Goal: Task Accomplishment & Management: Use online tool/utility

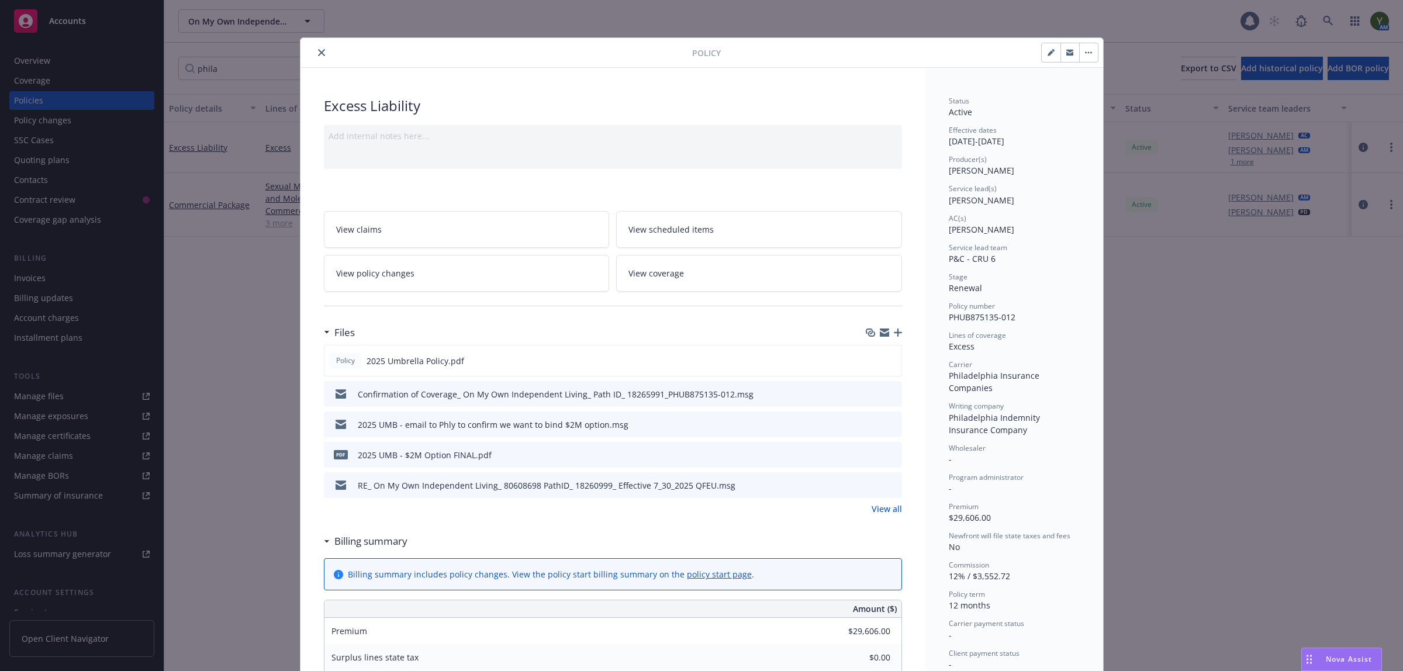
scroll to position [35, 0]
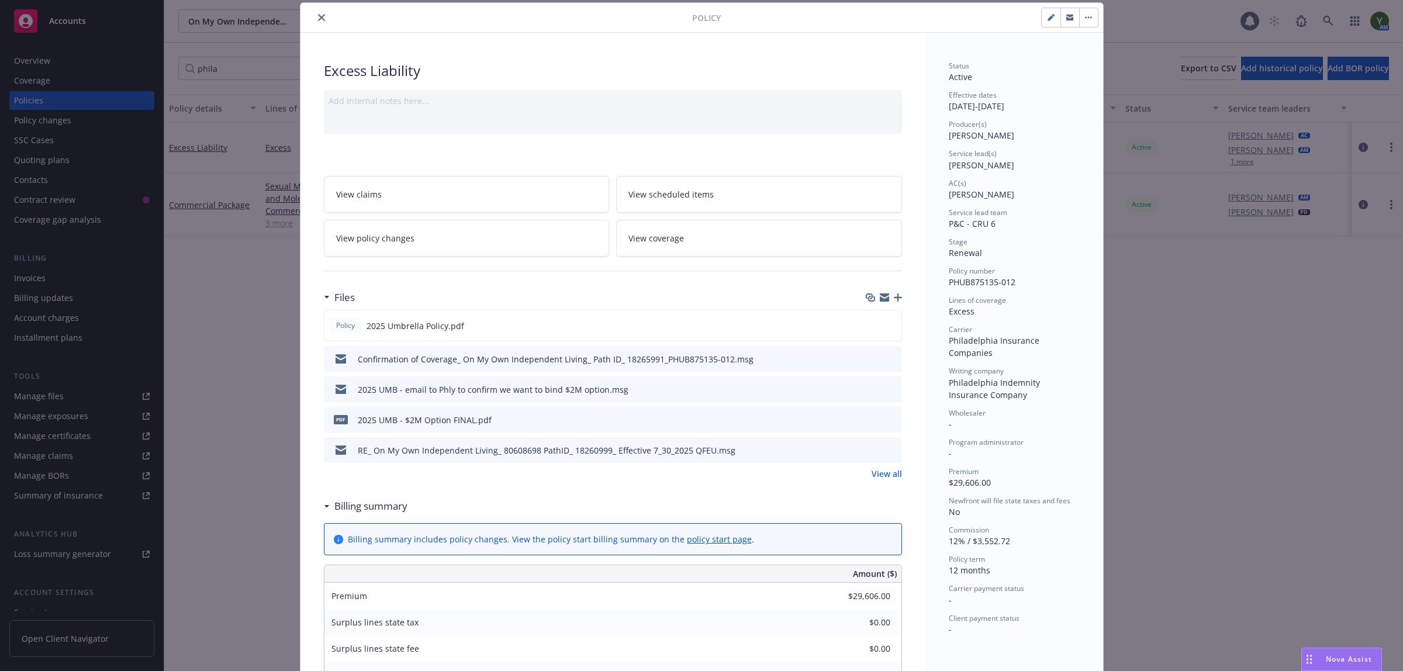
click at [318, 16] on icon "close" at bounding box center [321, 17] width 7 height 7
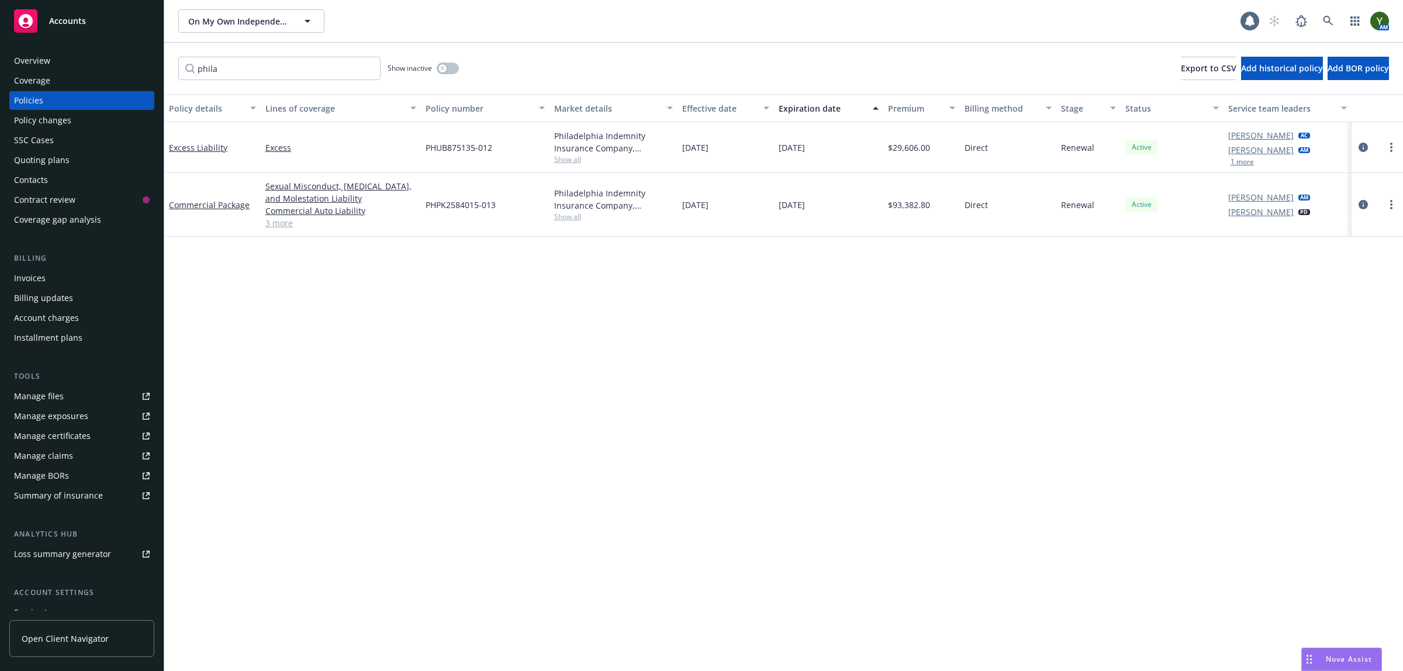
click at [44, 176] on div "Contacts" at bounding box center [31, 180] width 34 height 19
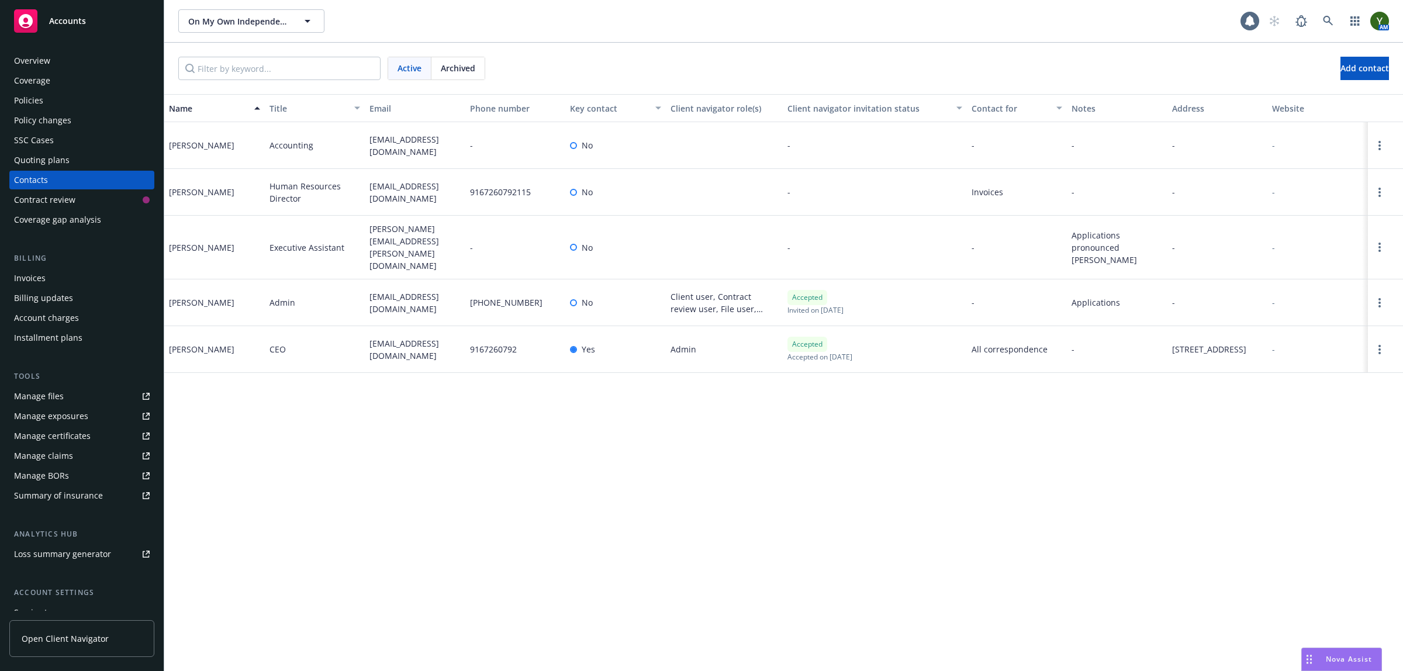
click at [44, 95] on div "Policies" at bounding box center [82, 100] width 136 height 19
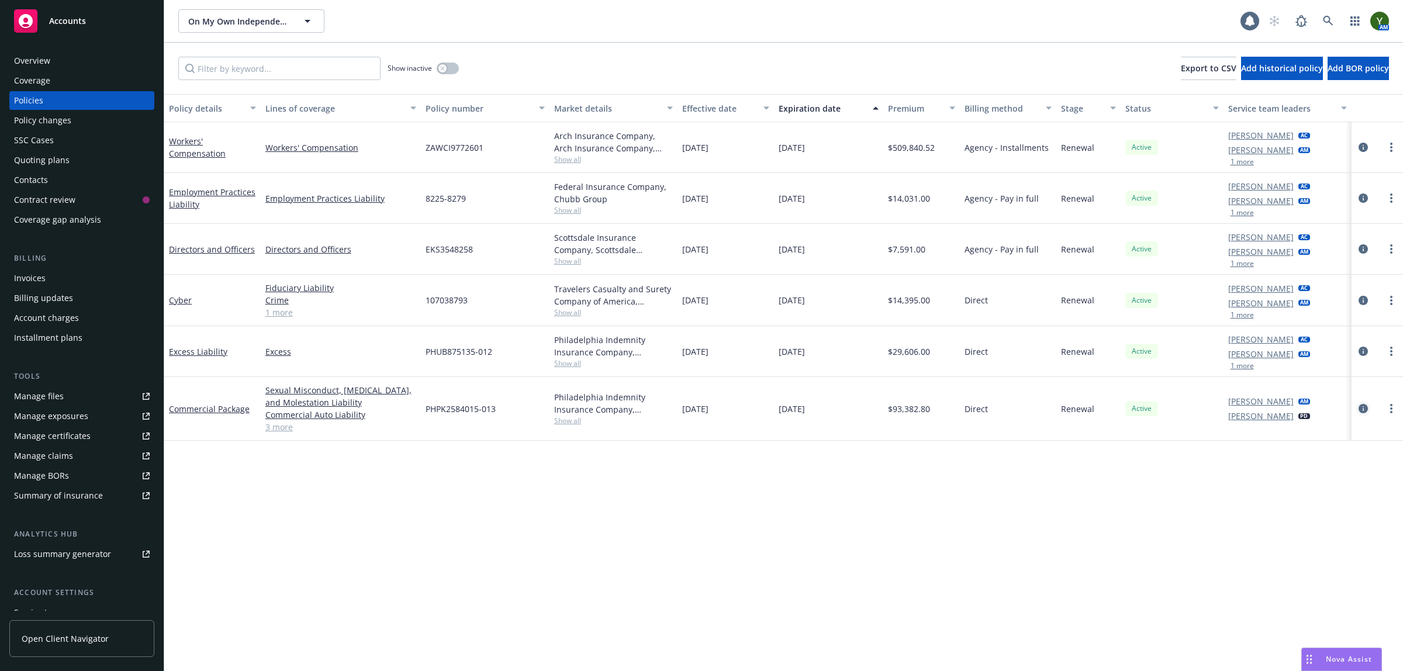
click at [1358, 410] on icon "circleInformation" at bounding box center [1362, 408] width 9 height 9
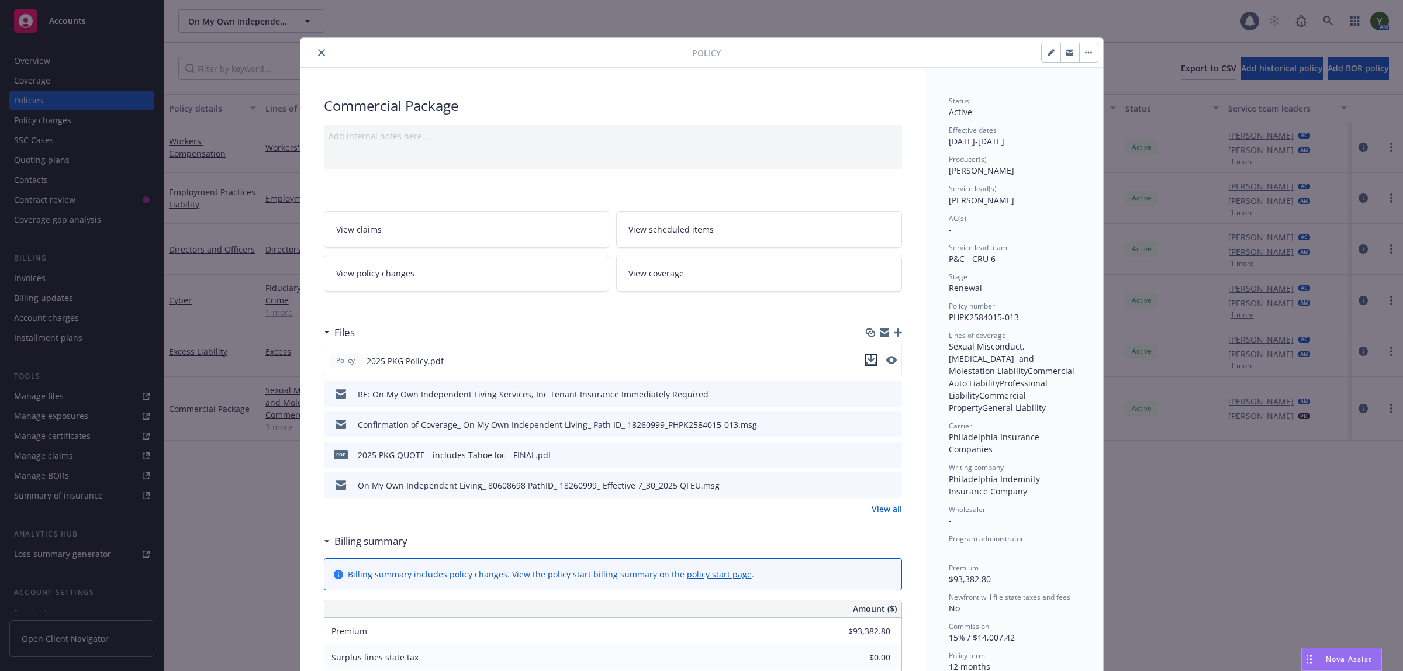
click at [866, 357] on icon "download file" at bounding box center [870, 359] width 9 height 9
click at [1068, 51] on button "button" at bounding box center [1069, 52] width 19 height 19
click at [318, 53] on icon "close" at bounding box center [321, 52] width 7 height 7
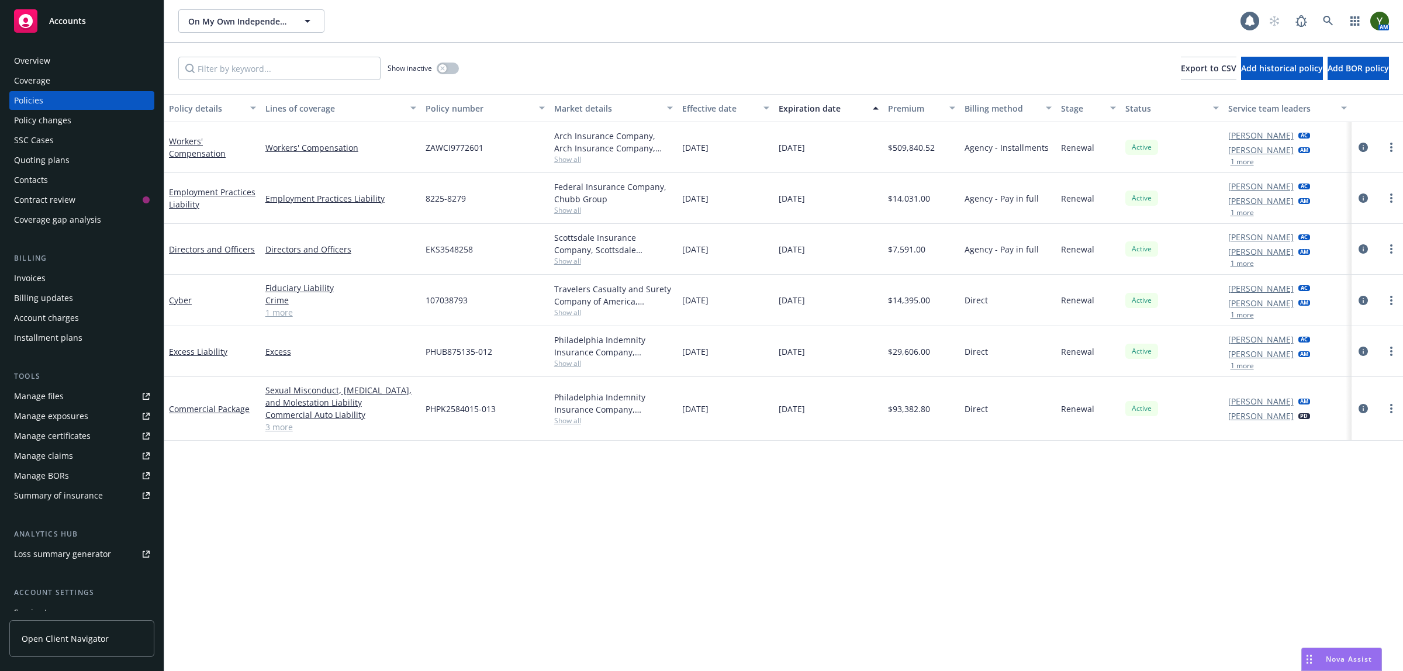
click at [70, 178] on div "Contacts" at bounding box center [82, 180] width 136 height 19
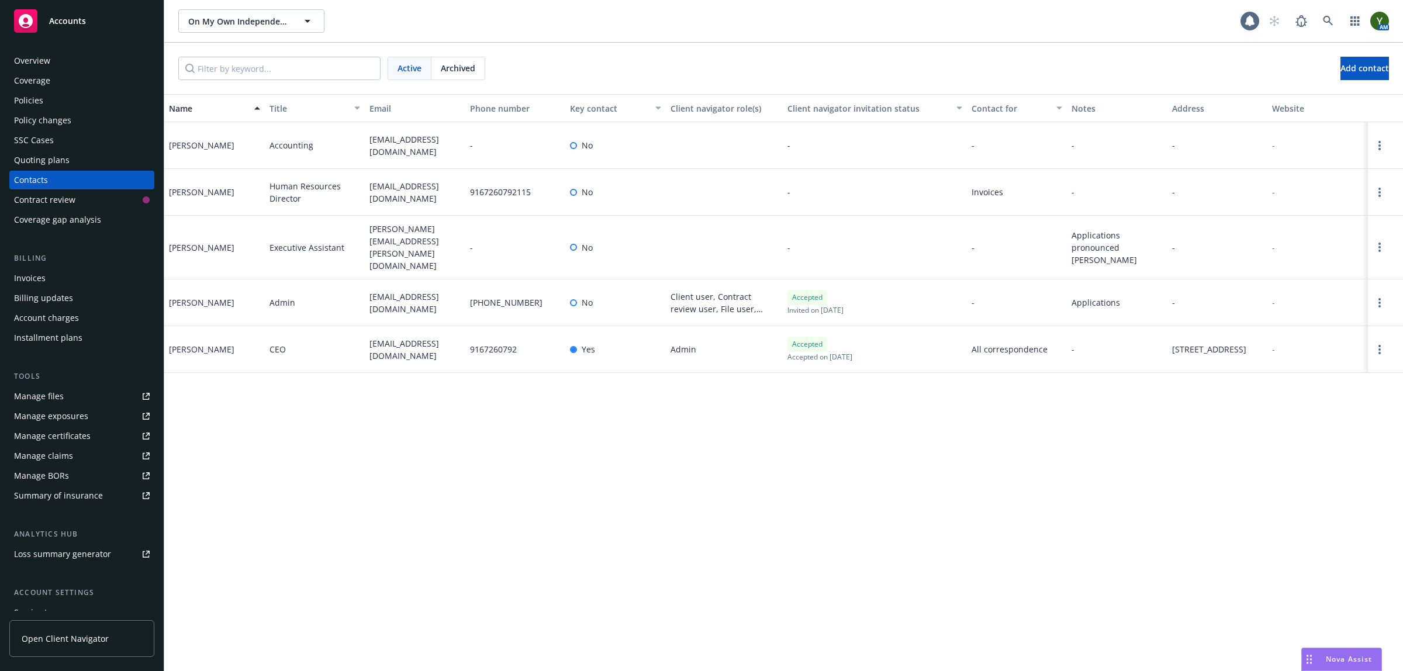
click at [384, 337] on span "mramirez@onmyown-web.com" at bounding box center [414, 349] width 91 height 25
copy span "mramirez@onmyown-web.com"
click at [1325, 23] on icon at bounding box center [1328, 21] width 11 height 11
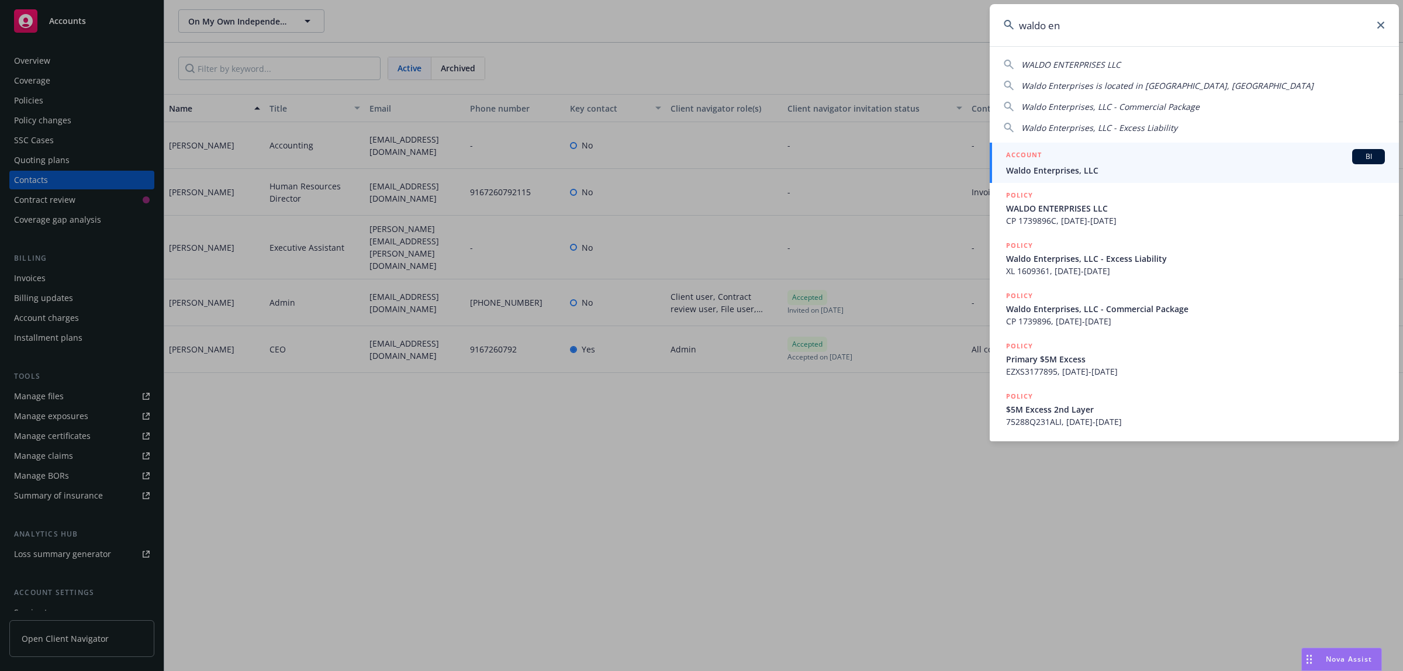
type input "waldo en"
click at [1070, 164] on span "Waldo Enterprises, LLC" at bounding box center [1195, 170] width 379 height 12
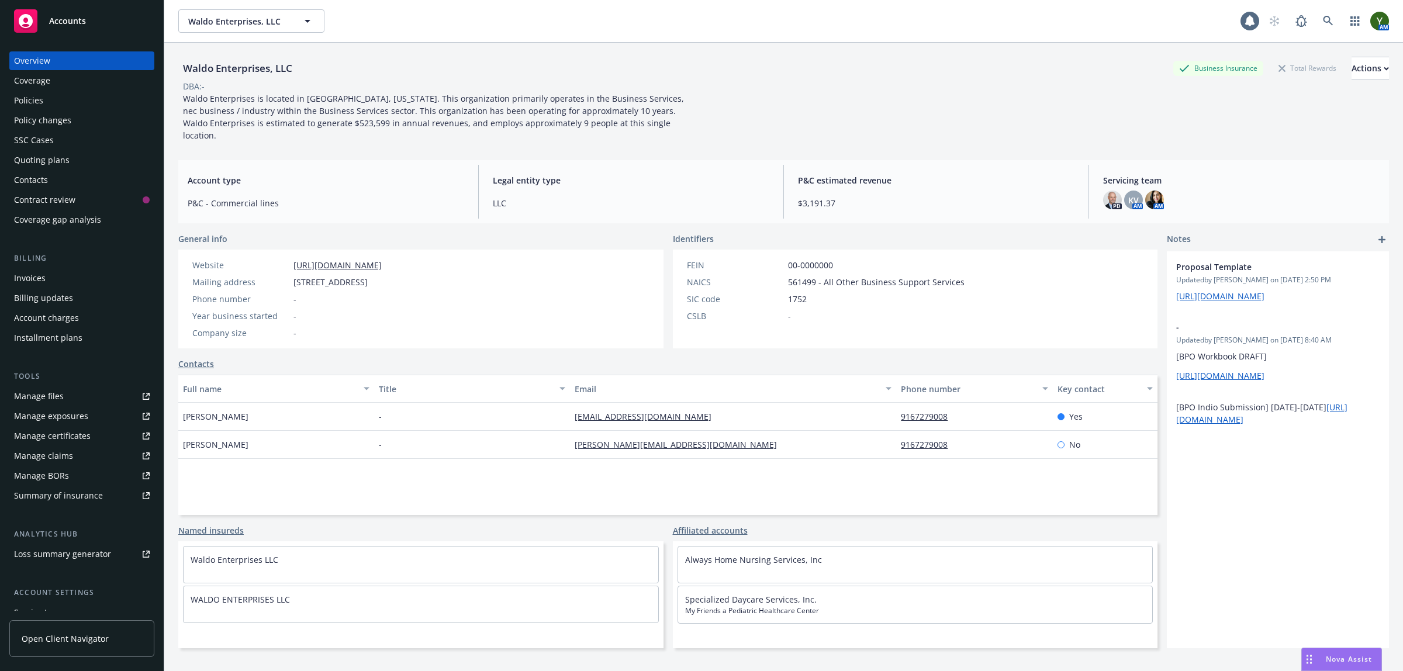
click at [37, 91] on div "Policies" at bounding box center [28, 100] width 29 height 19
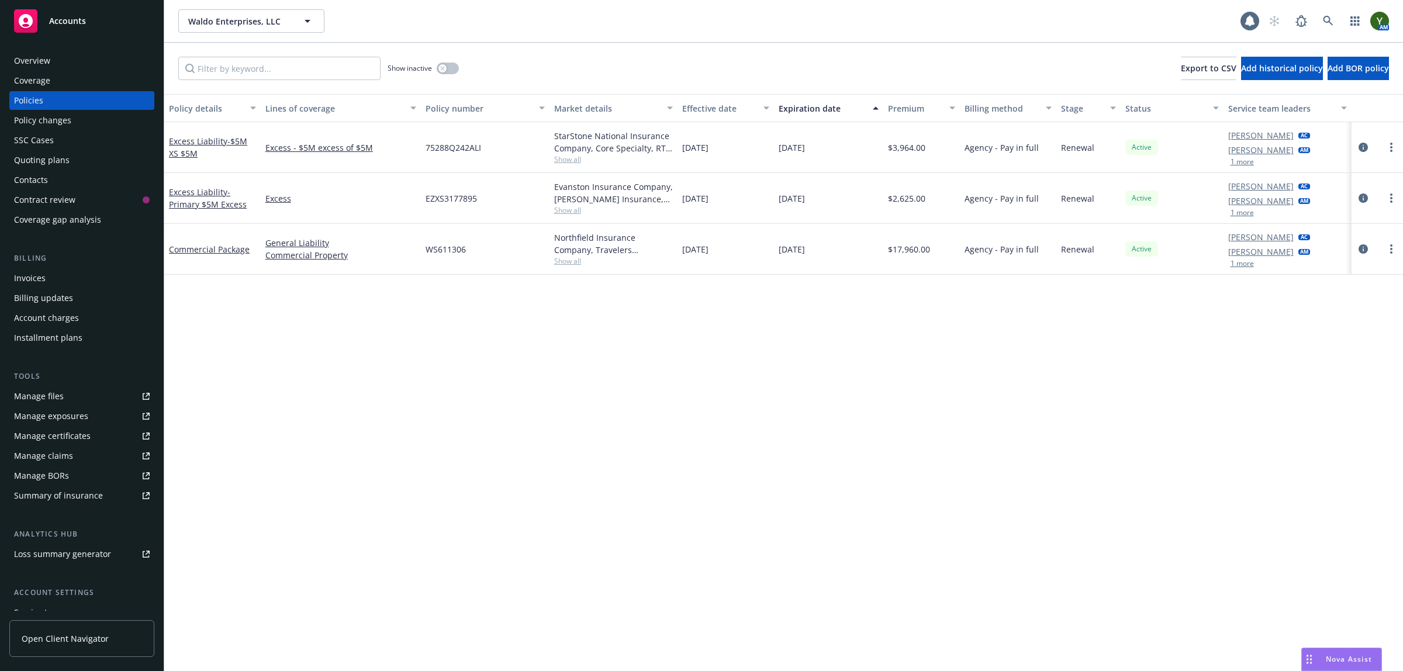
click at [86, 167] on div "Quoting plans" at bounding box center [82, 160] width 136 height 19
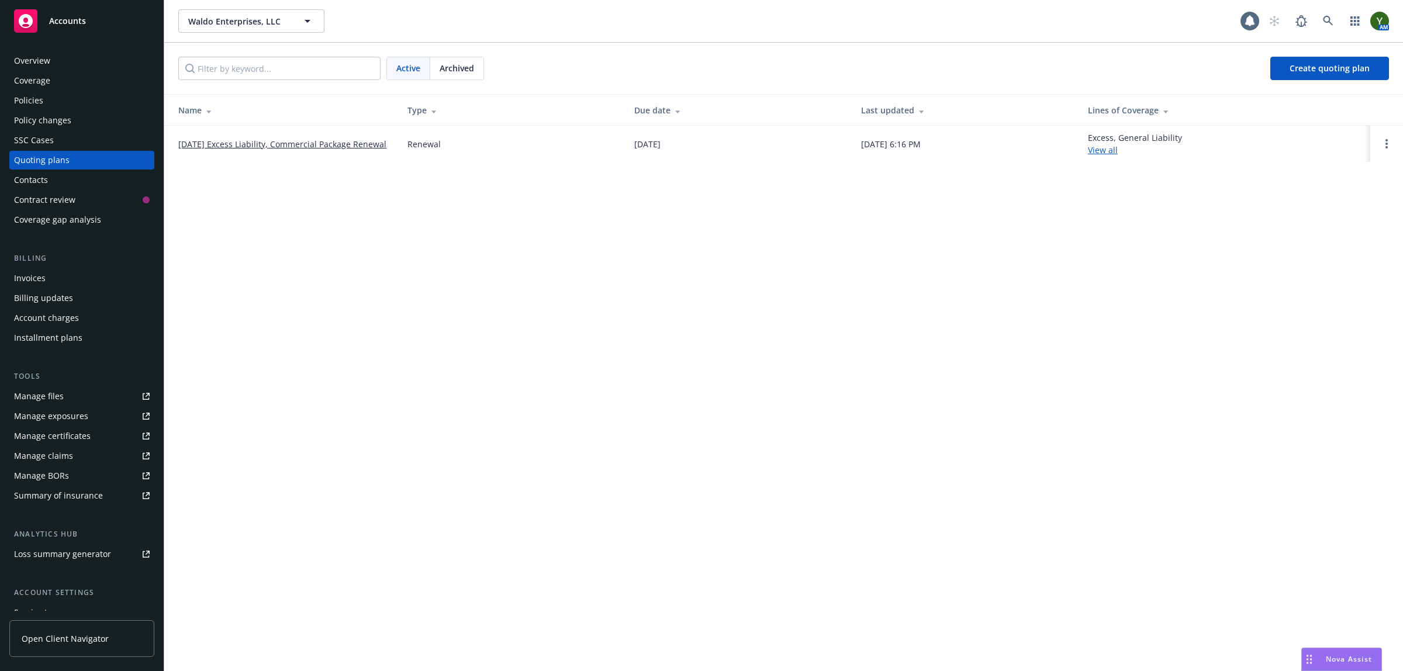
click at [458, 62] on span "Archived" at bounding box center [457, 68] width 34 height 12
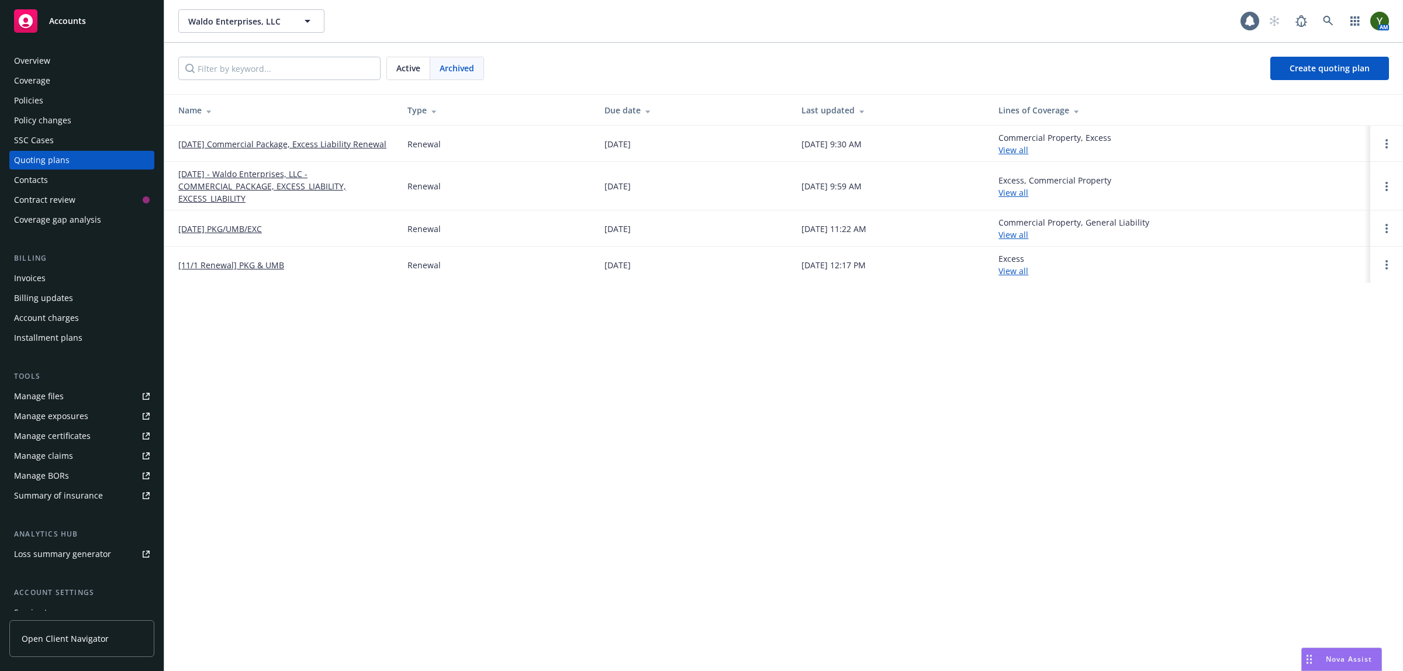
click at [289, 144] on link "[DATE] Commercial Package, Excess Liability Renewal" at bounding box center [282, 144] width 208 height 12
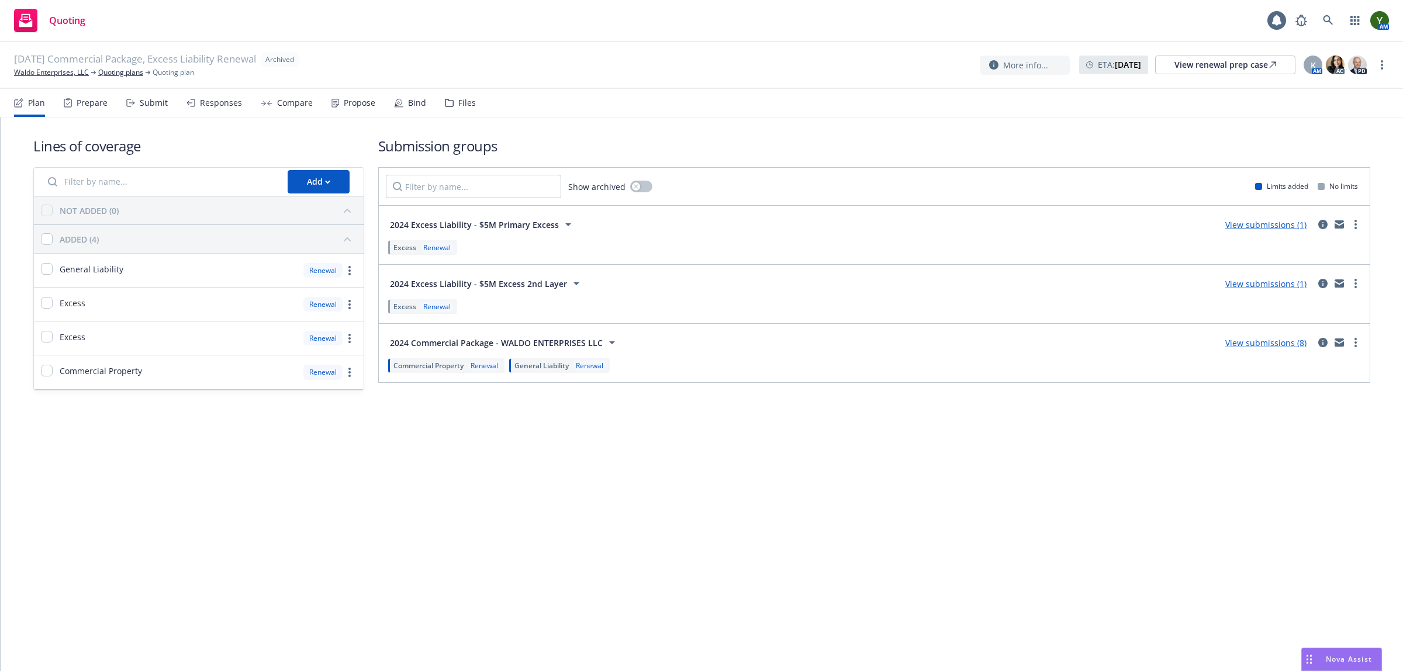
click at [460, 99] on div "Files" at bounding box center [467, 102] width 18 height 9
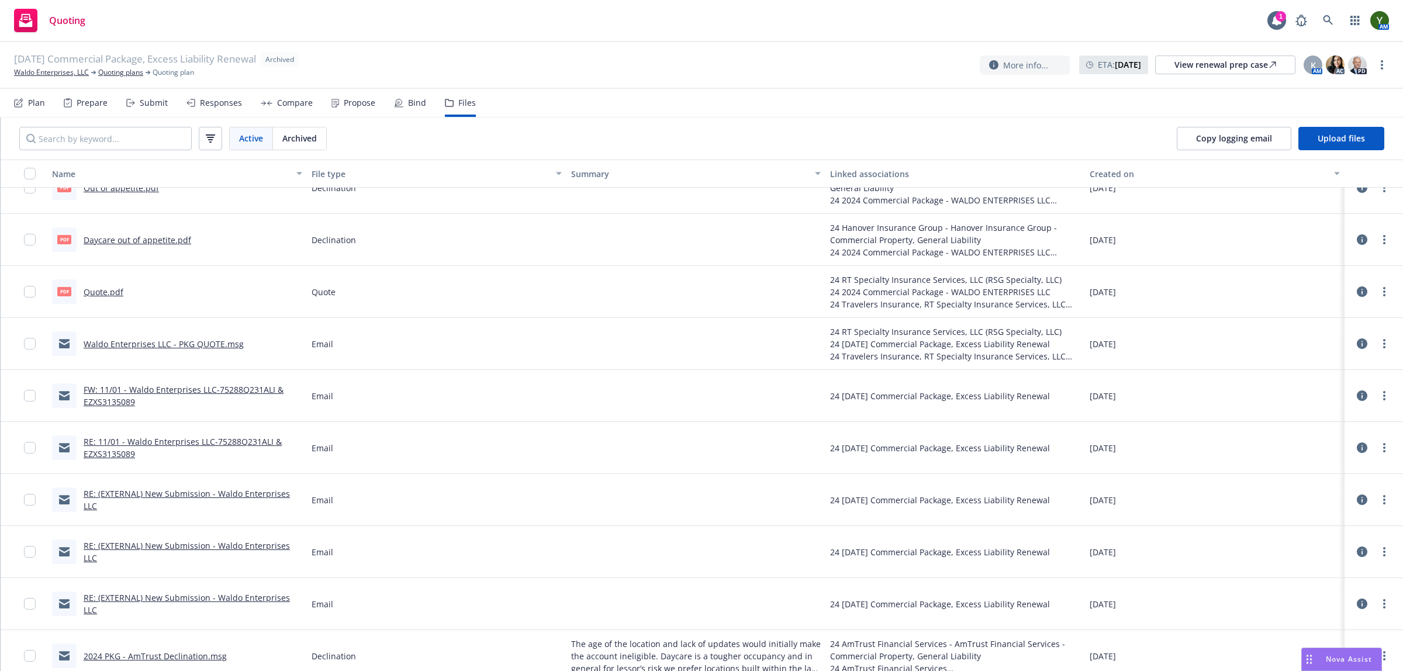
scroll to position [1266, 0]
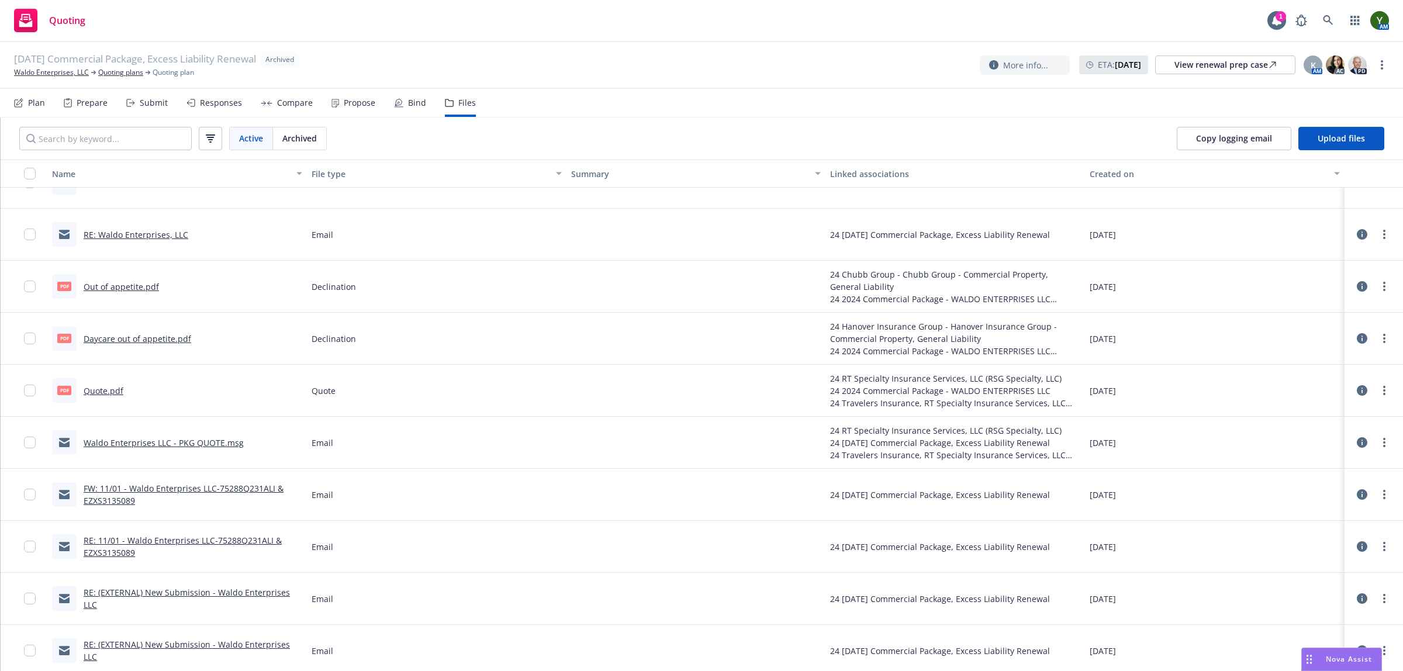
click at [137, 291] on link "Out of appetite.pdf" at bounding box center [121, 286] width 75 height 11
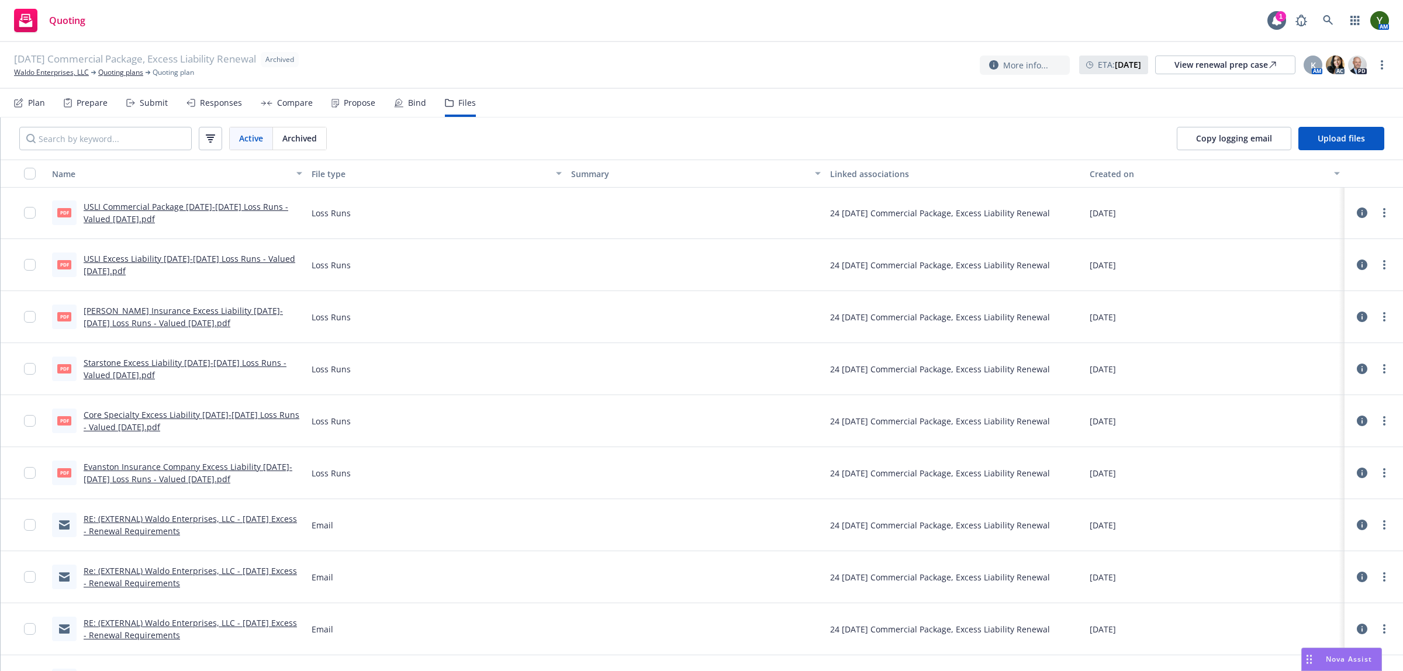
scroll to position [2816, 0]
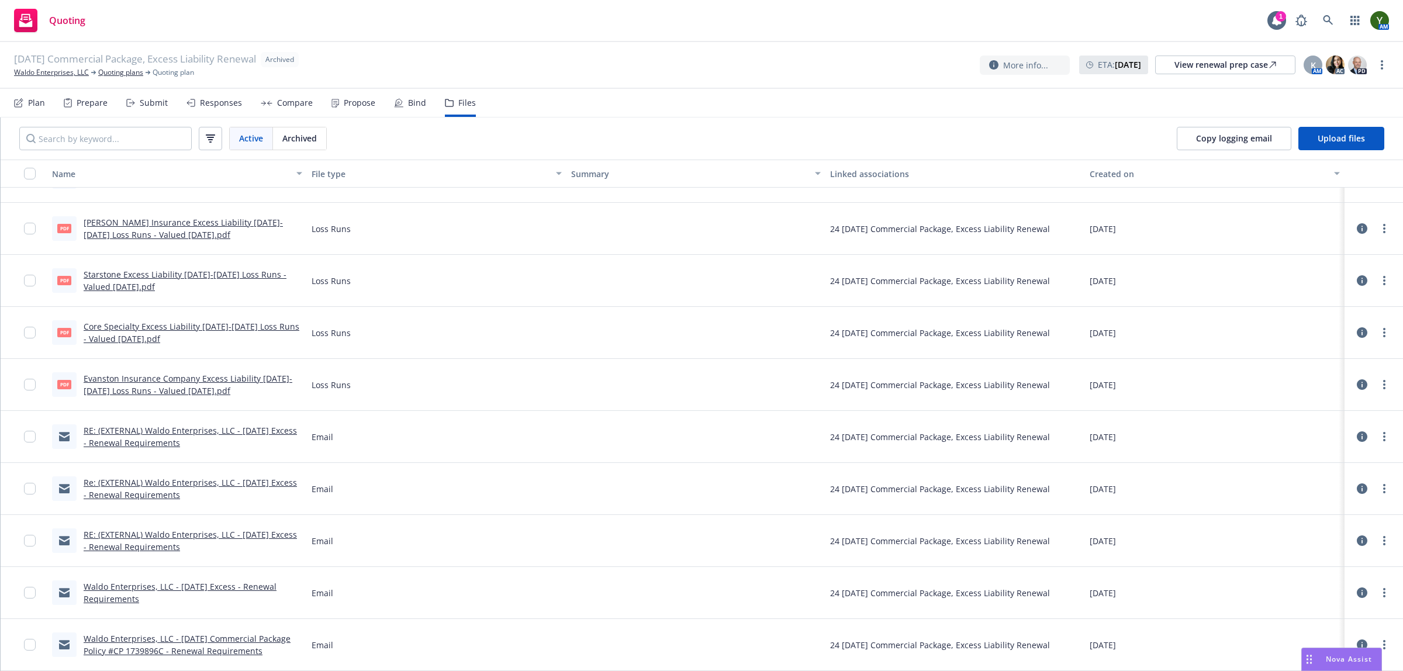
click at [328, 161] on button "File type" at bounding box center [437, 174] width 260 height 28
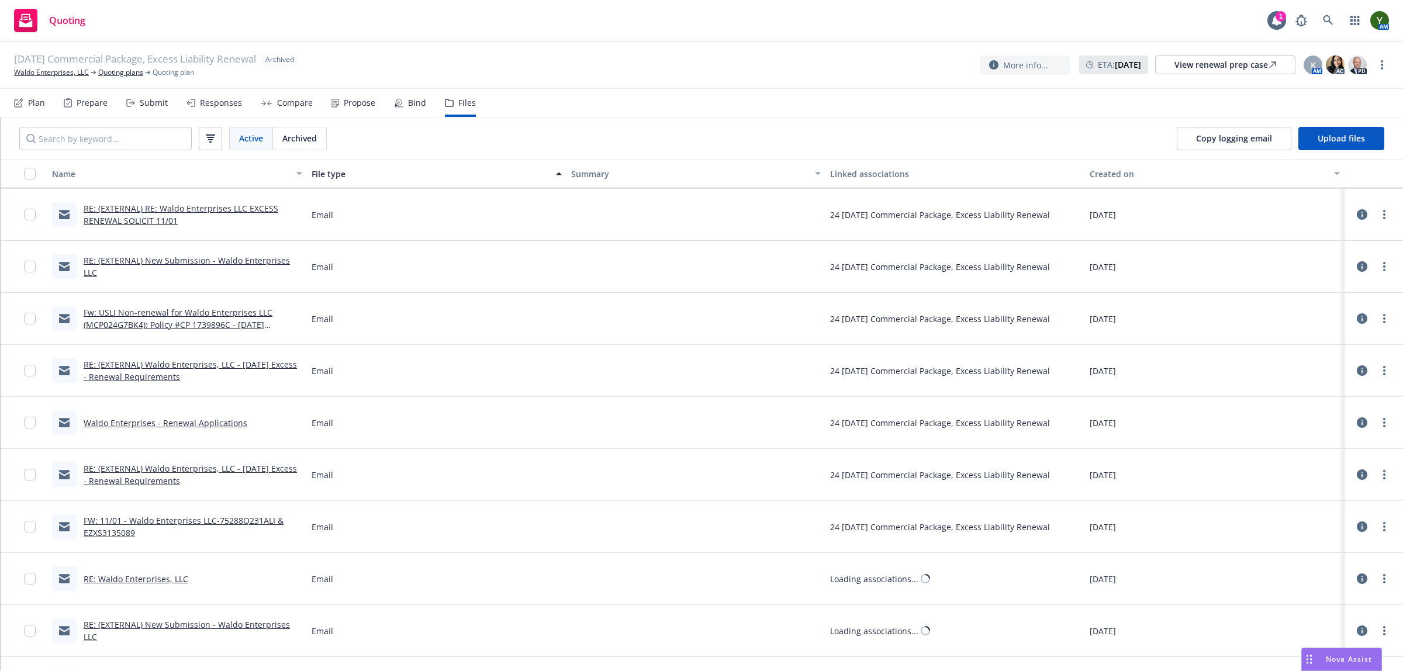
scroll to position [1120, 0]
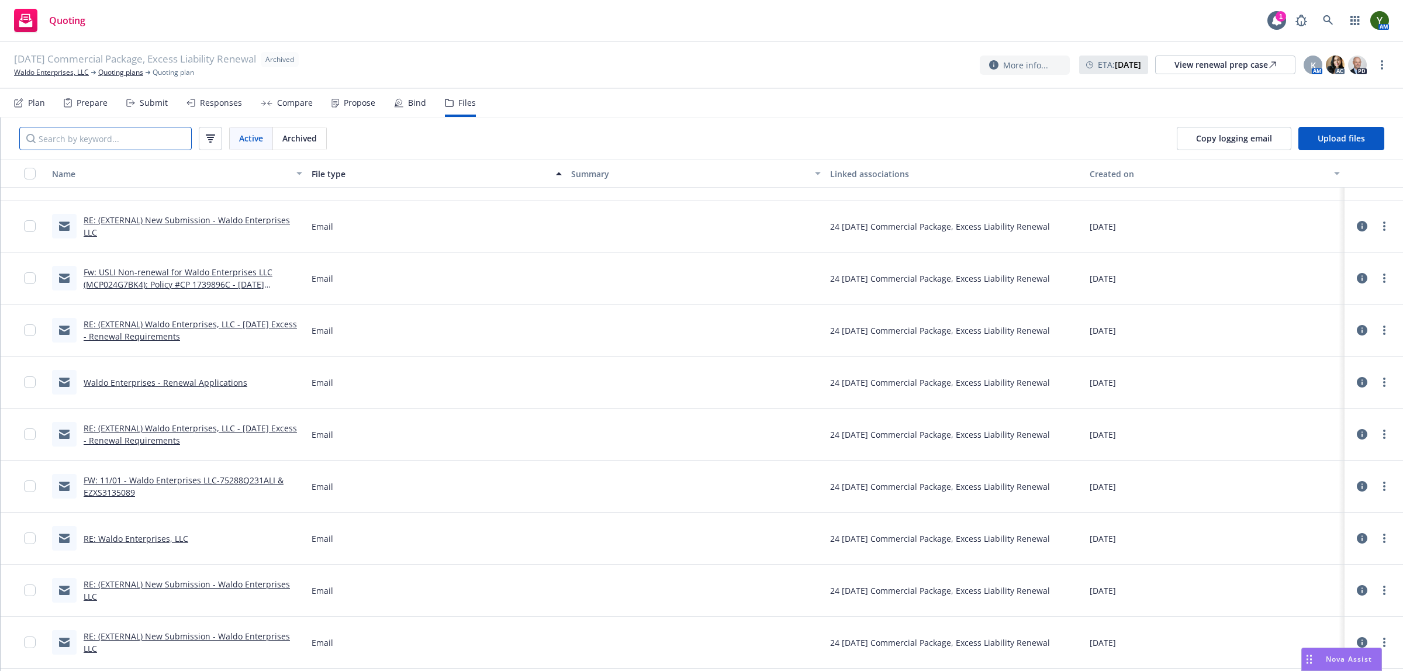
click at [122, 139] on input "Search by keyword..." at bounding box center [105, 138] width 172 height 23
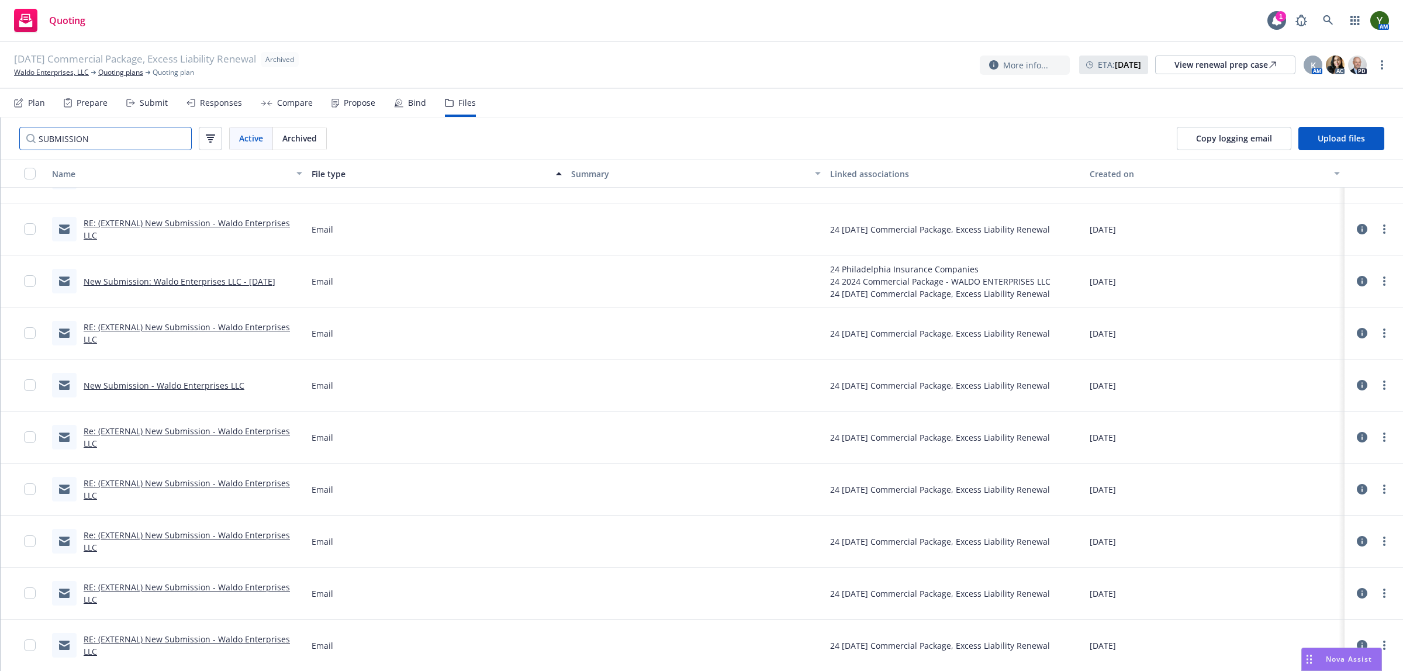
scroll to position [296, 0]
type input "SUBMISSION"
click at [151, 386] on link "New Submission - Waldo Enterprises LLC" at bounding box center [164, 384] width 161 height 11
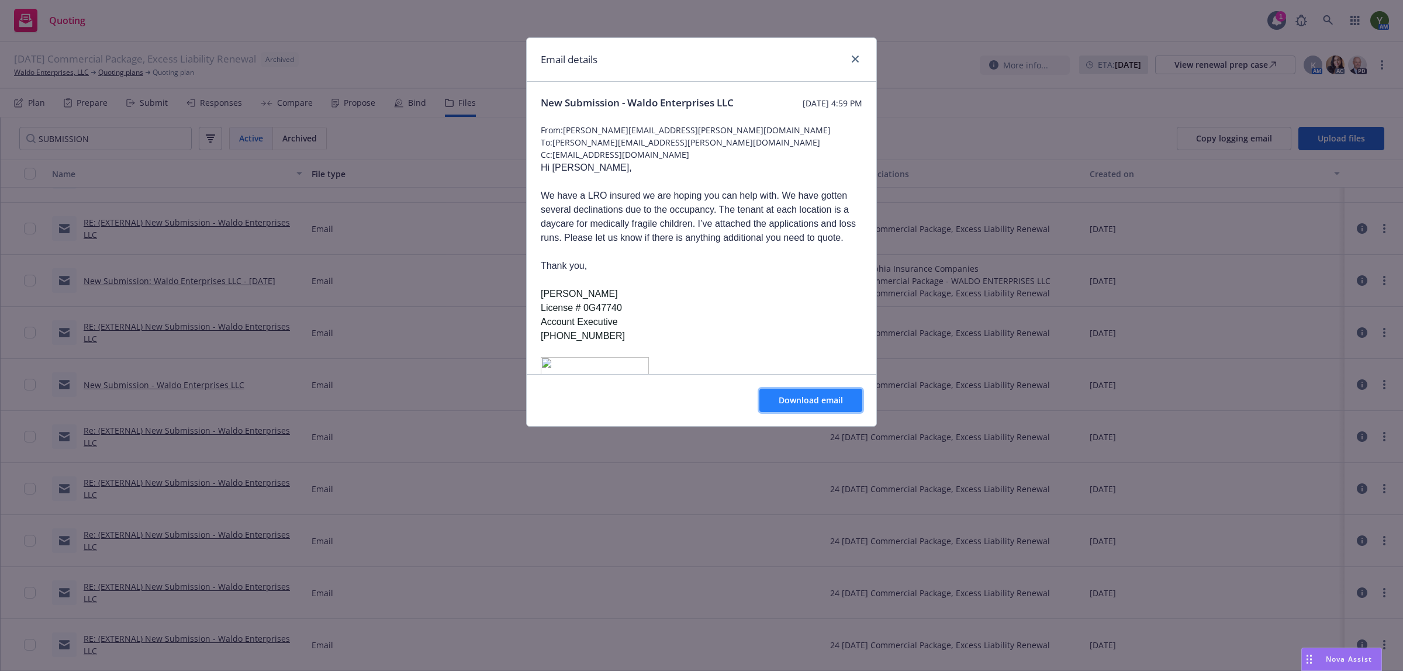
click at [784, 395] on span "Download email" at bounding box center [811, 400] width 64 height 11
drag, startPoint x: 858, startPoint y: 54, endPoint x: 786, endPoint y: 63, distance: 72.4
click at [858, 54] on link "close" at bounding box center [855, 59] width 14 height 14
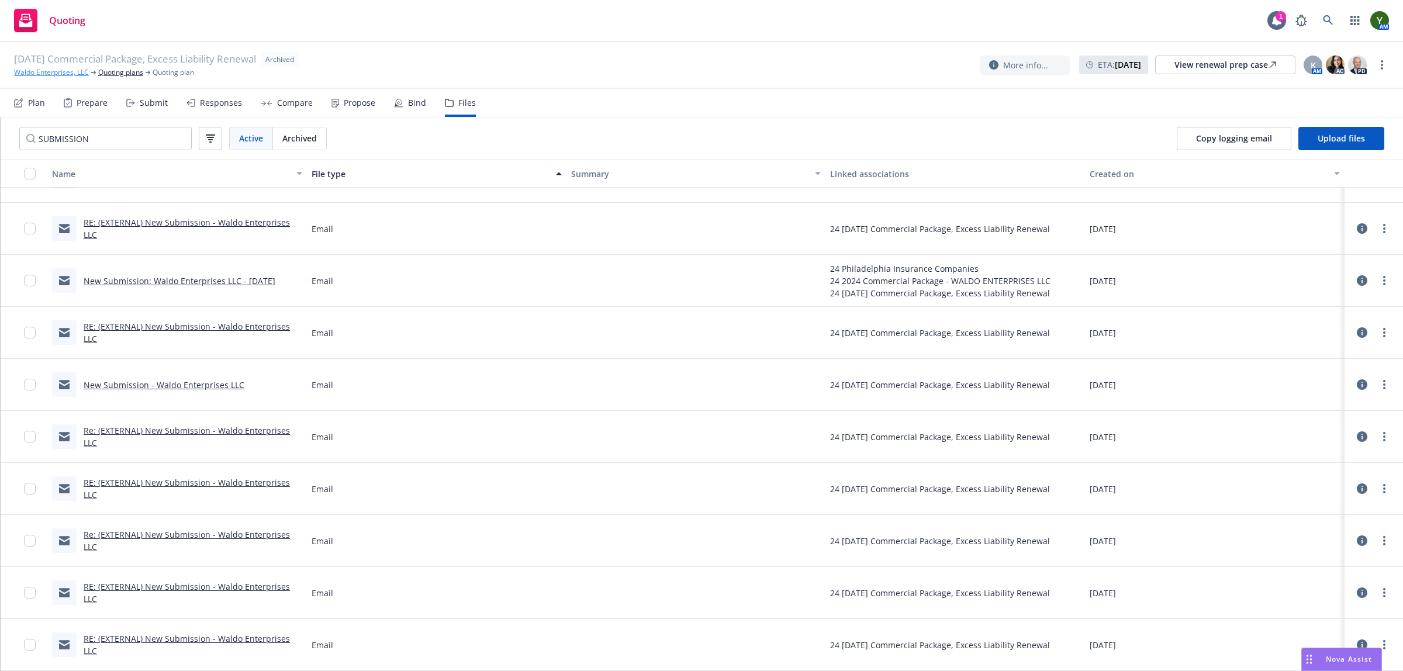
click at [56, 71] on link "Waldo Enterprises, LLC" at bounding box center [51, 72] width 75 height 11
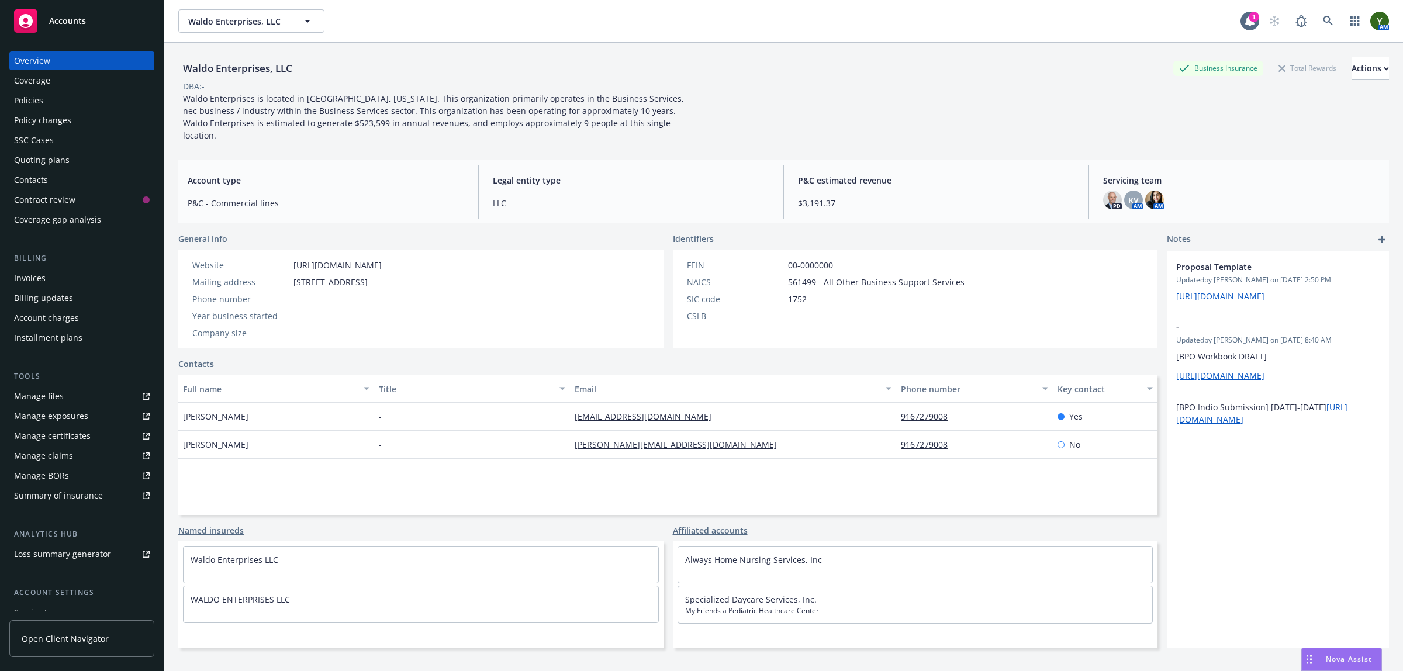
click at [77, 179] on div "Contacts" at bounding box center [82, 180] width 136 height 19
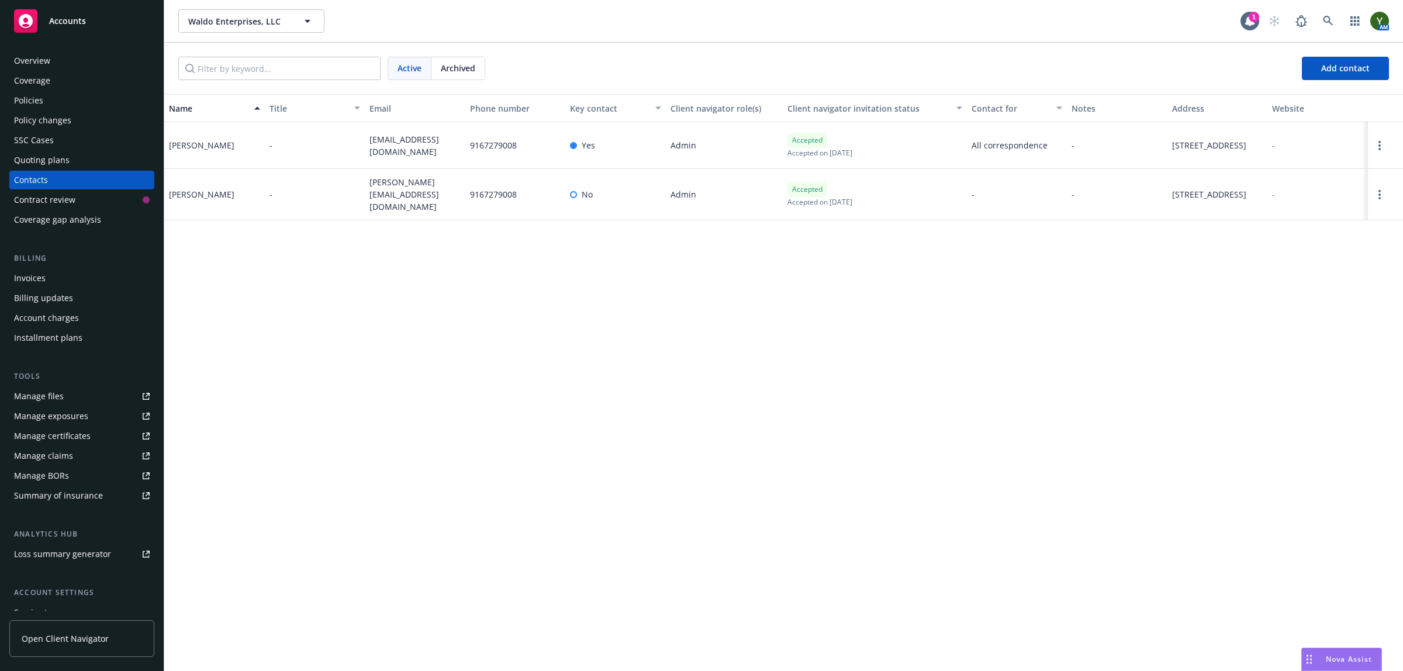
click at [183, 144] on div "Nancy Giachino" at bounding box center [201, 145] width 65 height 12
copy div "Nancy Giachino"
click at [68, 393] on link "Manage files" at bounding box center [81, 396] width 145 height 19
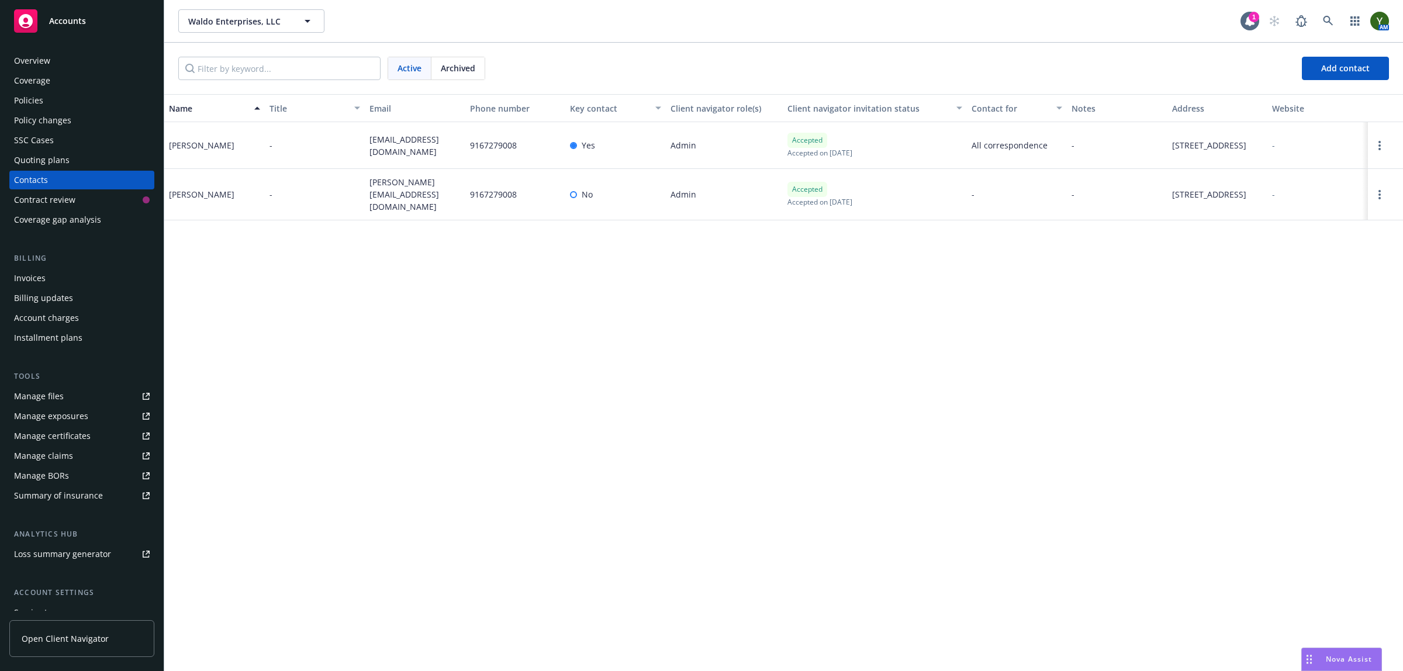
click at [23, 100] on div "Policies" at bounding box center [28, 100] width 29 height 19
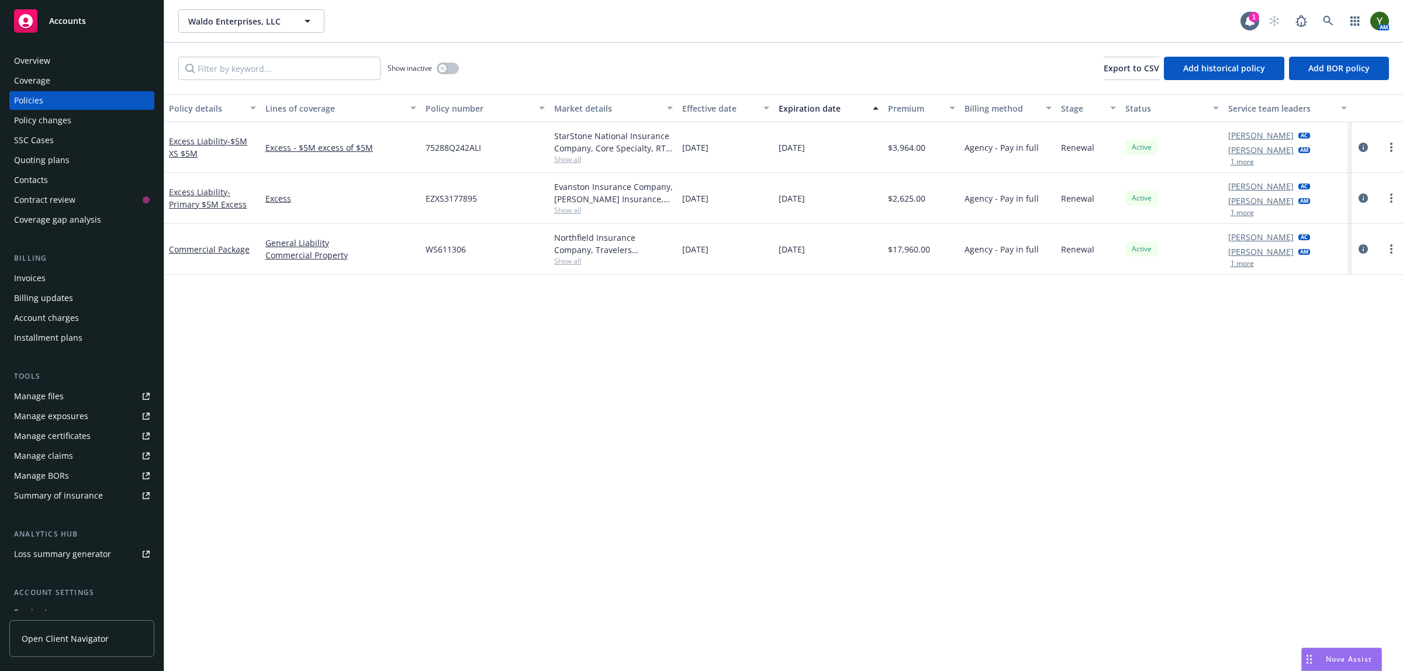
click at [72, 155] on div "Quoting plans" at bounding box center [82, 160] width 136 height 19
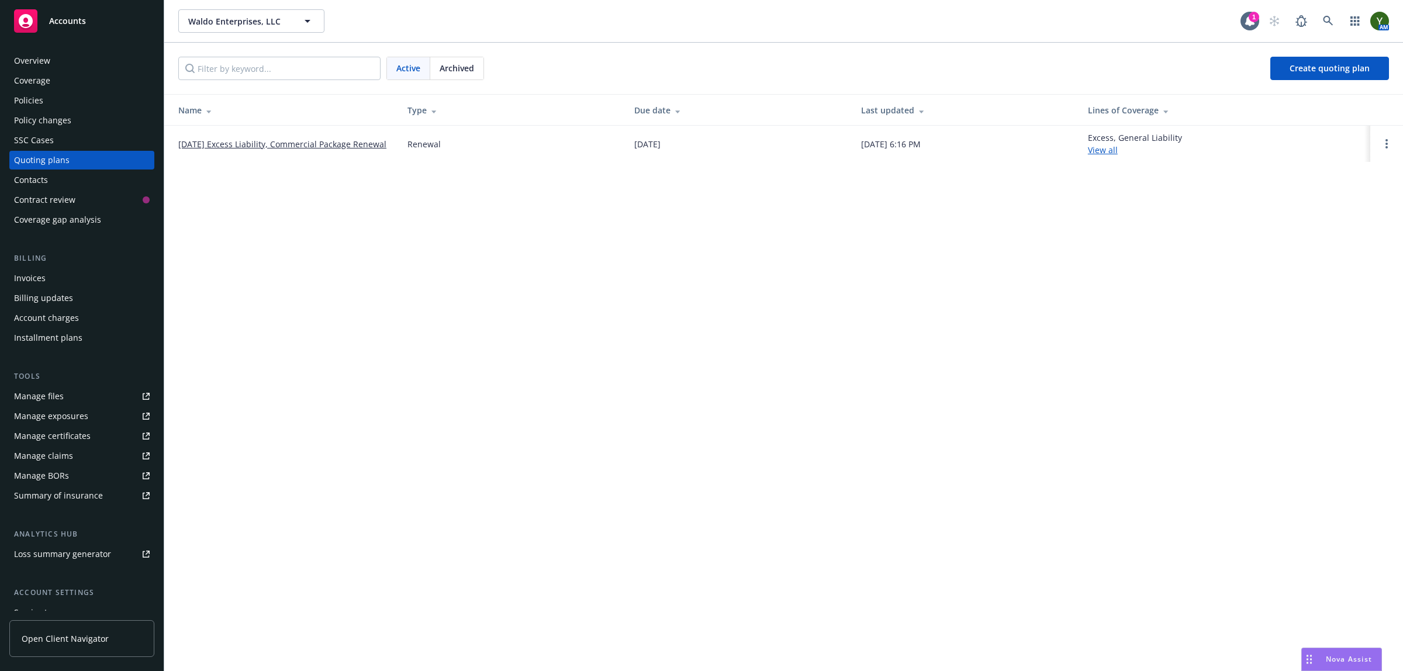
click at [340, 144] on link "11/01/25 Excess Liability, Commercial Package Renewal" at bounding box center [282, 144] width 208 height 12
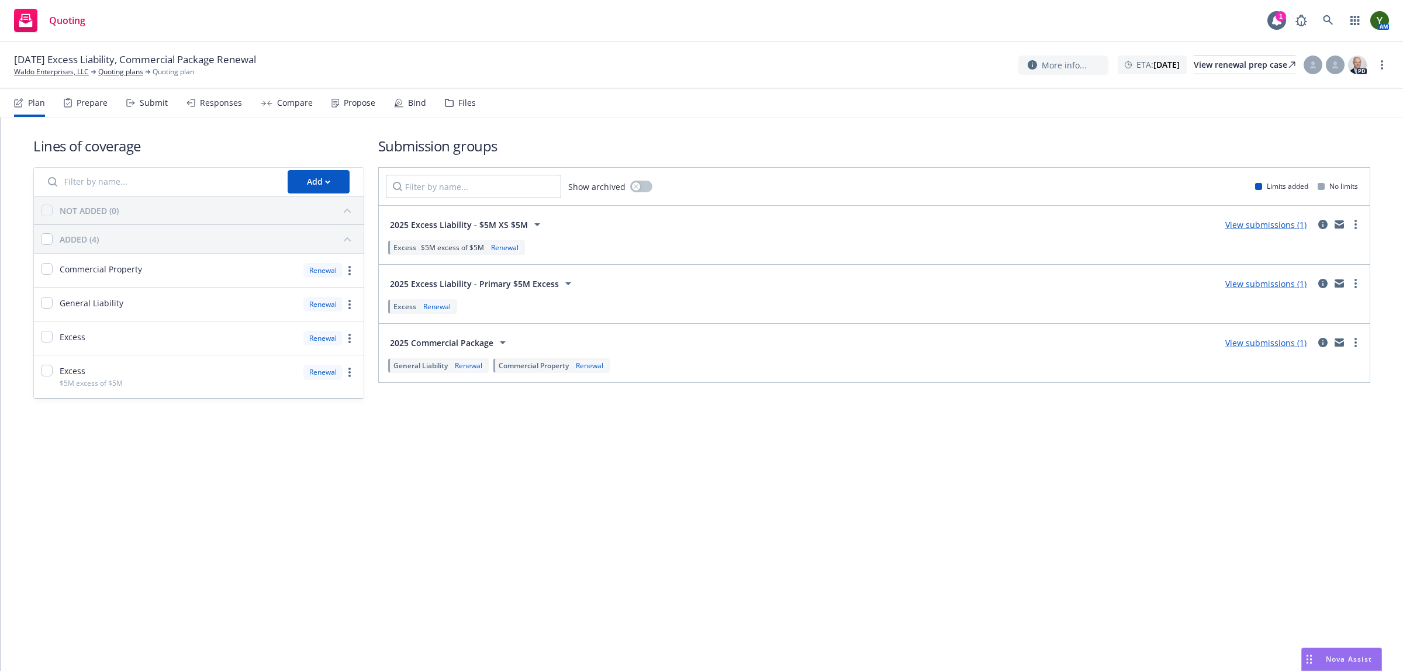
click at [458, 98] on div "Files" at bounding box center [467, 102] width 18 height 9
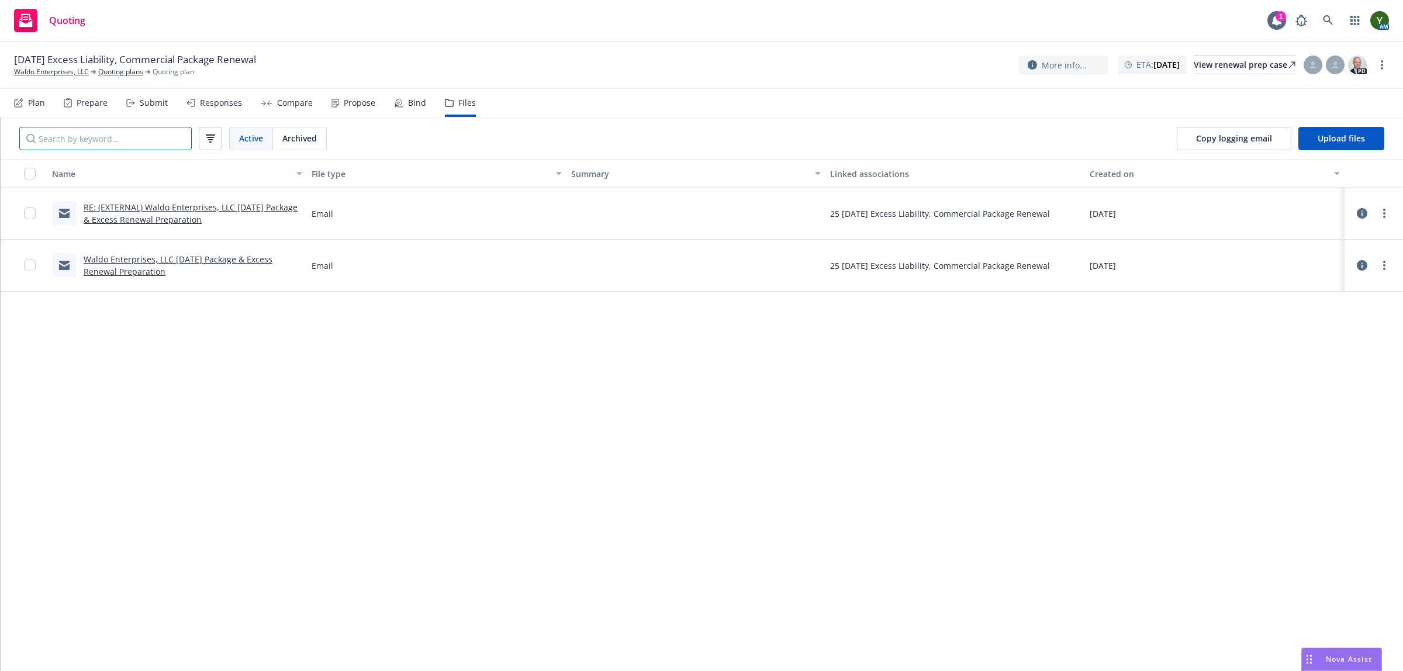
click at [122, 133] on input "Search by keyword..." at bounding box center [105, 138] width 172 height 23
click at [117, 72] on link "Quoting plans" at bounding box center [120, 72] width 45 height 11
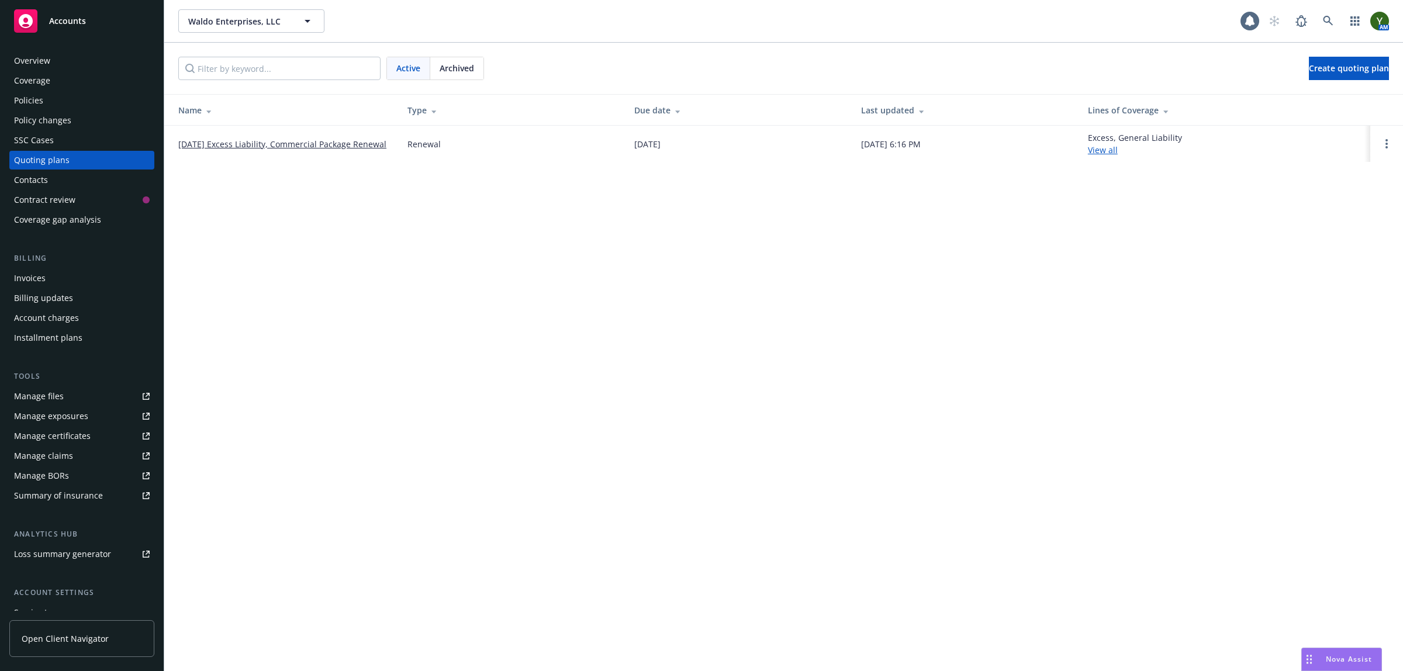
click at [461, 71] on span "Archived" at bounding box center [457, 68] width 34 height 12
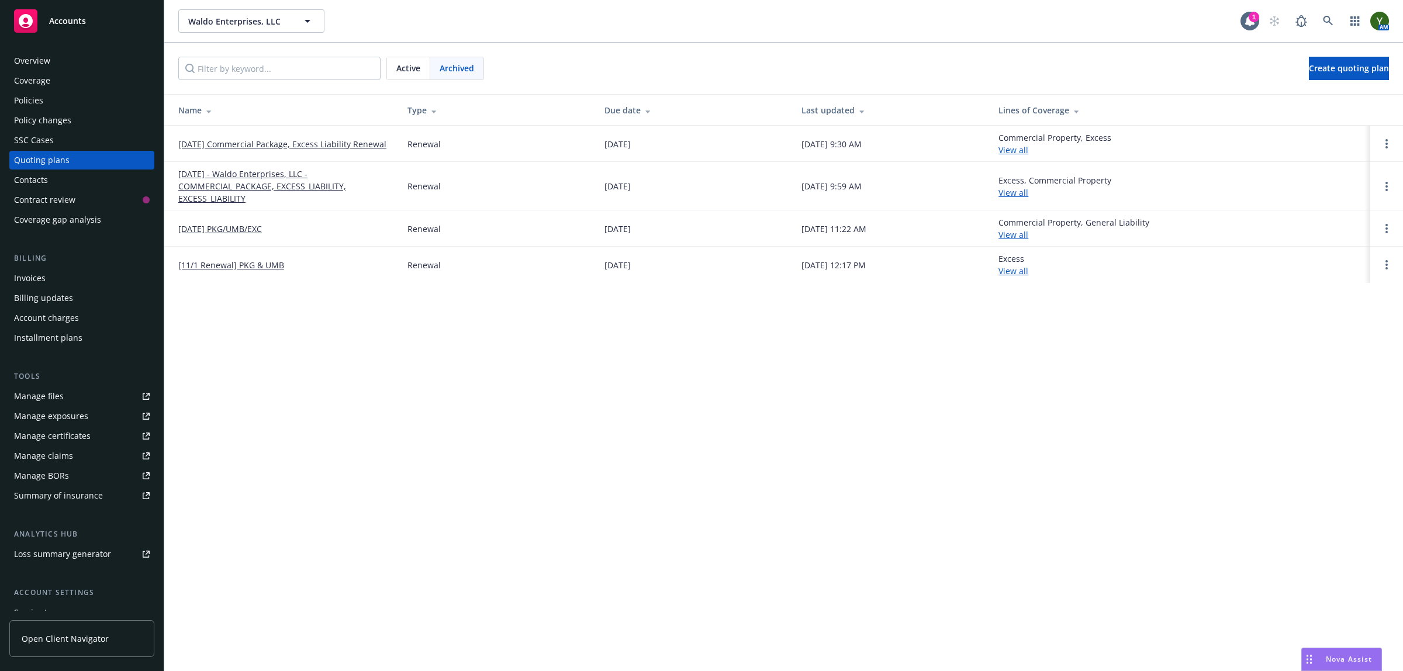
click at [243, 143] on link "[DATE] Commercial Package, Excess Liability Renewal" at bounding box center [282, 144] width 208 height 12
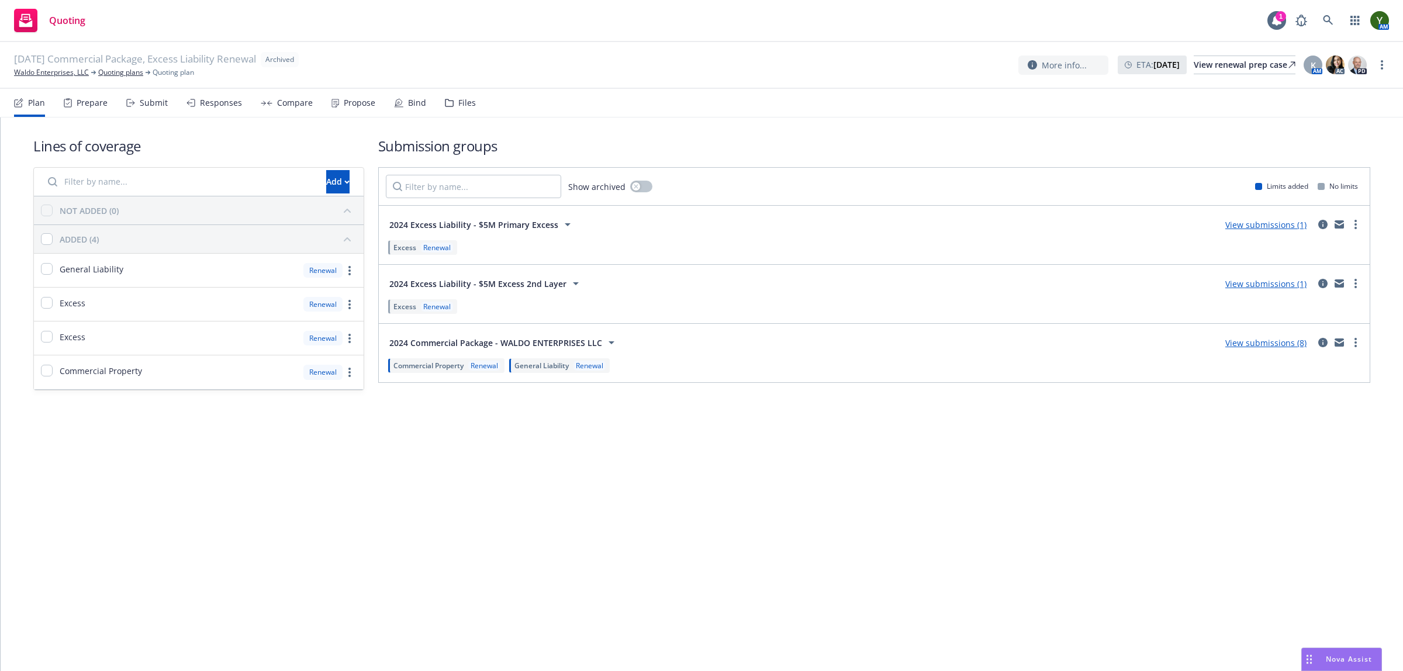
click at [450, 104] on div "Files" at bounding box center [460, 103] width 31 height 28
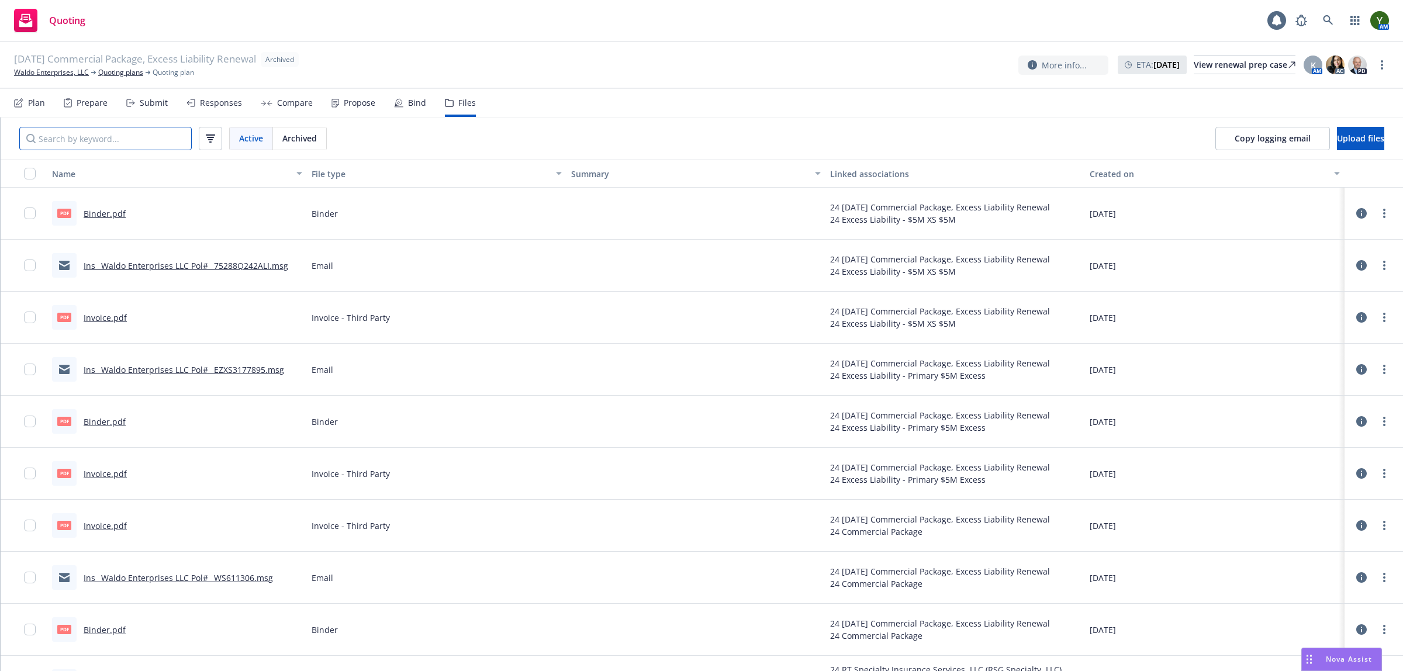
click at [123, 146] on input "Search by keyword..." at bounding box center [105, 138] width 172 height 23
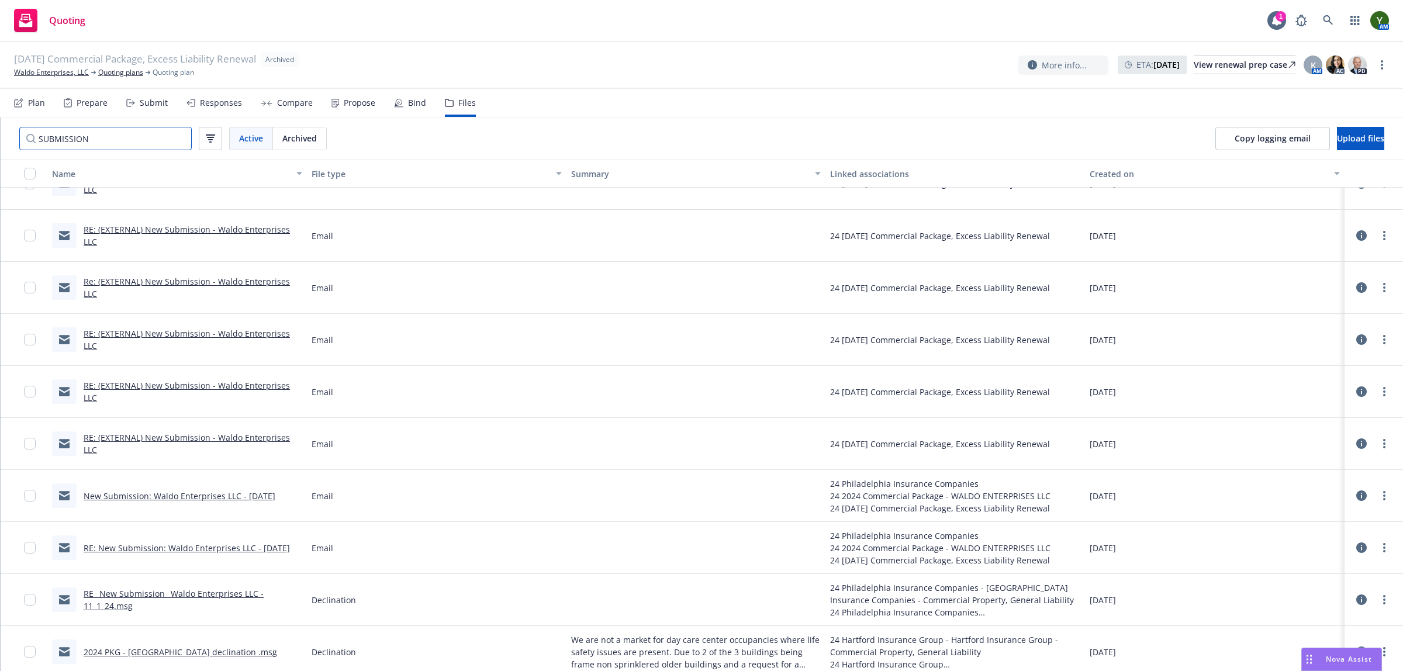
scroll to position [296, 0]
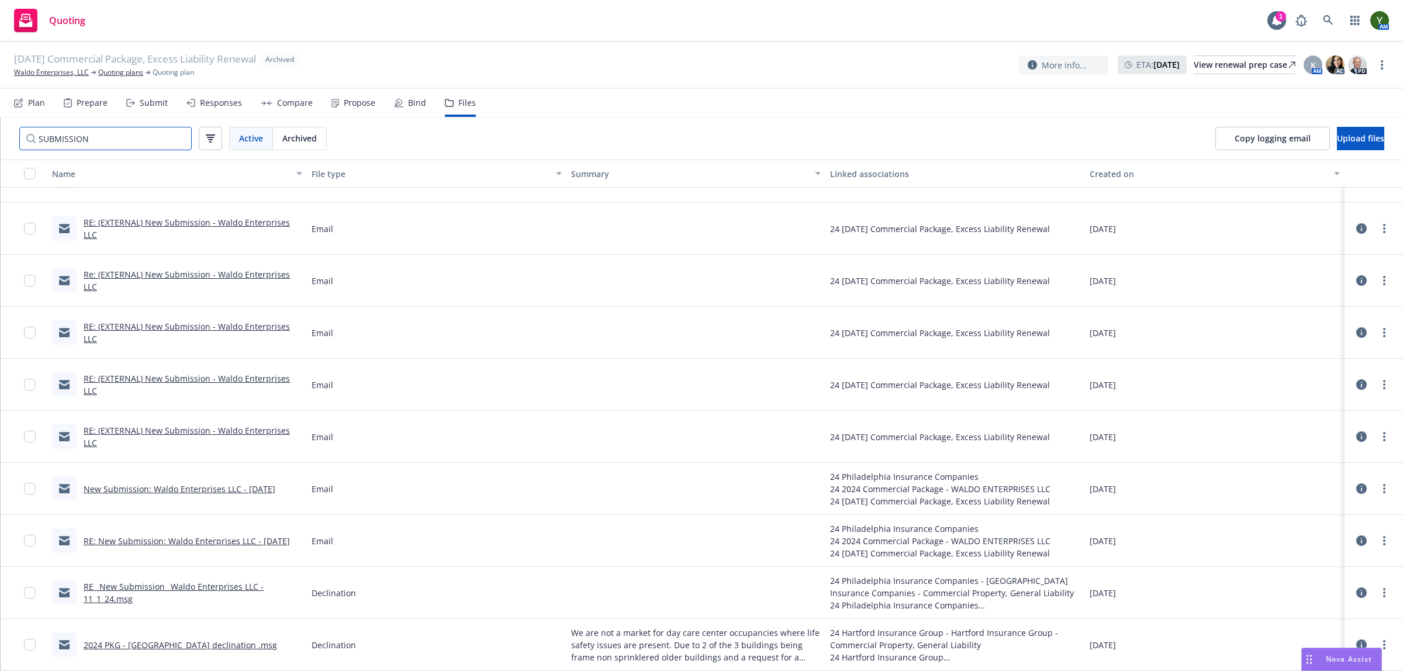
type input "SUBMISSION"
click at [144, 587] on link "RE_ New Submission_ Waldo Enterprises LLC - 11_1_24.msg" at bounding box center [174, 592] width 180 height 23
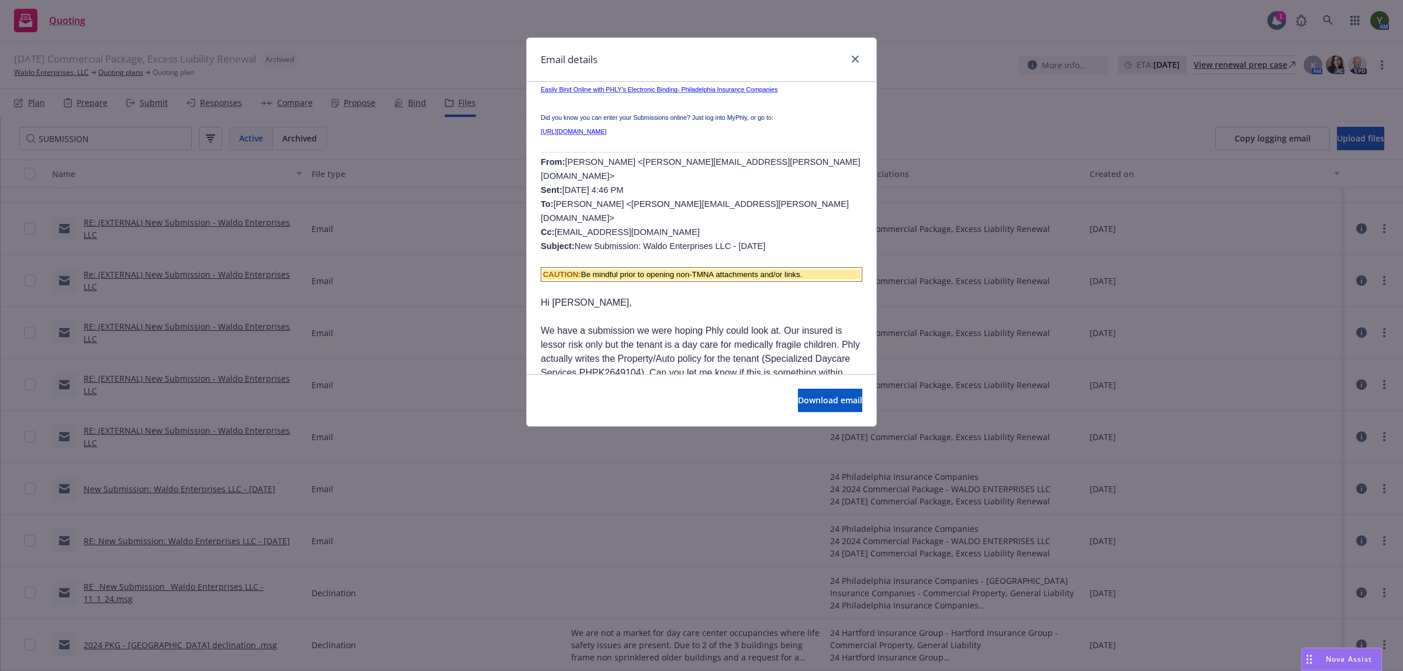
scroll to position [389, 0]
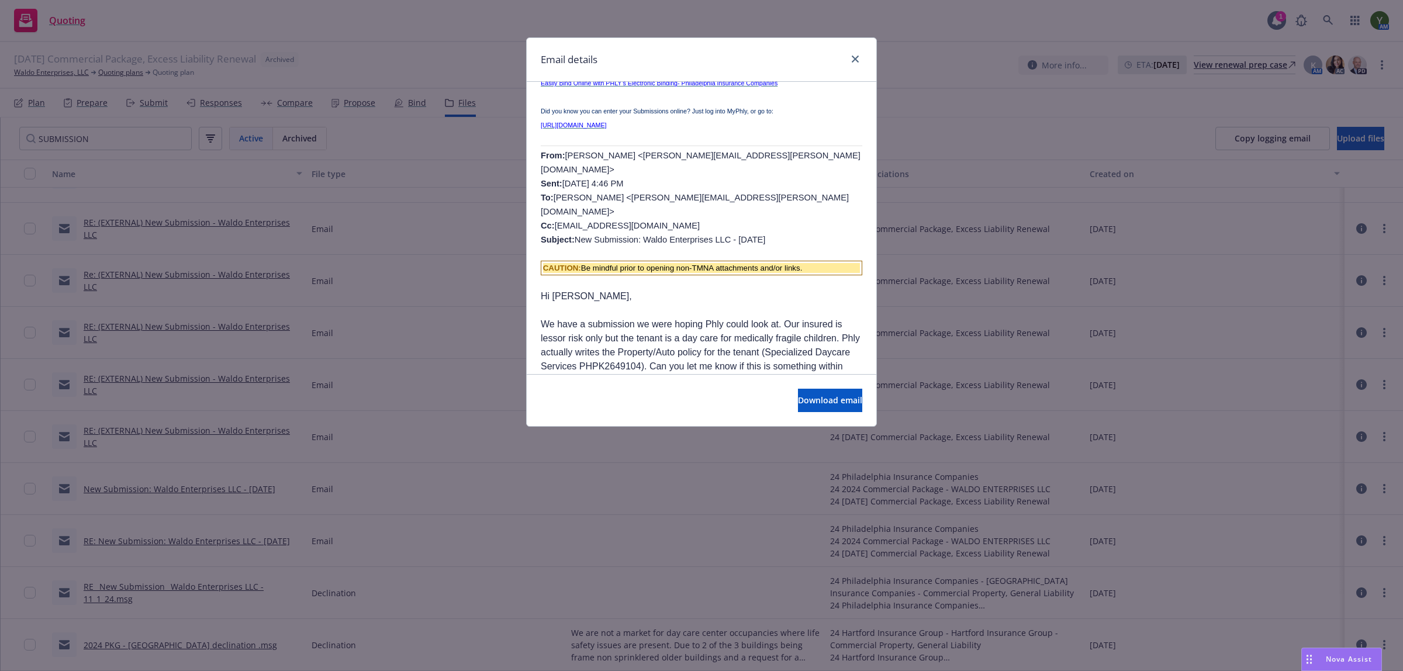
click at [848, 53] on div at bounding box center [852, 59] width 19 height 15
click at [849, 53] on link "close" at bounding box center [855, 59] width 14 height 14
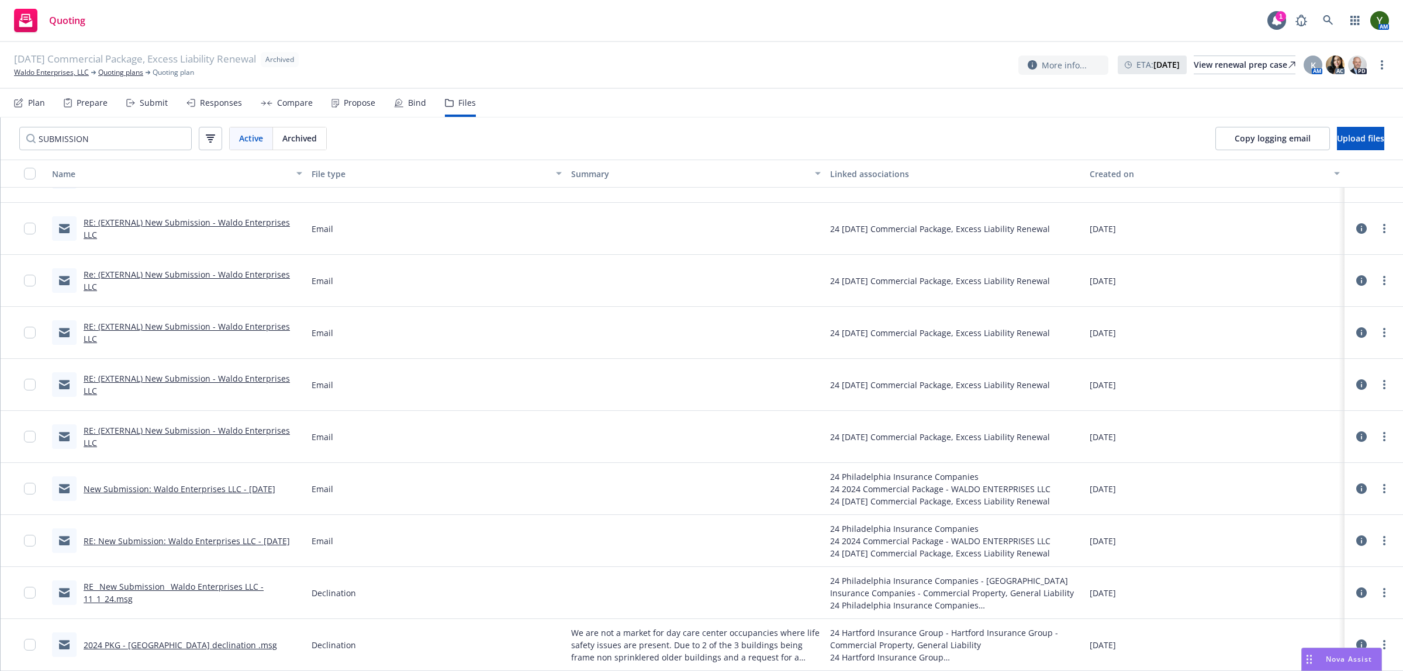
click at [161, 480] on div "New Submission: Waldo Enterprises LLC - 11/1/24" at bounding box center [163, 488] width 223 height 25
click at [158, 486] on link "New Submission: Waldo Enterprises LLC - 11/1/24" at bounding box center [180, 488] width 192 height 11
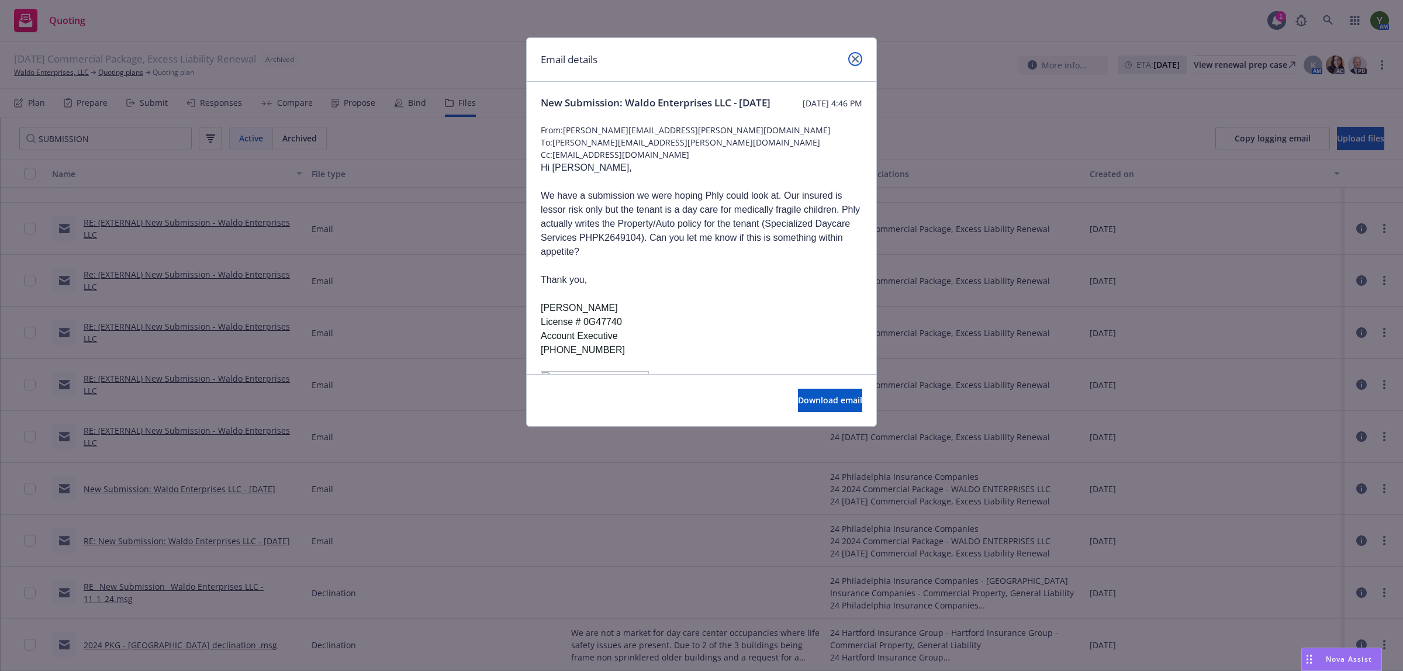
click at [857, 57] on icon "close" at bounding box center [855, 59] width 7 height 7
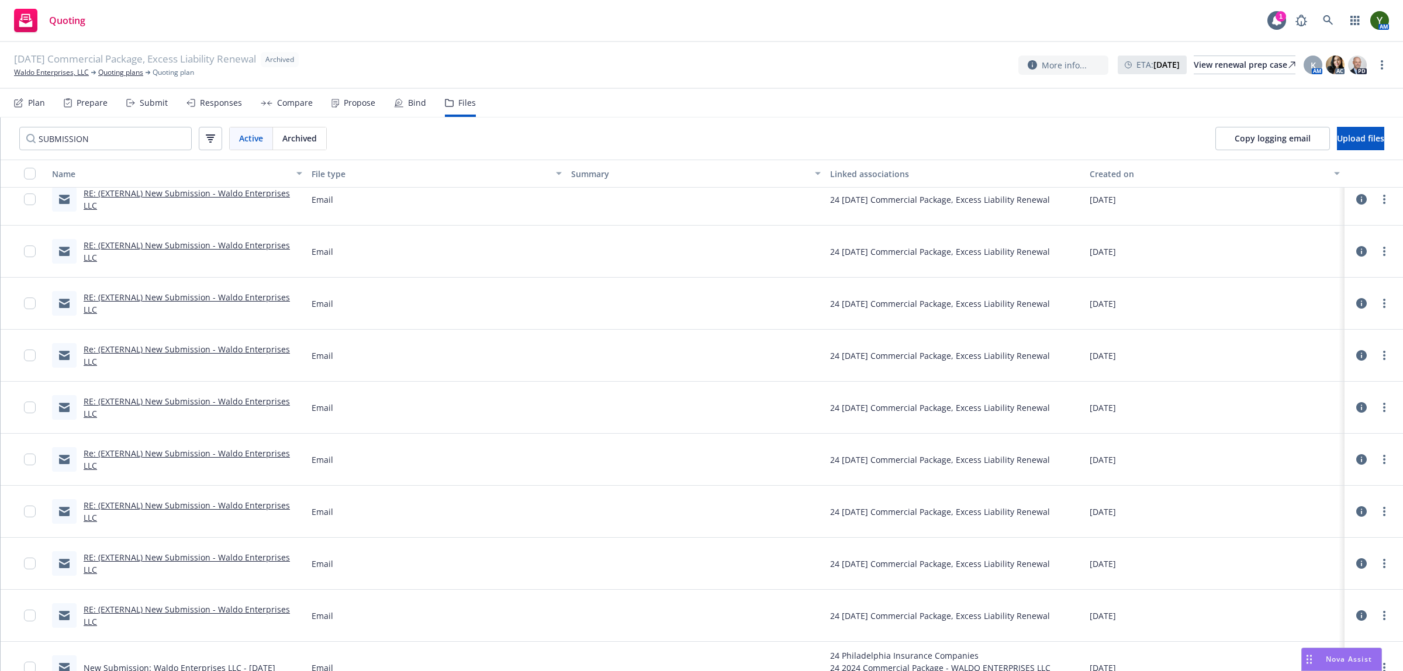
scroll to position [101, 0]
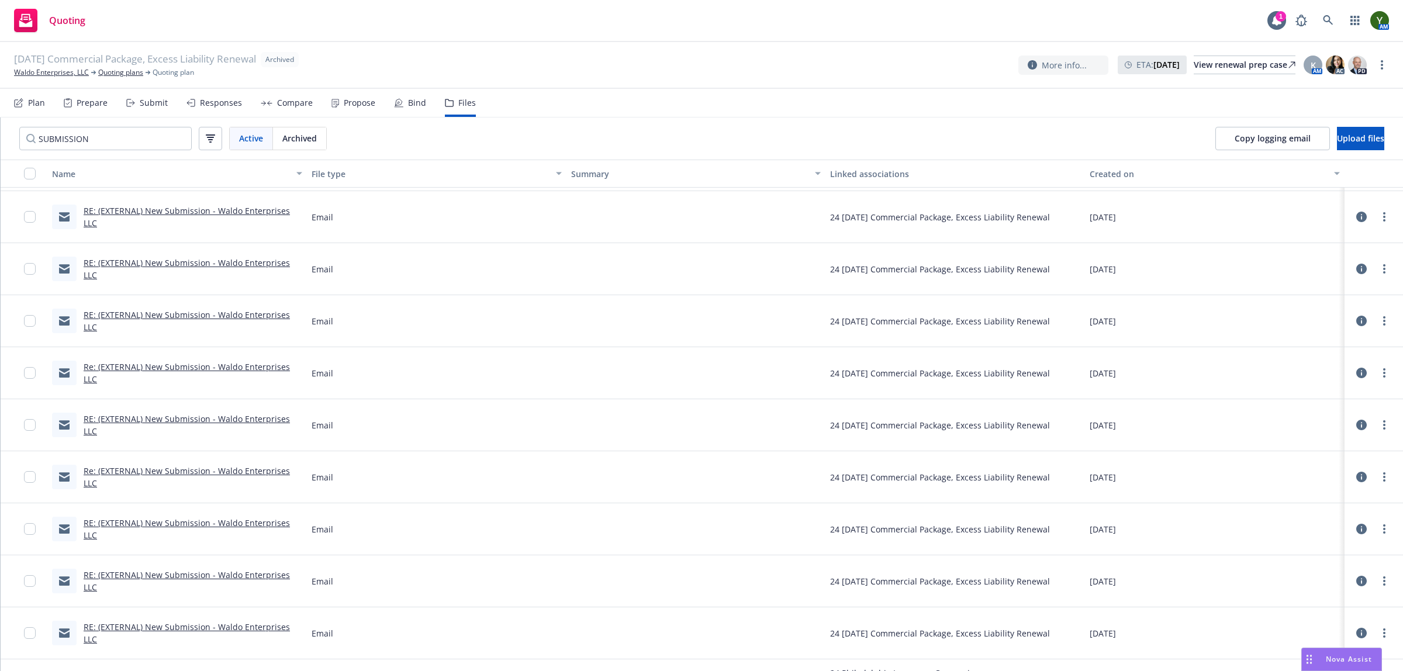
click at [167, 576] on div "RE: (EXTERNAL) New Submission - Waldo Enterprises LLC" at bounding box center [193, 581] width 219 height 25
click at [164, 579] on link "RE: (EXTERNAL) New Submission - Waldo Enterprises LLC" at bounding box center [187, 580] width 206 height 23
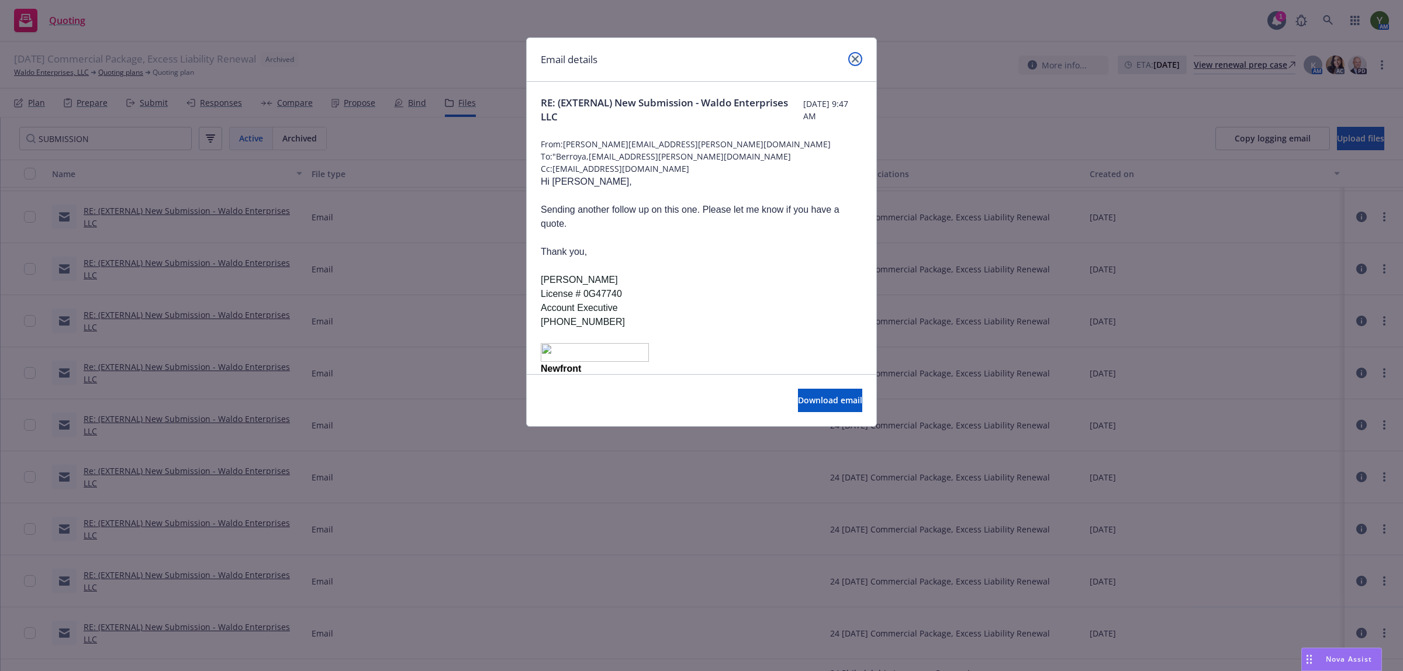
click at [854, 57] on icon "close" at bounding box center [855, 59] width 7 height 7
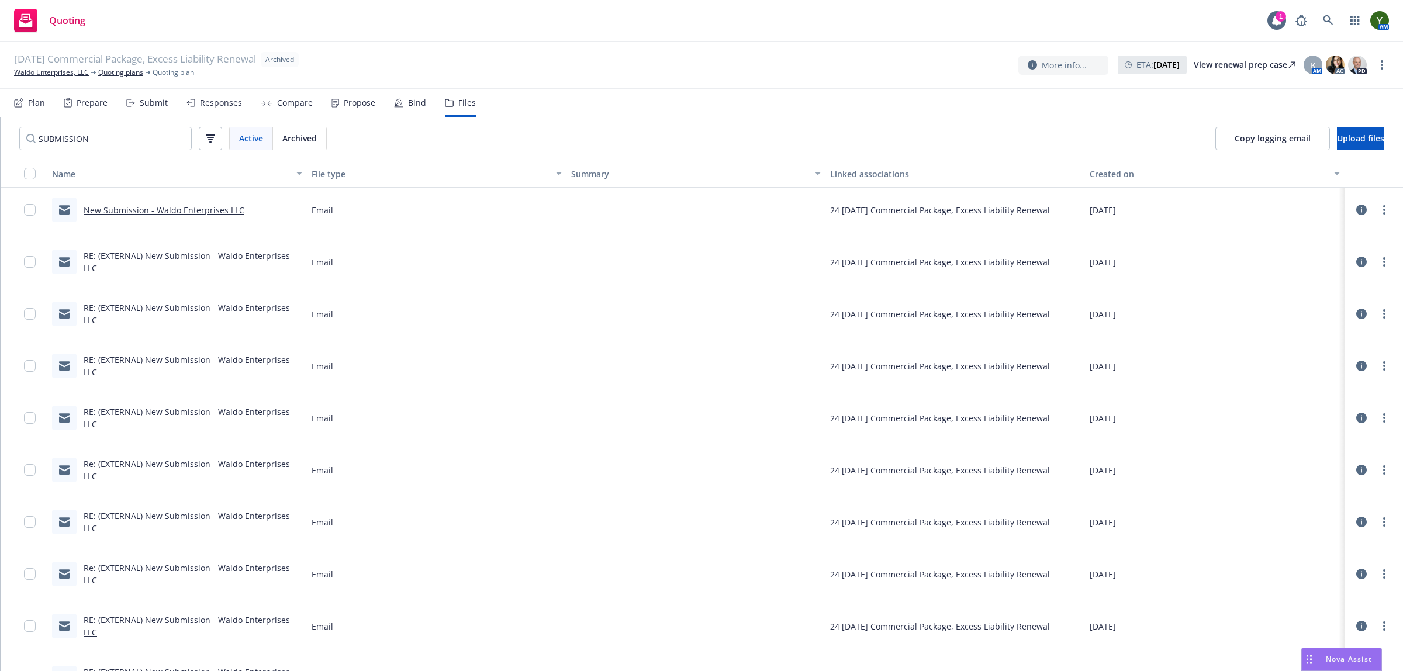
scroll to position [0, 0]
click at [120, 216] on link "New Submission - Waldo Enterprises LLC" at bounding box center [164, 213] width 161 height 11
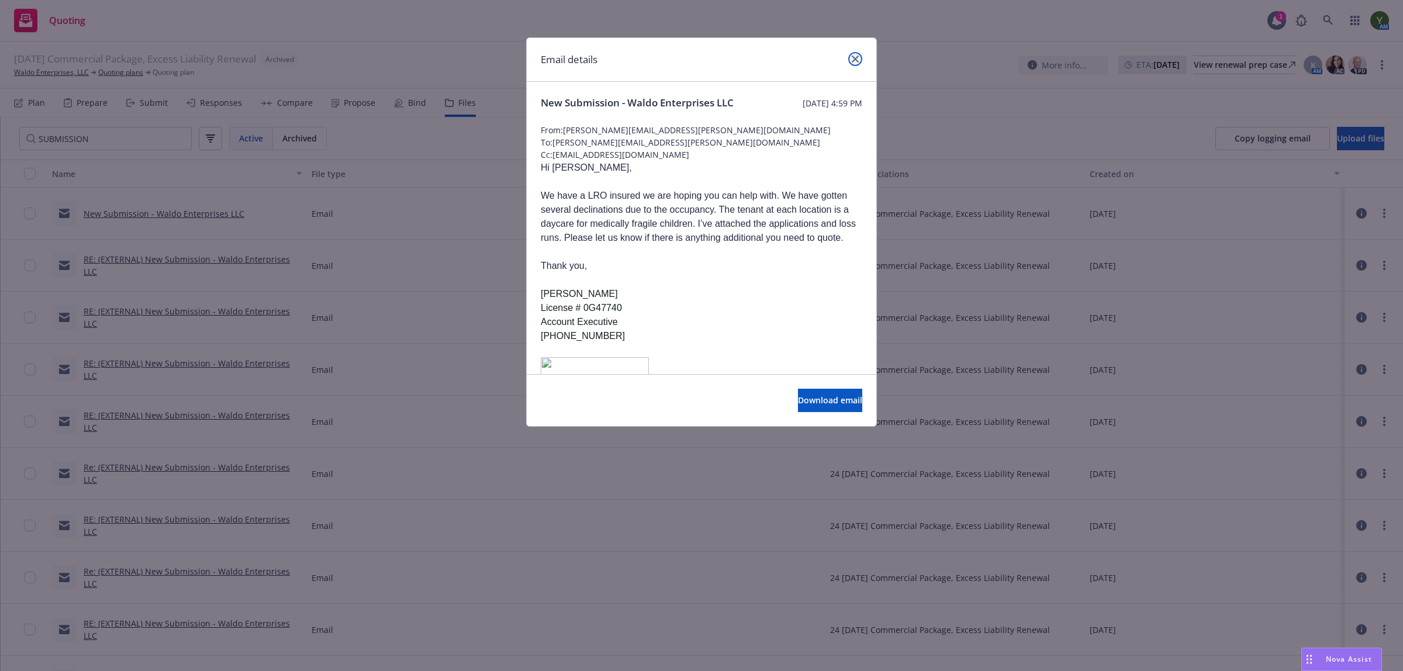
click at [857, 56] on icon "close" at bounding box center [855, 59] width 7 height 7
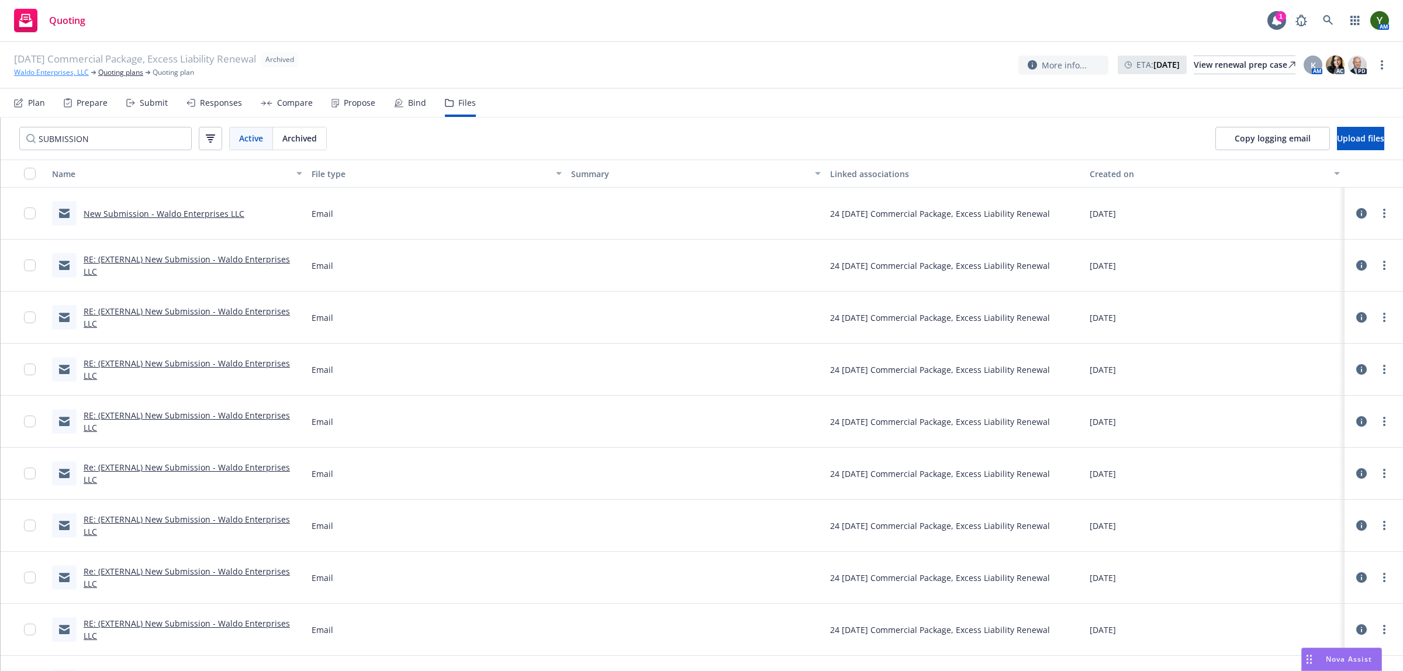
click at [54, 74] on link "Waldo Enterprises, LLC" at bounding box center [51, 72] width 75 height 11
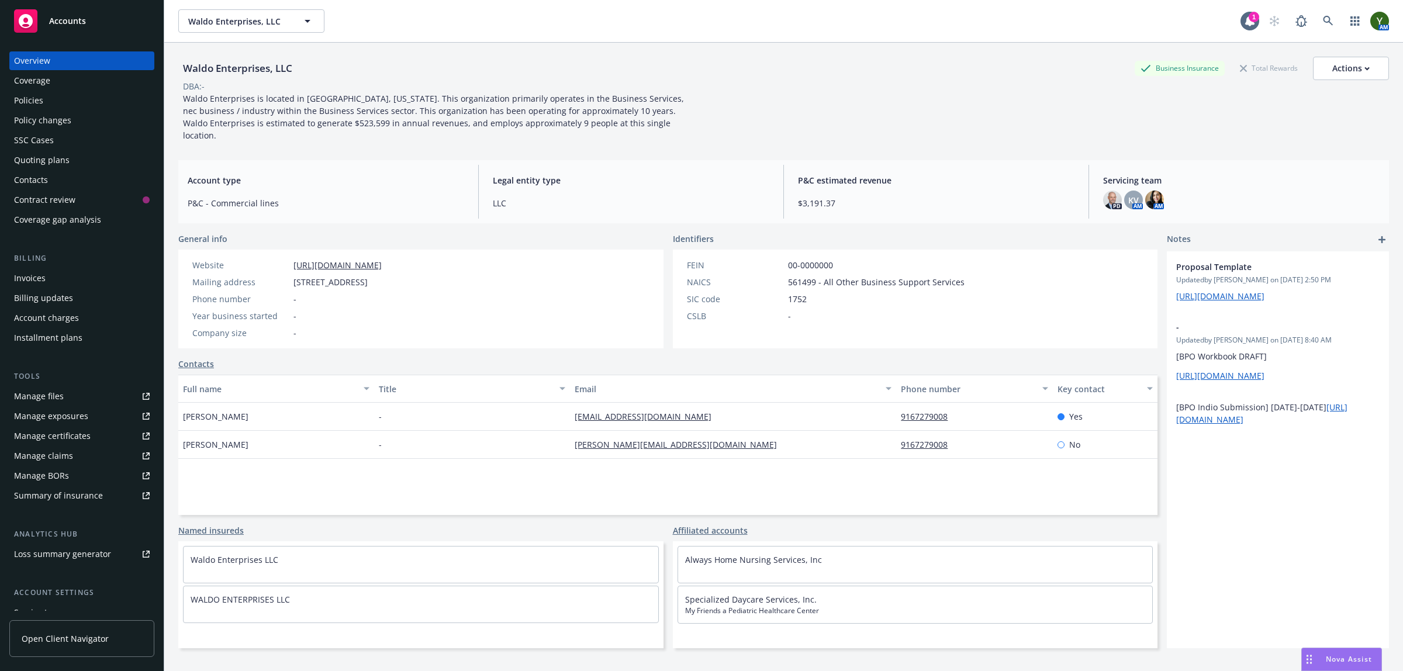
click at [29, 113] on div "Policy changes" at bounding box center [42, 120] width 57 height 19
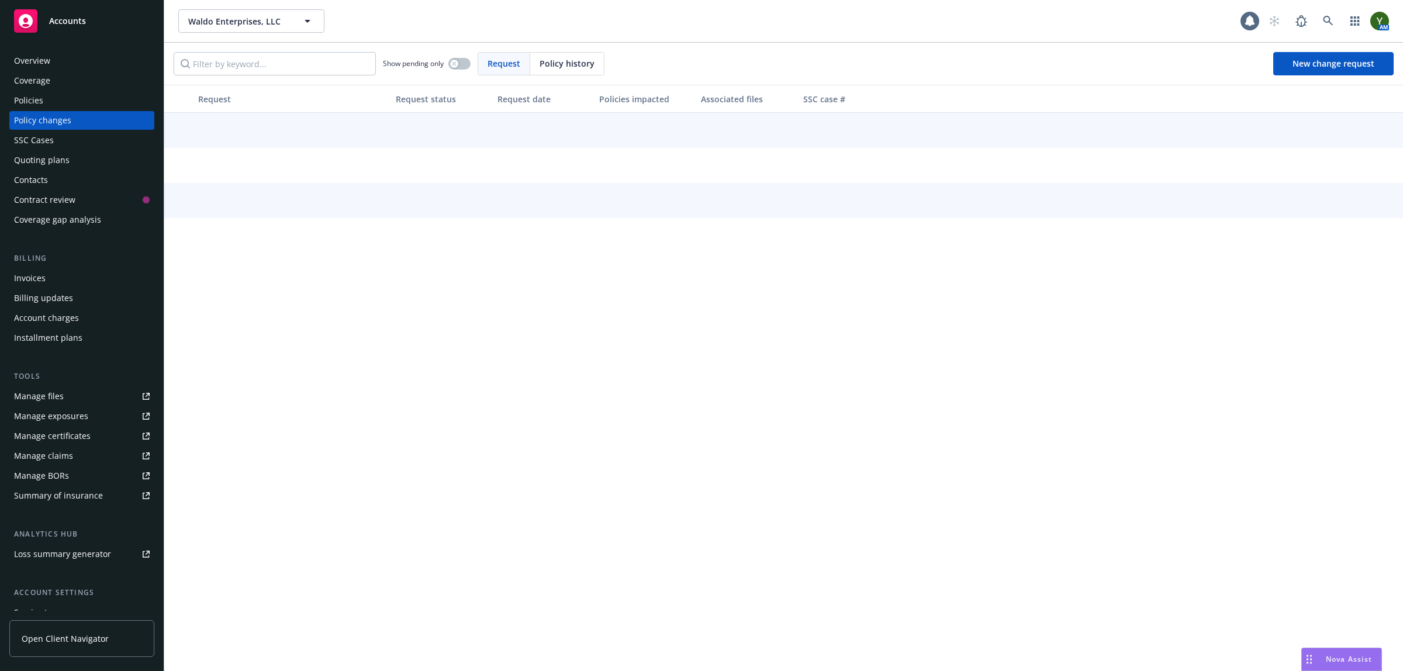
click at [33, 103] on div "Policies" at bounding box center [28, 100] width 29 height 19
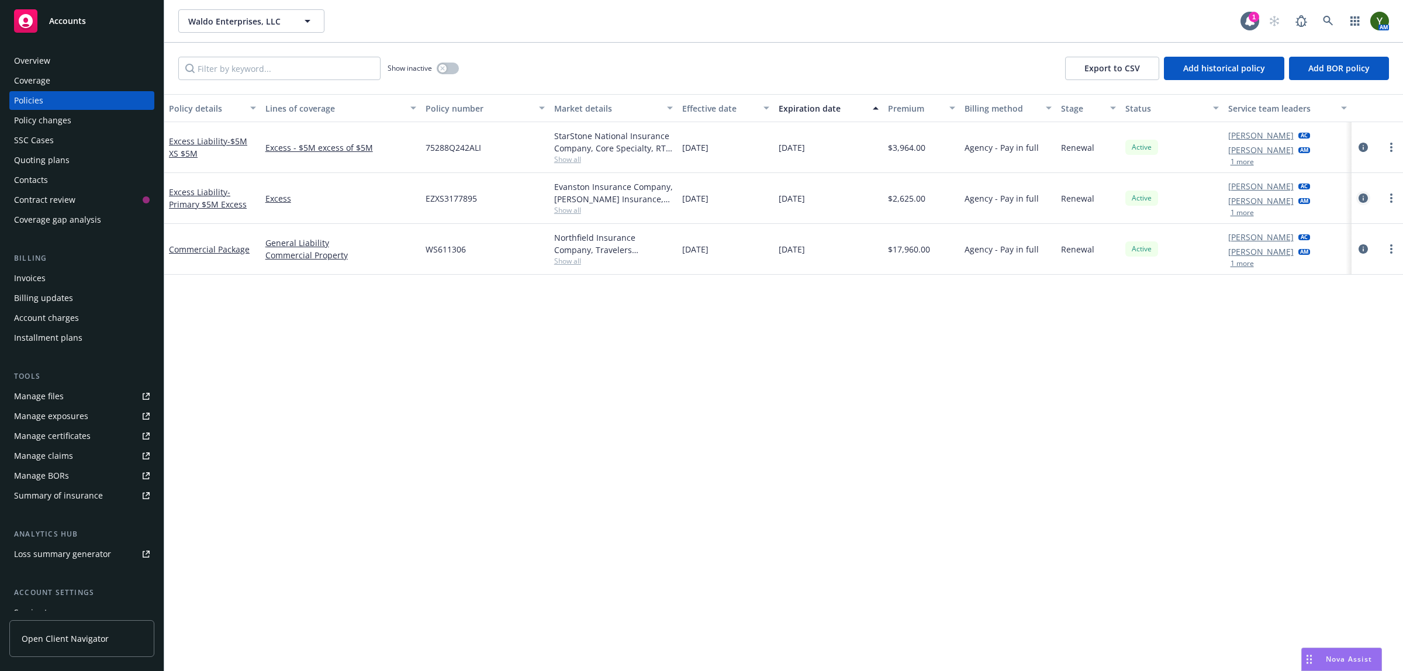
click at [1363, 196] on icon "circleInformation" at bounding box center [1362, 197] width 9 height 9
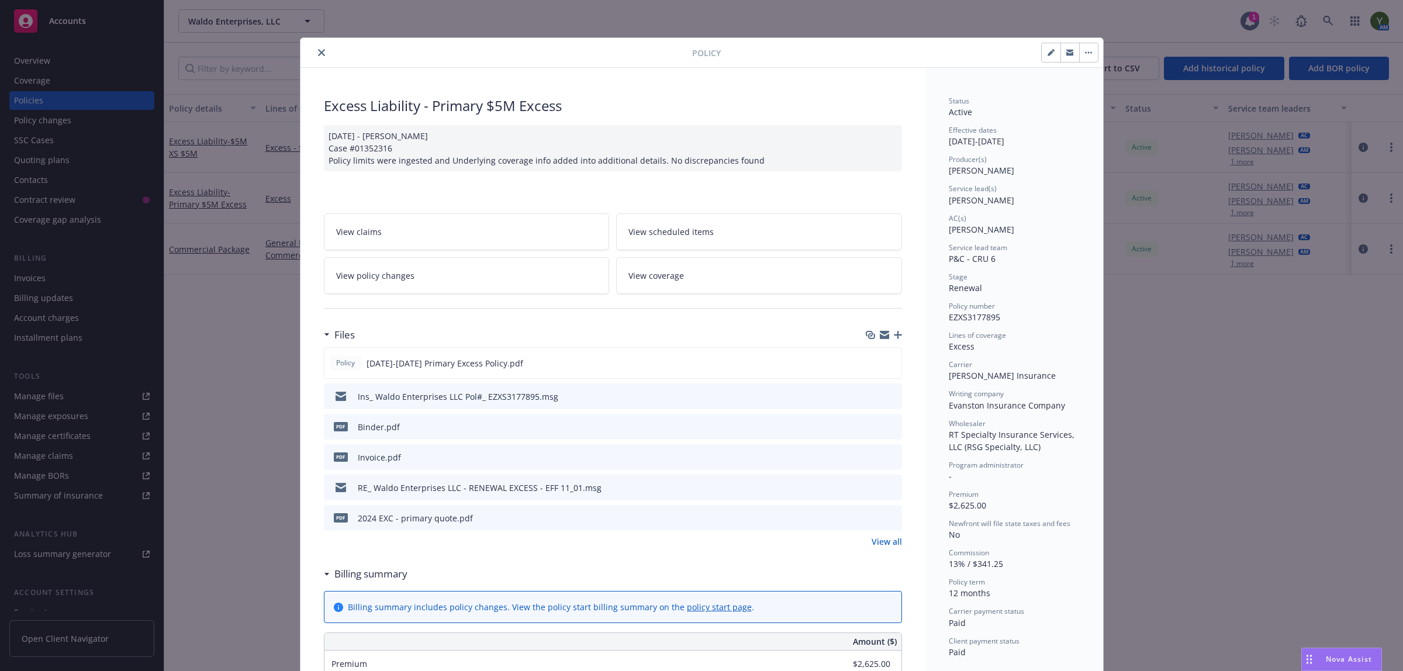
click at [877, 544] on link "View all" at bounding box center [887, 541] width 30 height 12
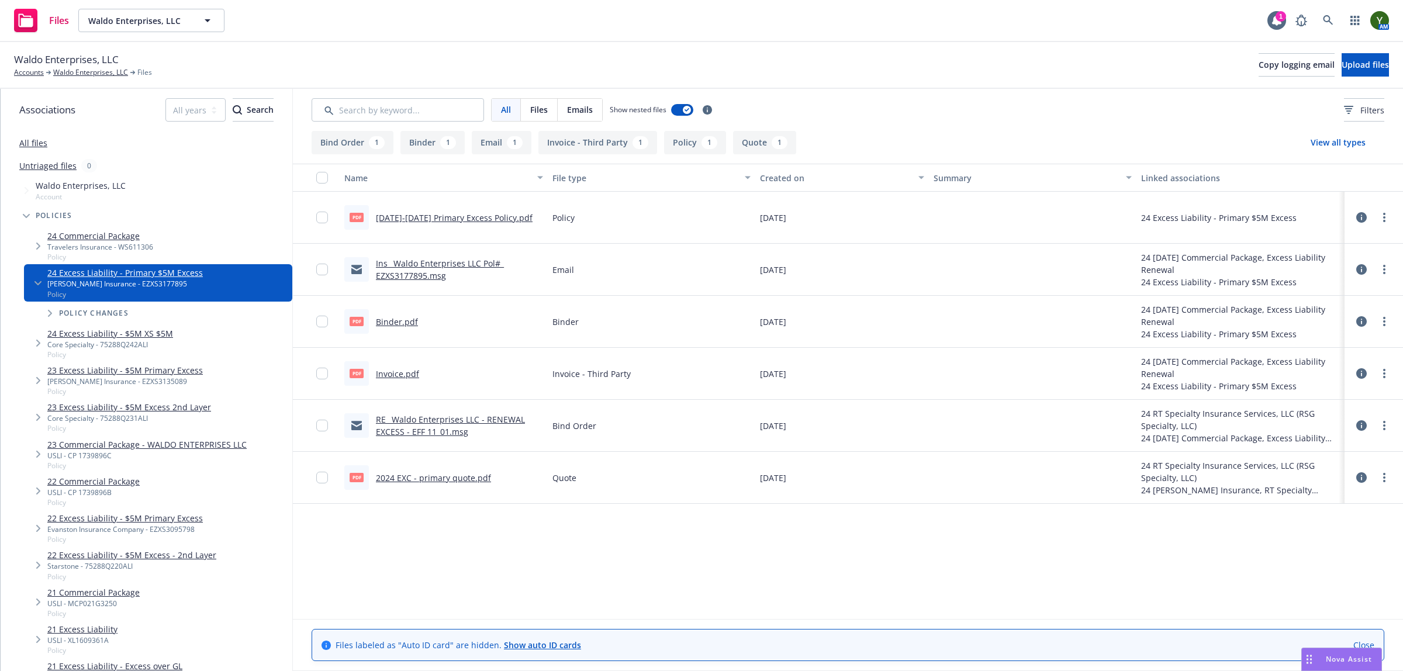
click at [440, 424] on link "RE_ Waldo Enterprises LLC - RENEWAL EXCESS - EFF 11_01.msg" at bounding box center [450, 425] width 149 height 23
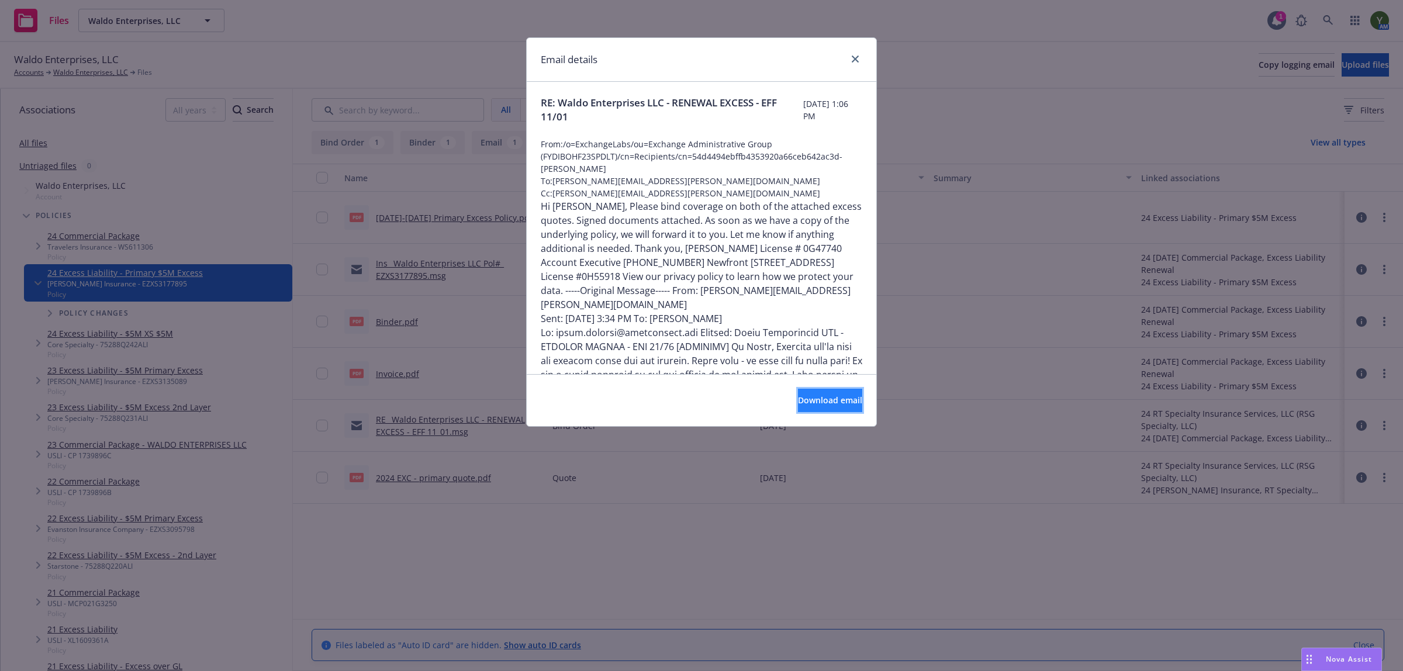
click at [798, 408] on button "Download email" at bounding box center [830, 400] width 64 height 23
click at [863, 59] on div "Email details" at bounding box center [702, 60] width 350 height 44
click at [860, 60] on link "close" at bounding box center [855, 59] width 14 height 14
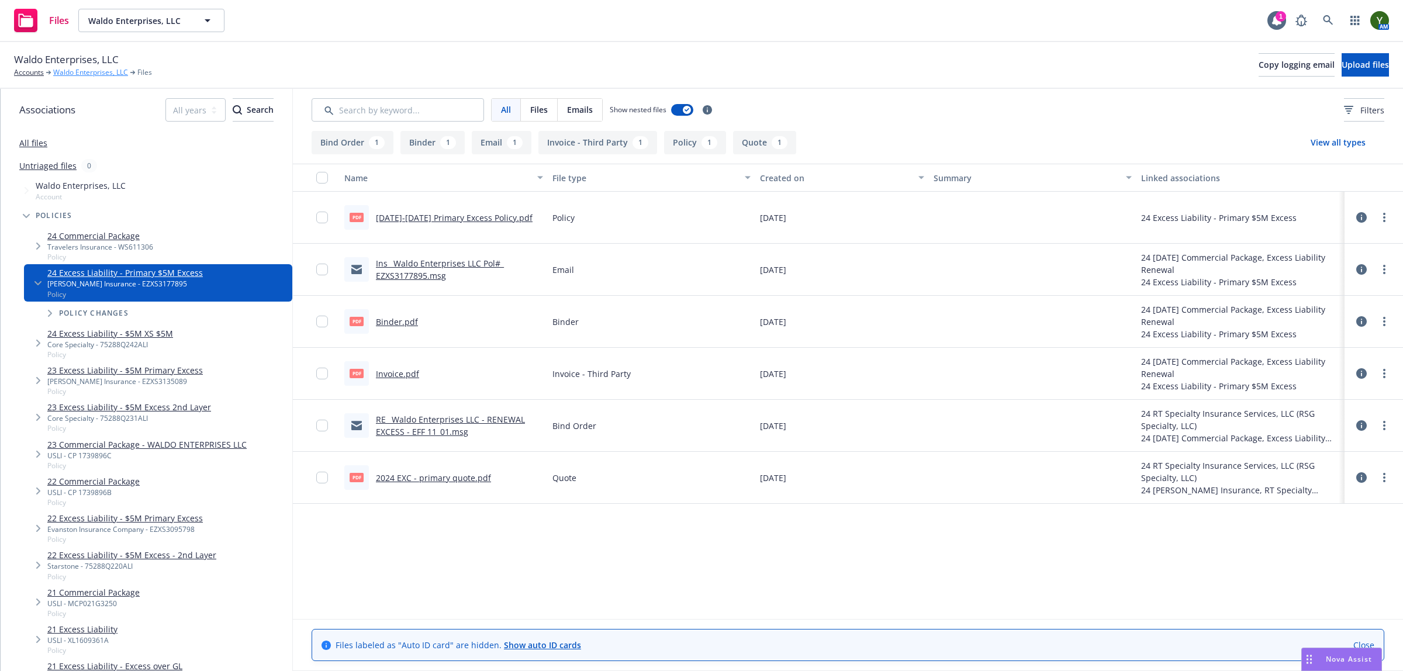
click at [112, 72] on link "Waldo Enterprises, LLC" at bounding box center [90, 72] width 75 height 11
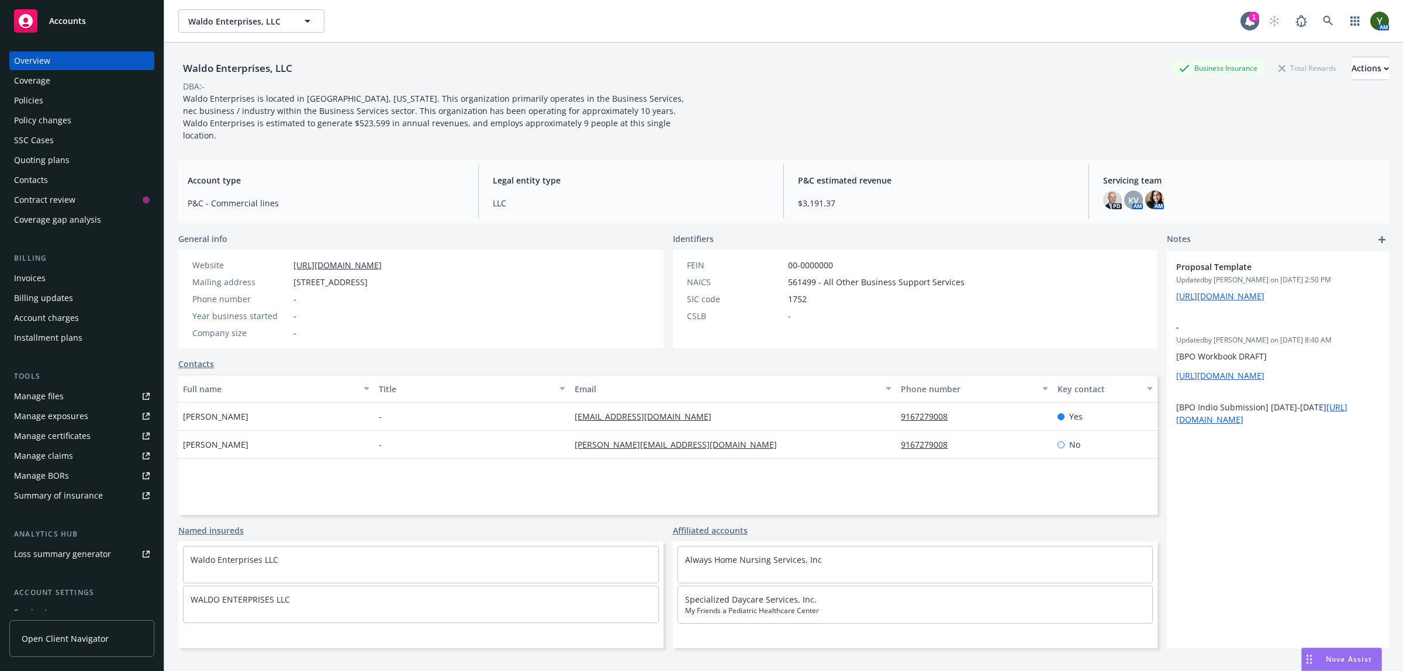
click at [39, 165] on div "Quoting plans" at bounding box center [42, 160] width 56 height 19
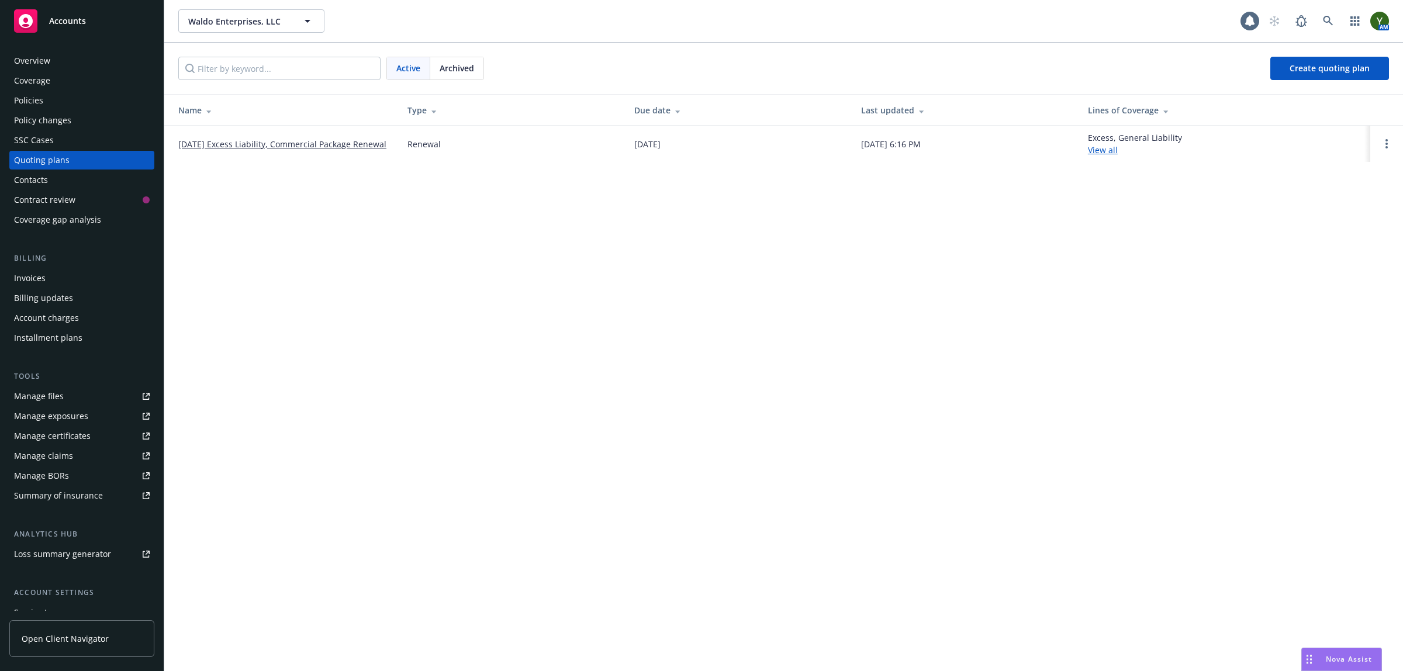
click at [237, 146] on link "[DATE] Excess Liability, Commercial Package Renewal" at bounding box center [282, 144] width 208 height 12
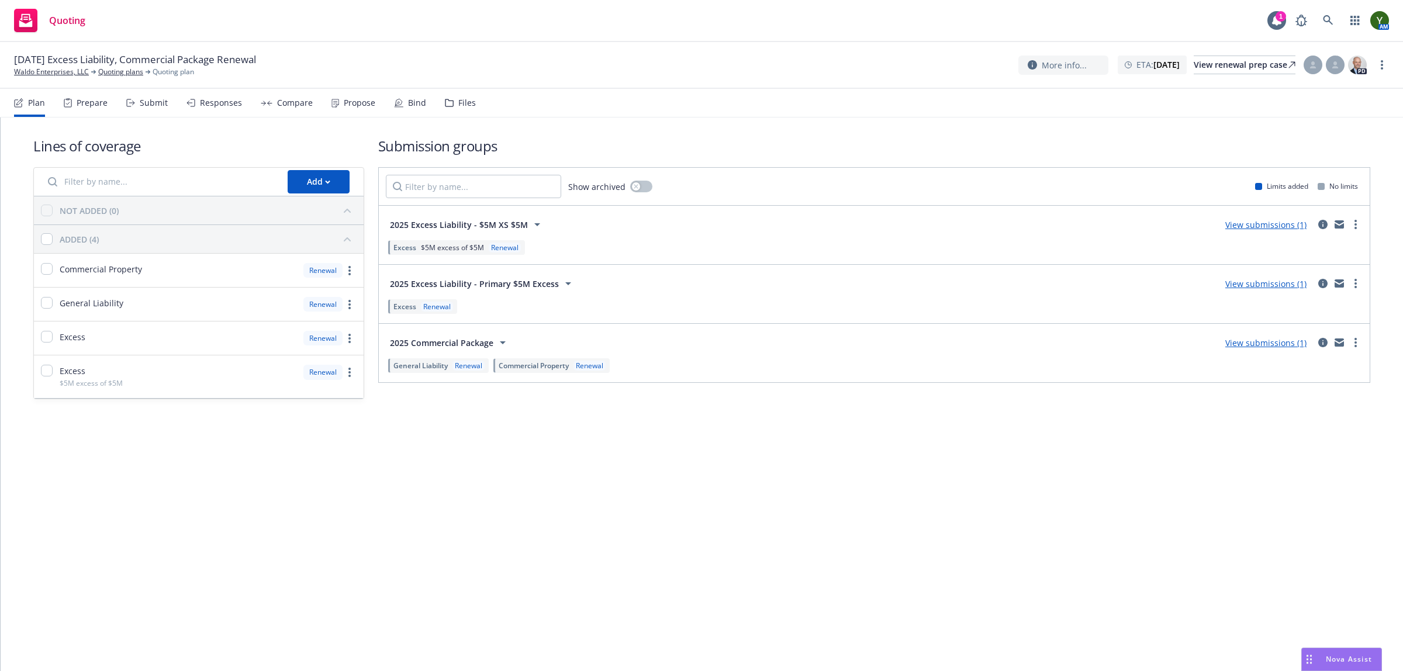
click at [450, 89] on div "Files" at bounding box center [460, 103] width 31 height 28
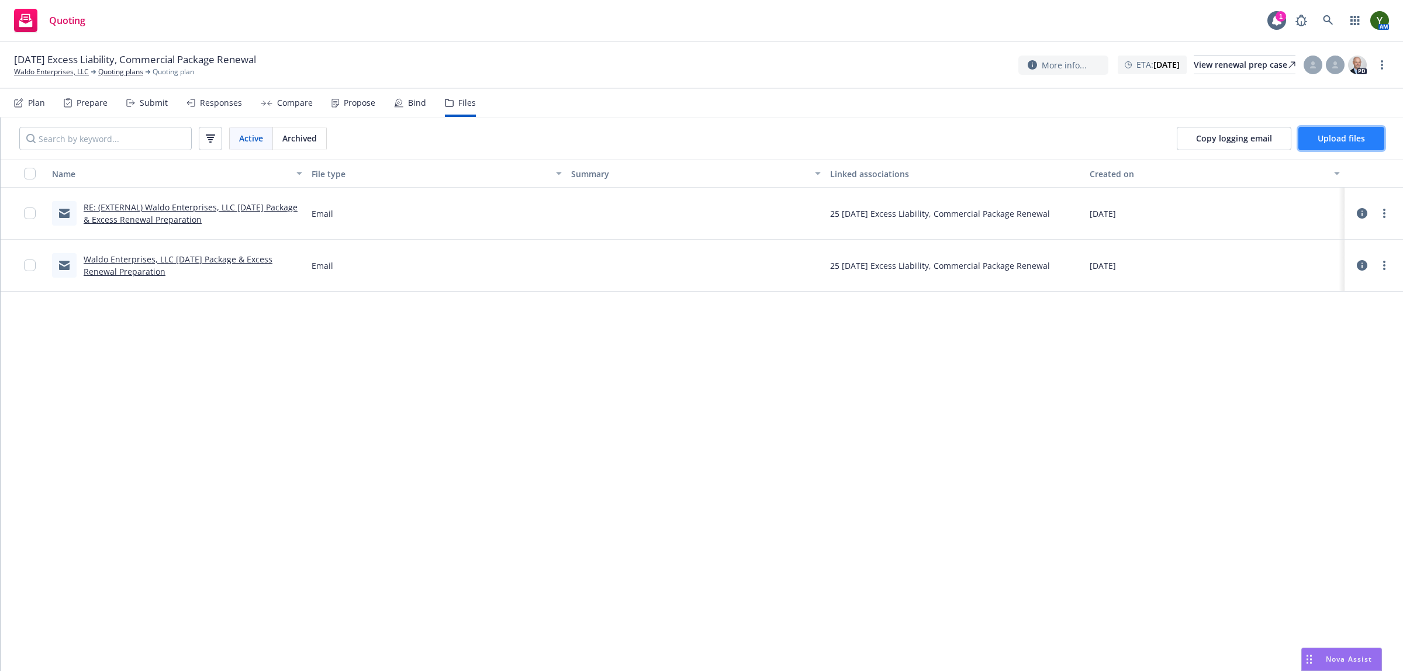
click at [1307, 133] on button "Upload files" at bounding box center [1341, 138] width 86 height 23
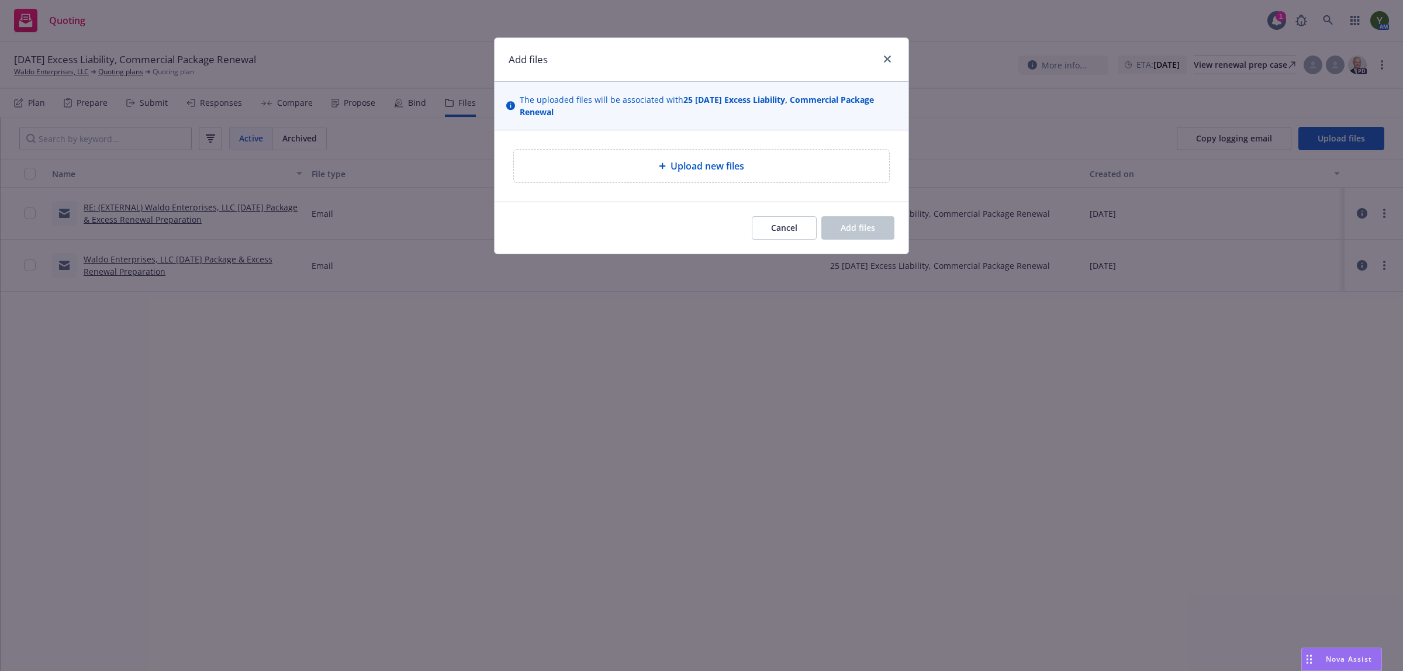
click at [614, 170] on div "Upload new files" at bounding box center [701, 166] width 357 height 14
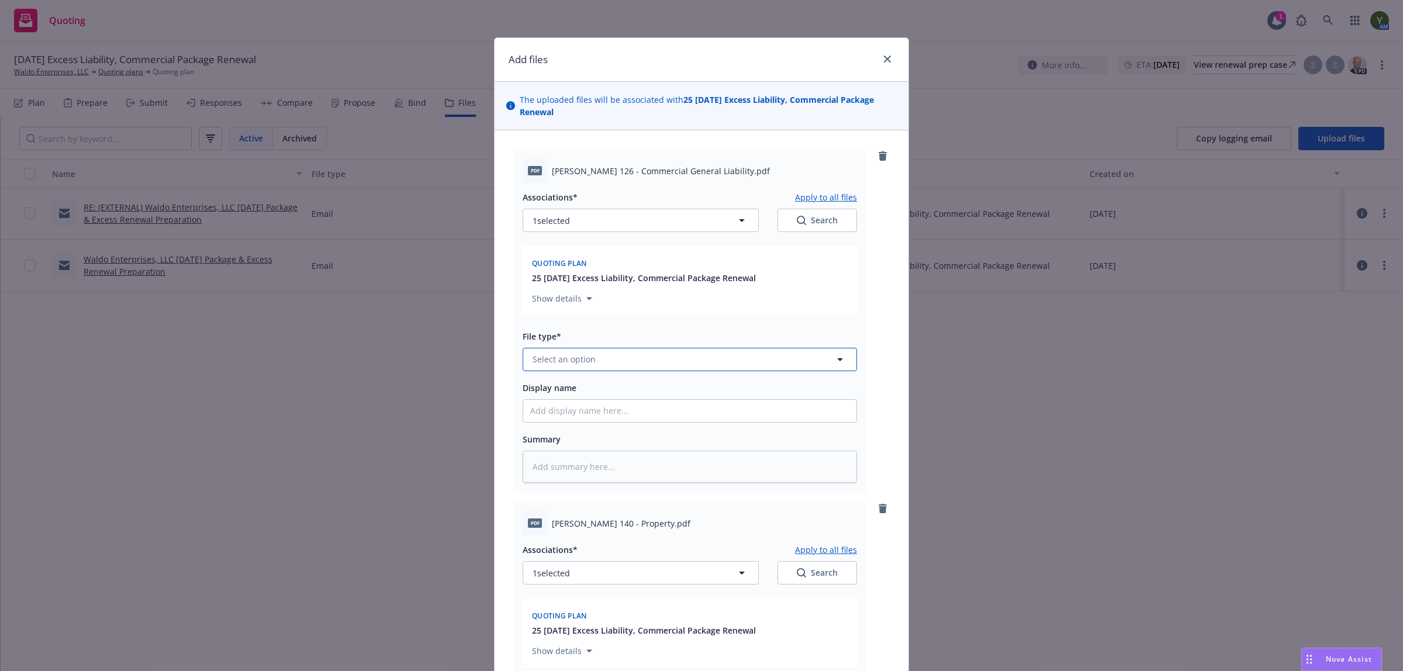
click at [561, 370] on button "Select an option" at bounding box center [690, 359] width 334 height 23
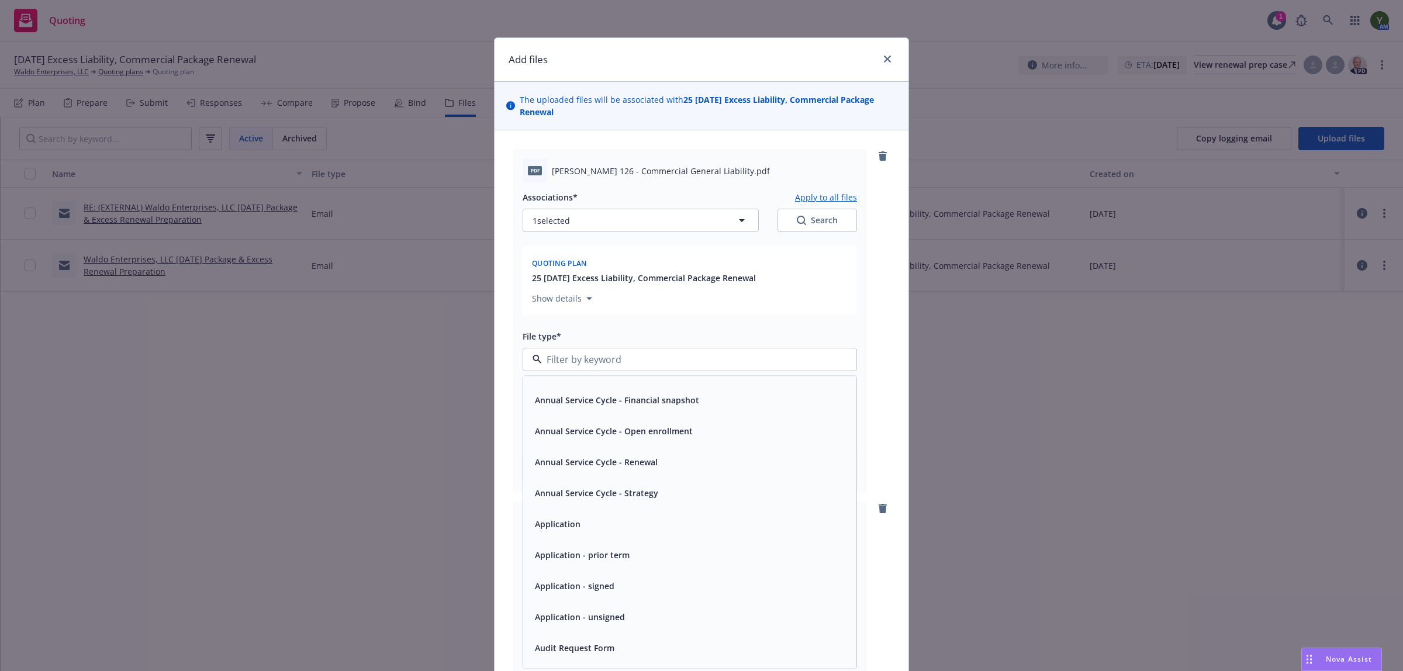
scroll to position [97, 0]
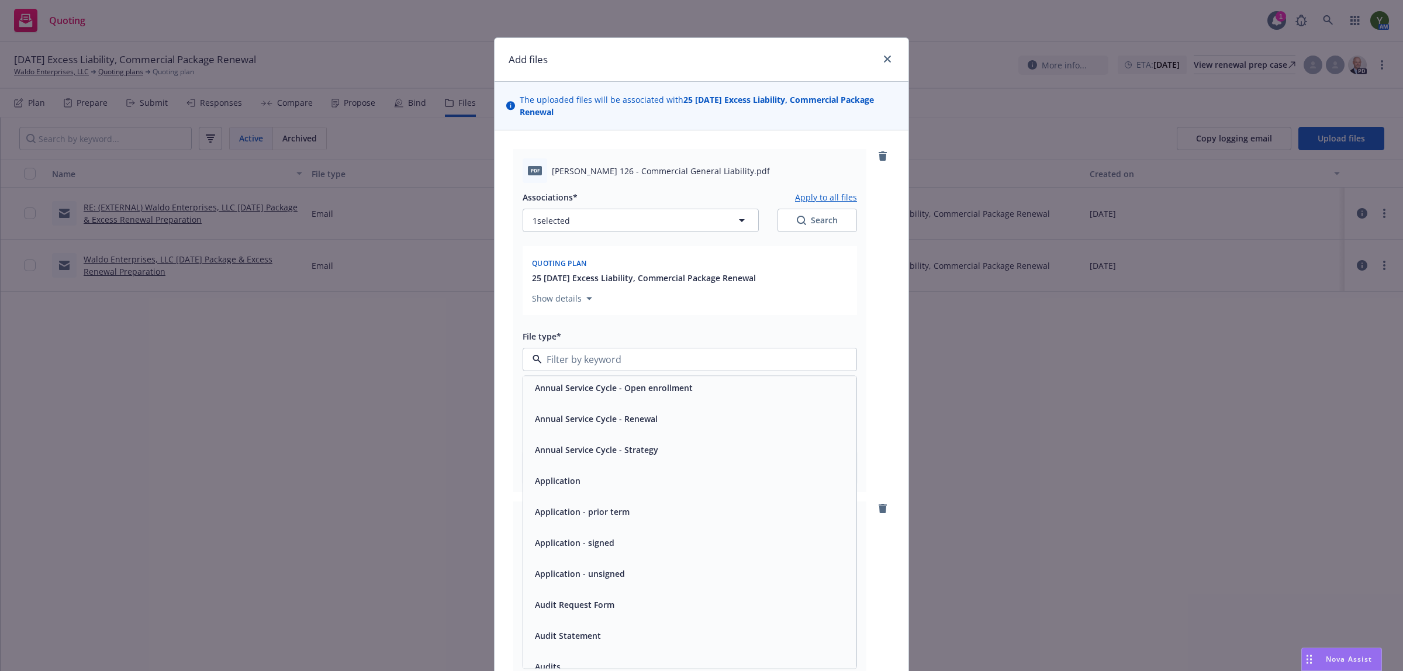
click at [593, 578] on span "Application - unsigned" at bounding box center [580, 573] width 90 height 12
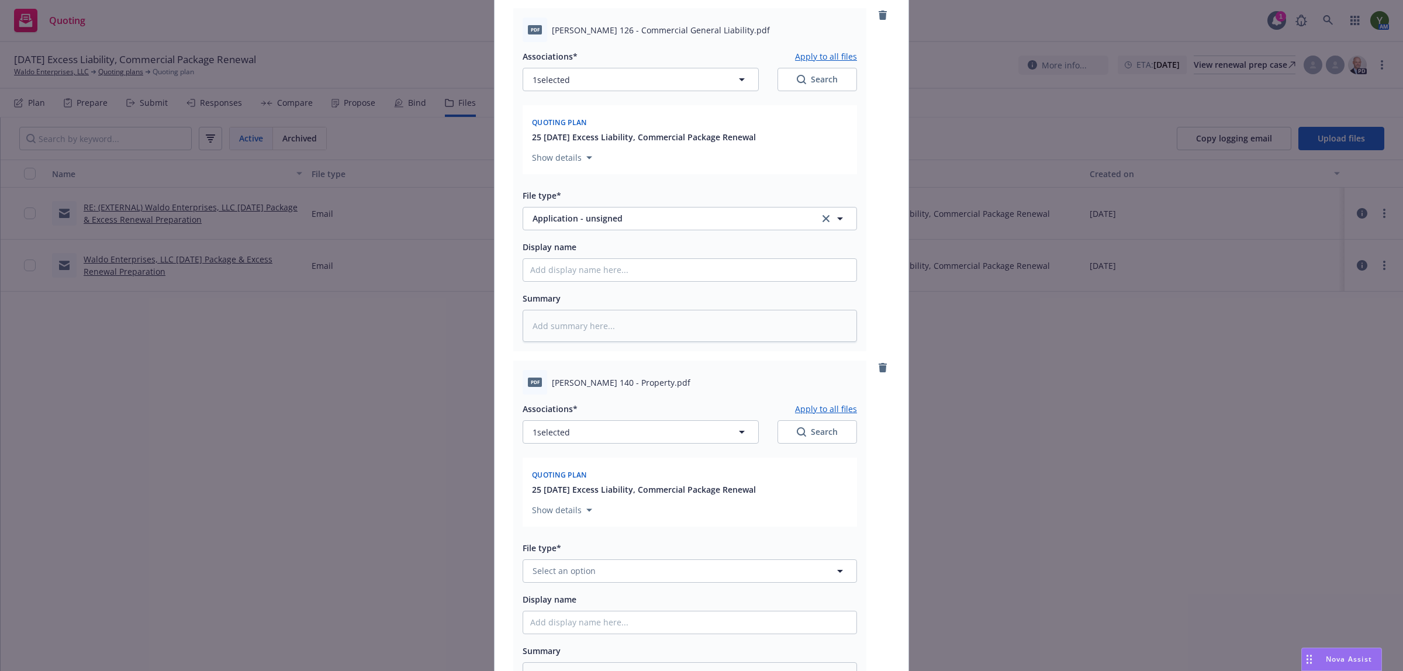
scroll to position [243, 0]
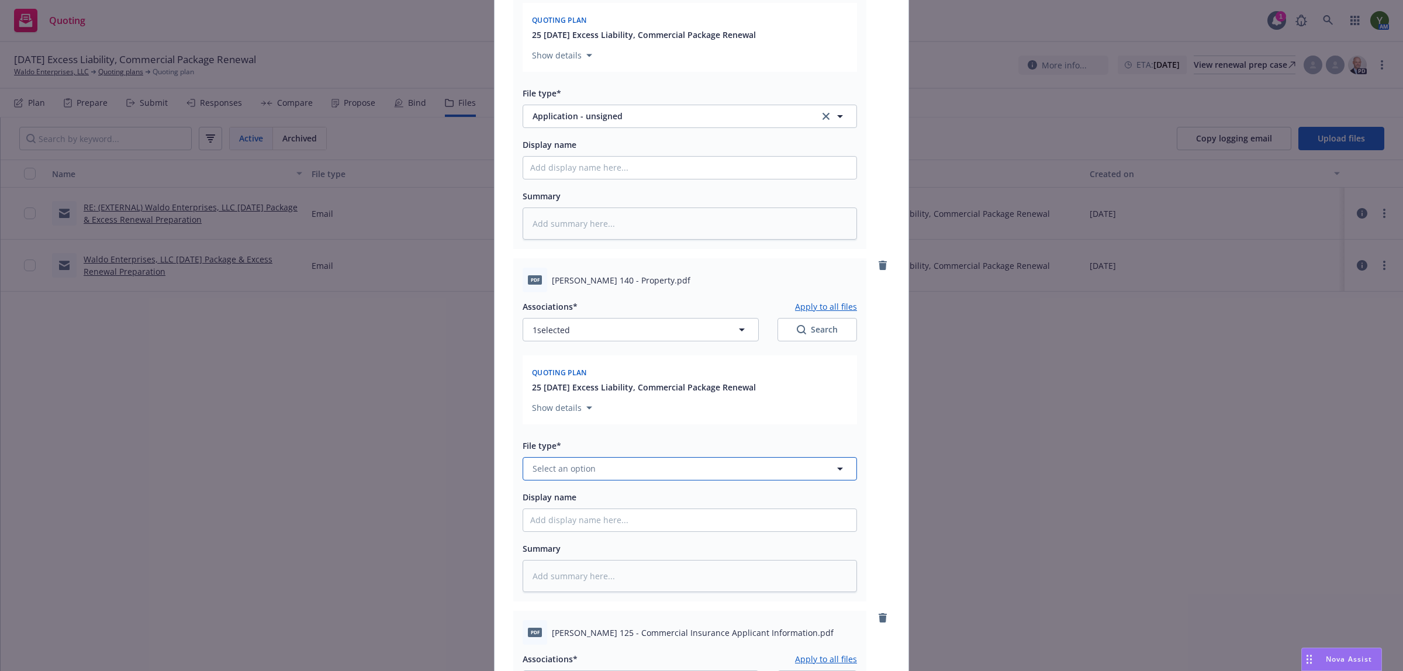
click at [575, 469] on span "Select an option" at bounding box center [563, 468] width 63 height 12
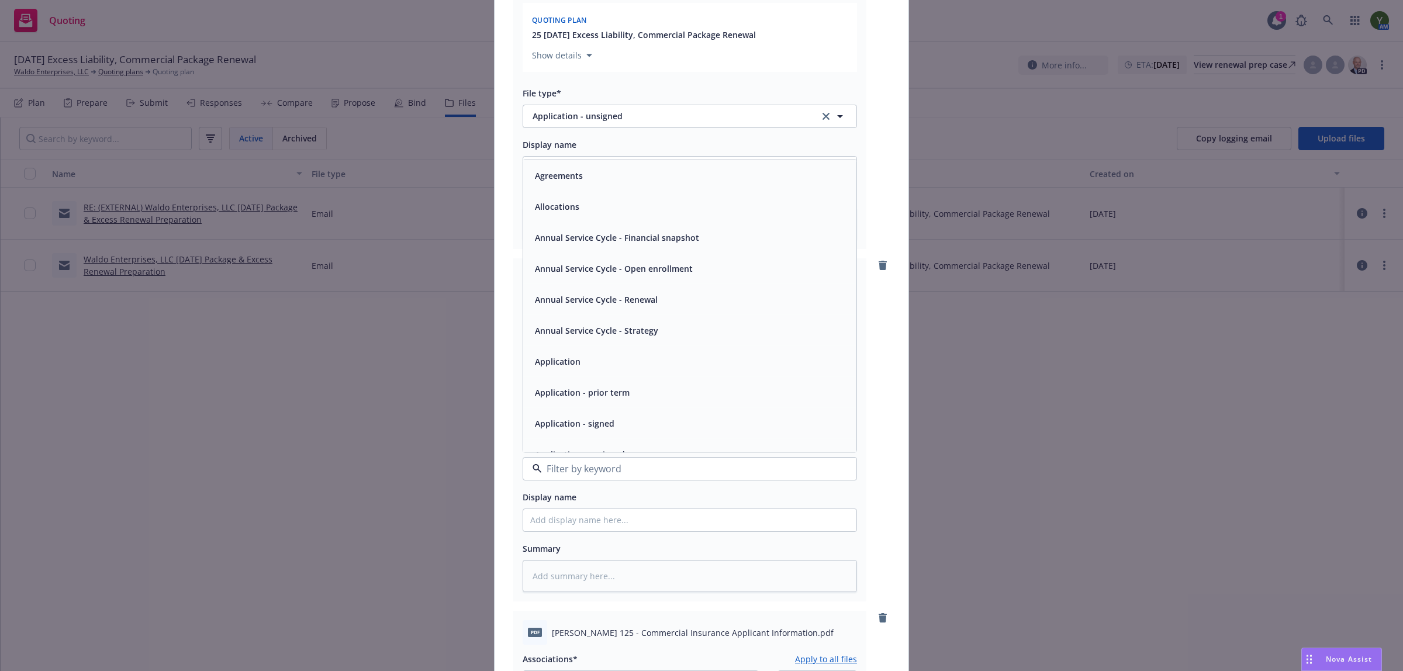
scroll to position [49, 0]
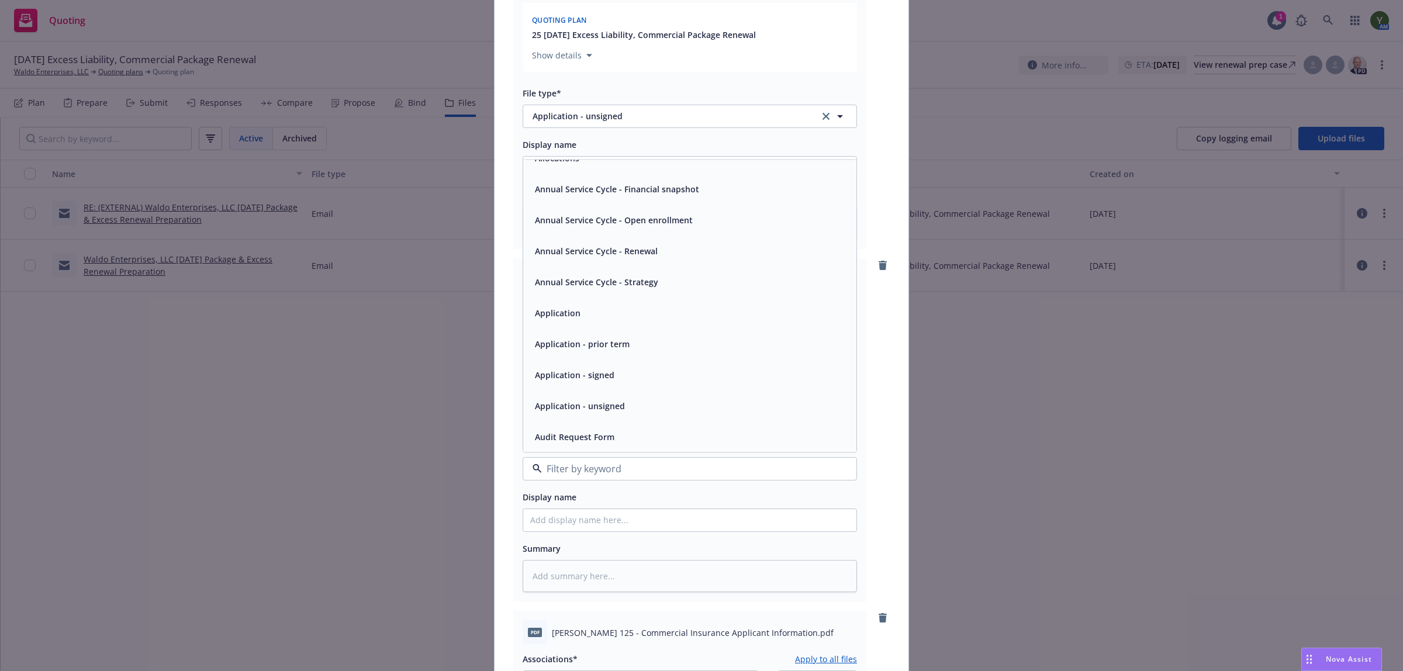
click at [592, 409] on span "Application - unsigned" at bounding box center [580, 405] width 90 height 12
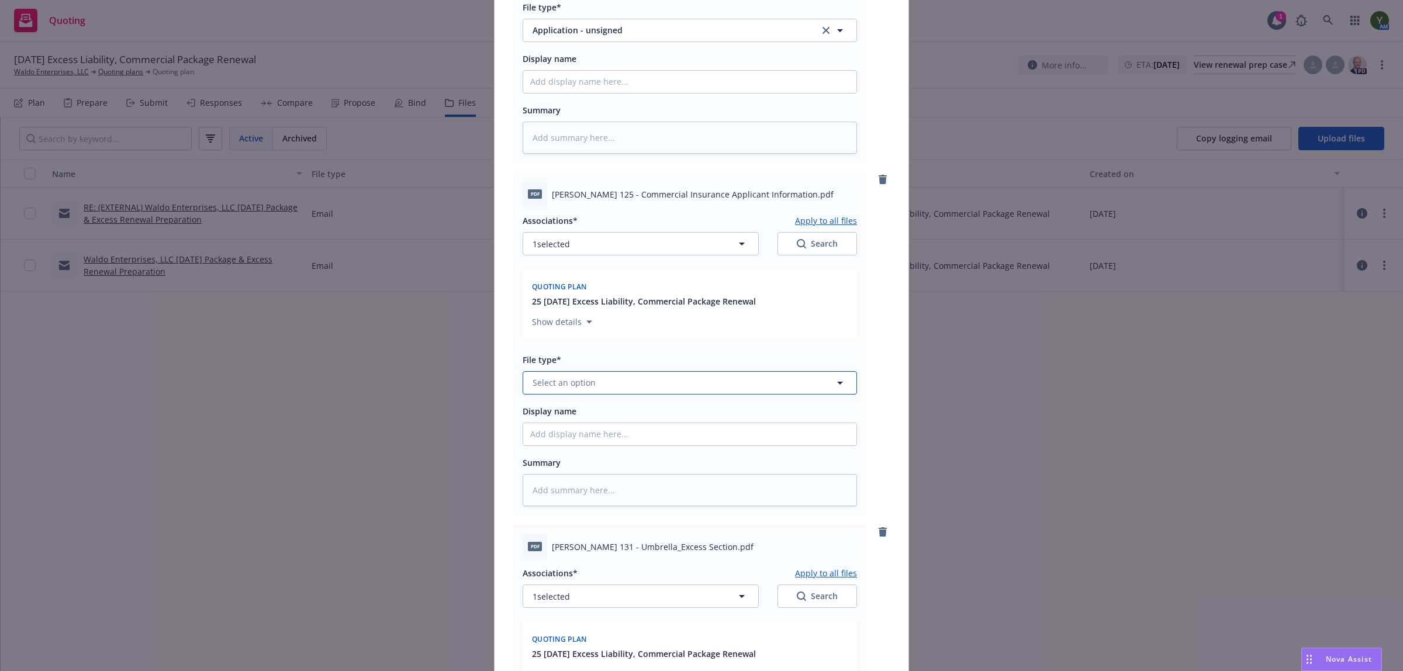
click at [592, 379] on button "Select an option" at bounding box center [690, 382] width 334 height 23
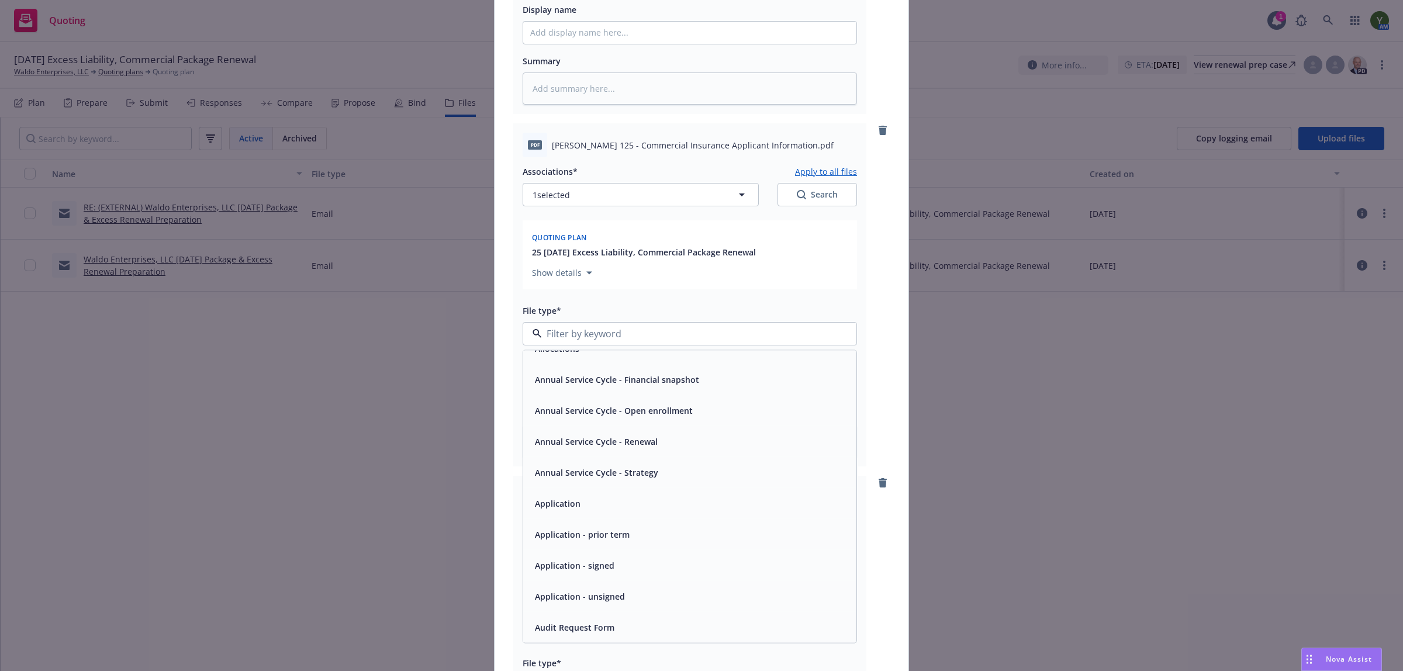
click at [579, 597] on span "Application - unsigned" at bounding box center [580, 596] width 90 height 12
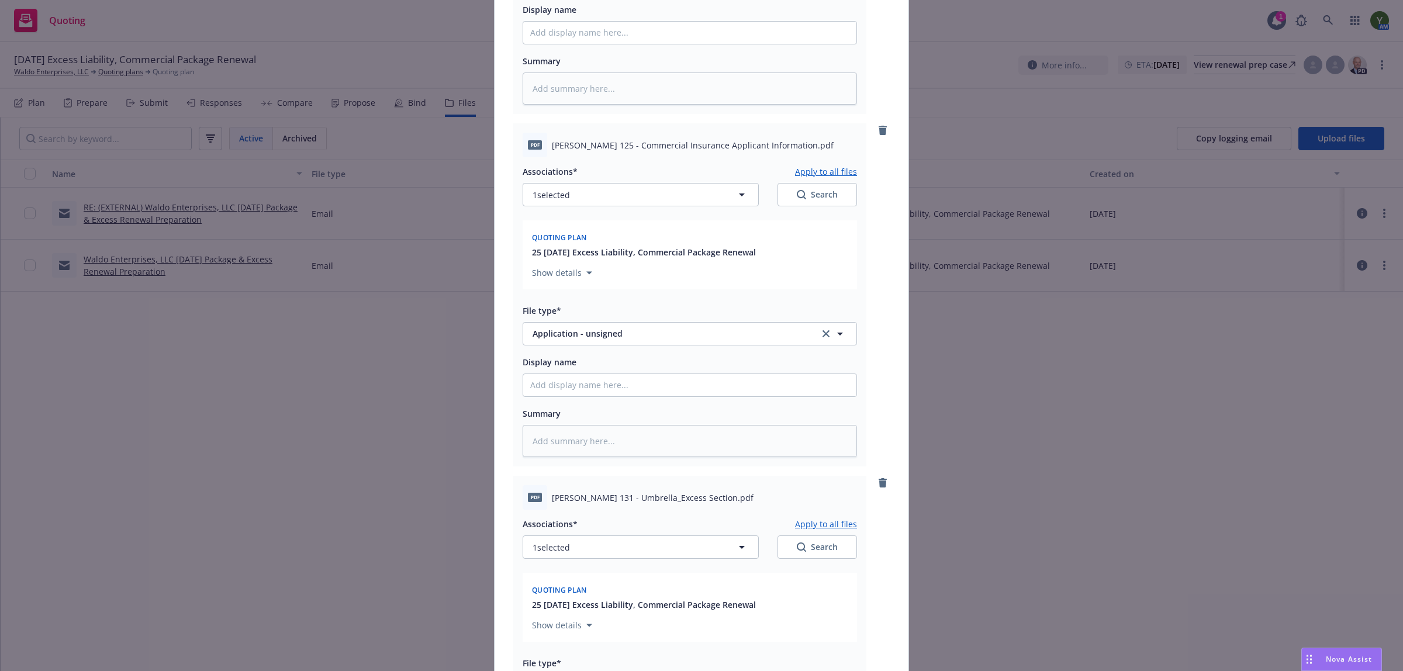
click at [876, 571] on div "pdf ACORD 131 - Umbrella_Excess Section.pdf Associations* Apply to all files 1 …" at bounding box center [701, 647] width 376 height 343
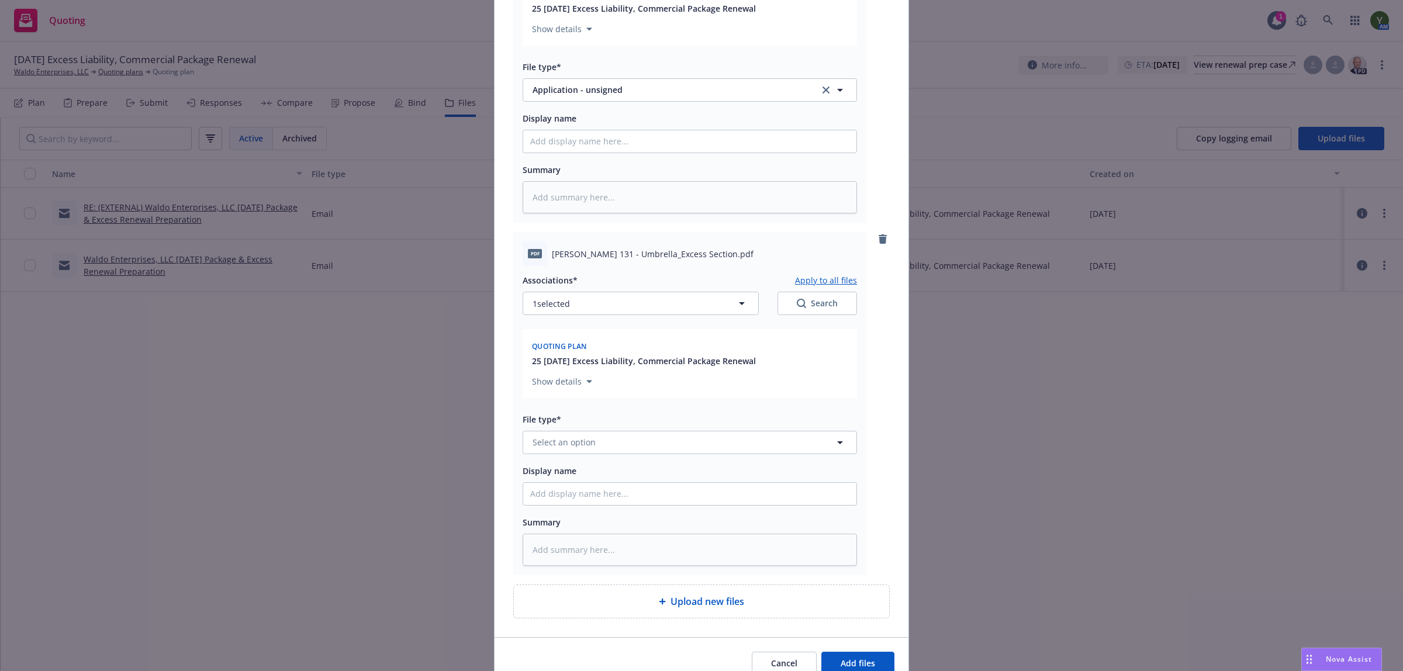
scroll to position [1032, 0]
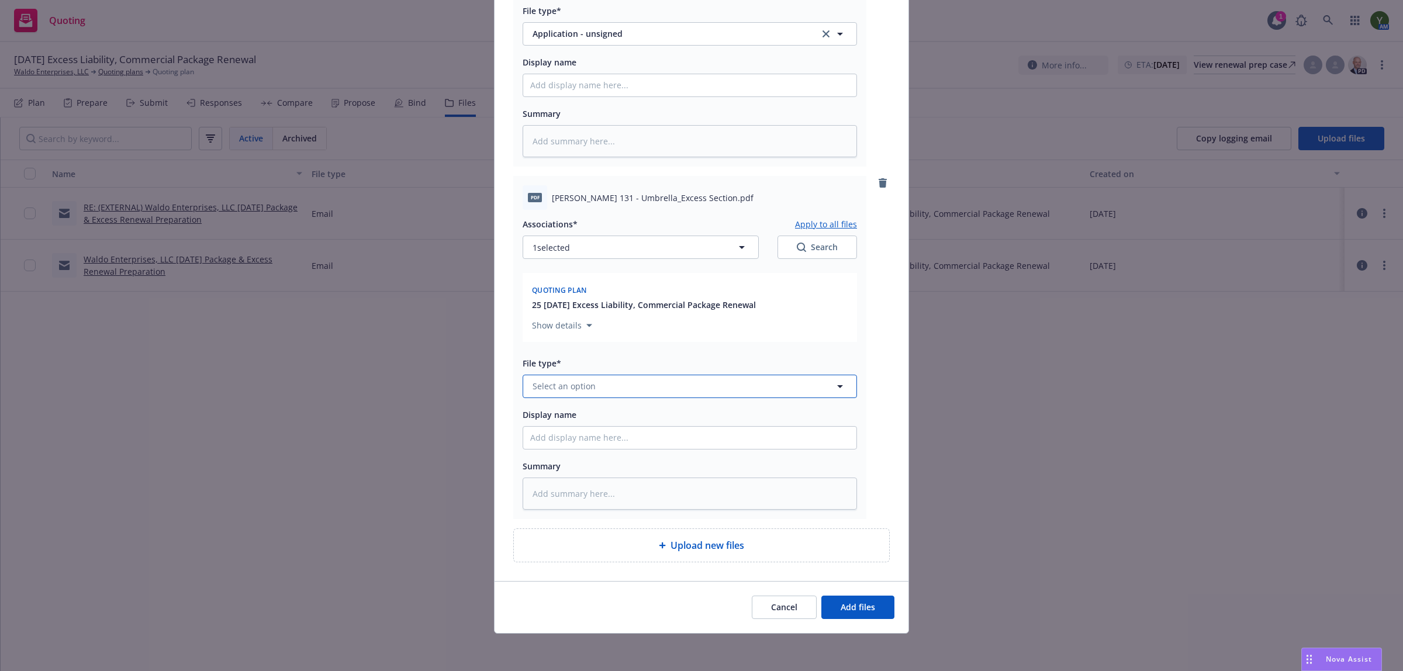
click at [655, 384] on button "Select an option" at bounding box center [690, 386] width 334 height 23
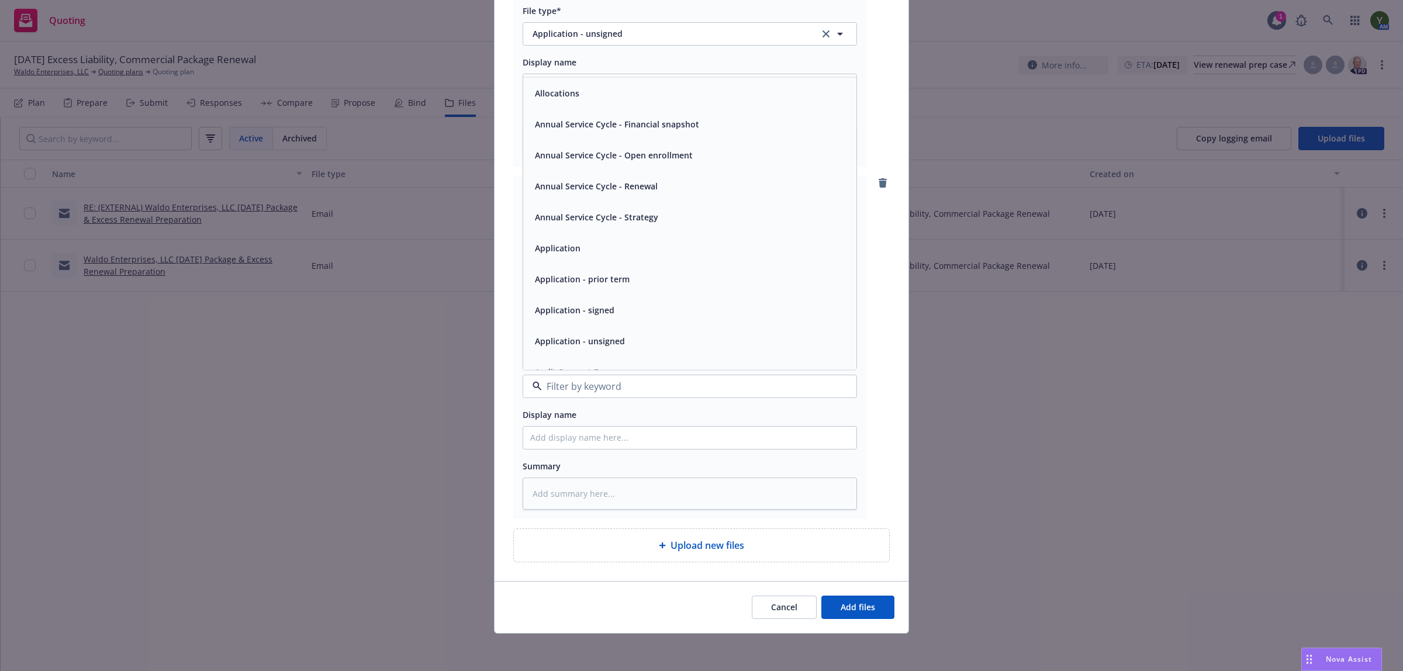
scroll to position [49, 0]
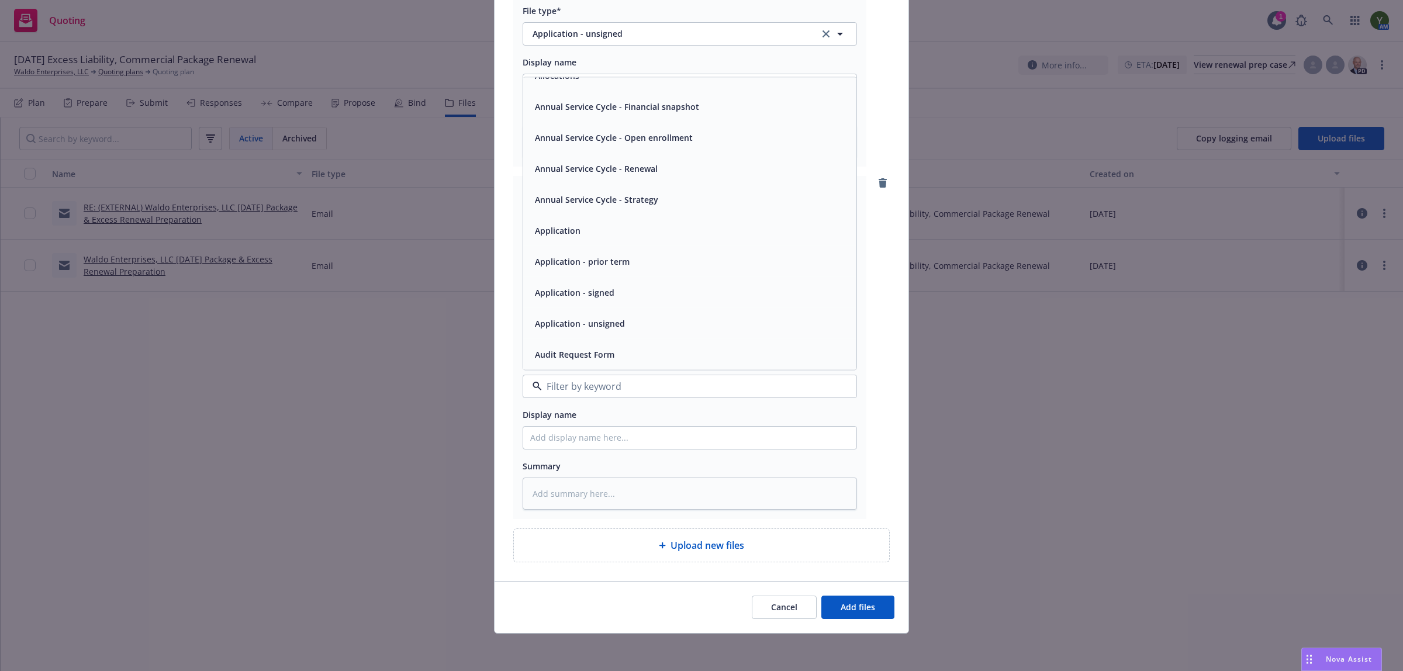
click at [621, 319] on div "Application - unsigned" at bounding box center [689, 322] width 319 height 17
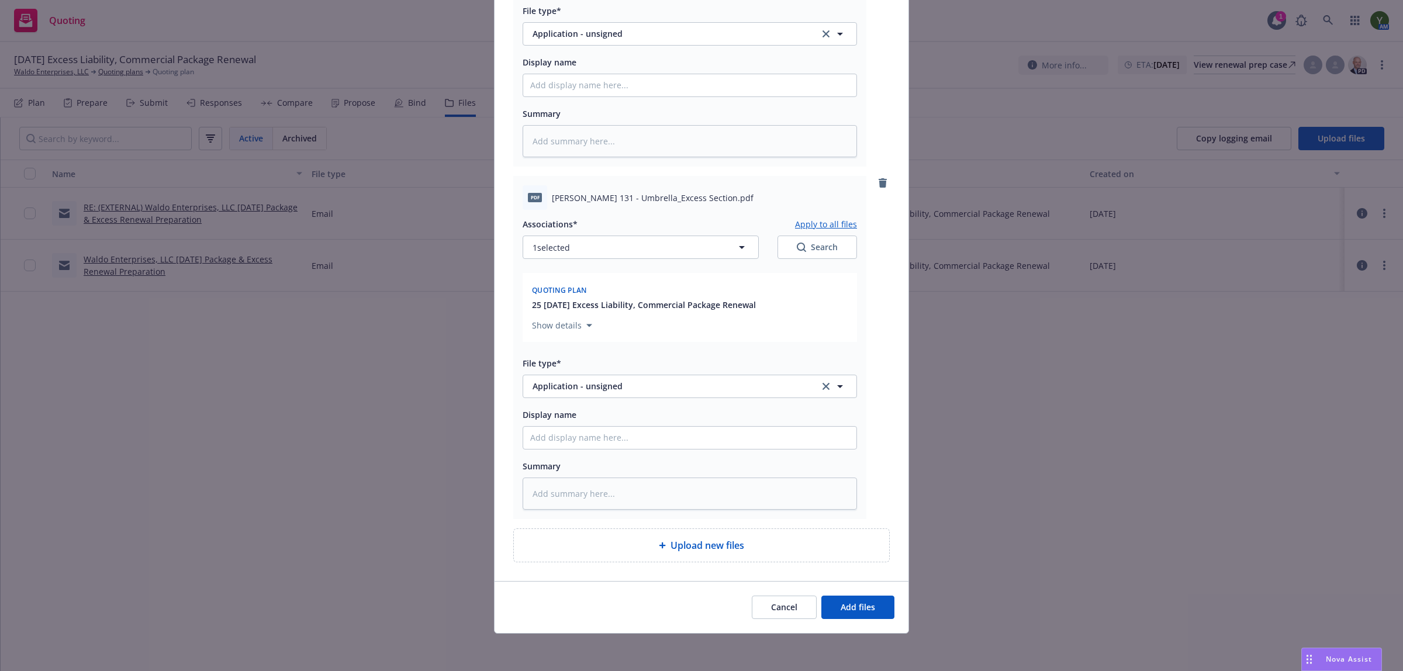
click at [647, 548] on div "Upload new files" at bounding box center [701, 545] width 357 height 14
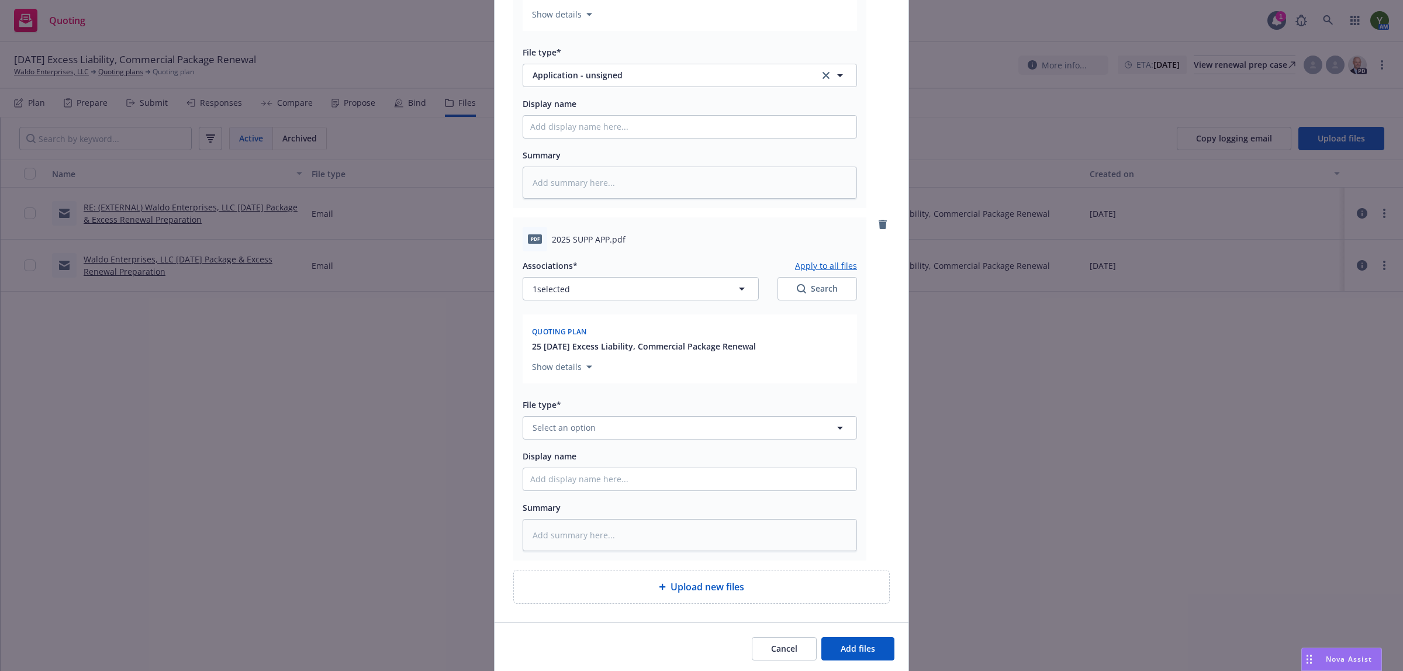
scroll to position [1384, 0]
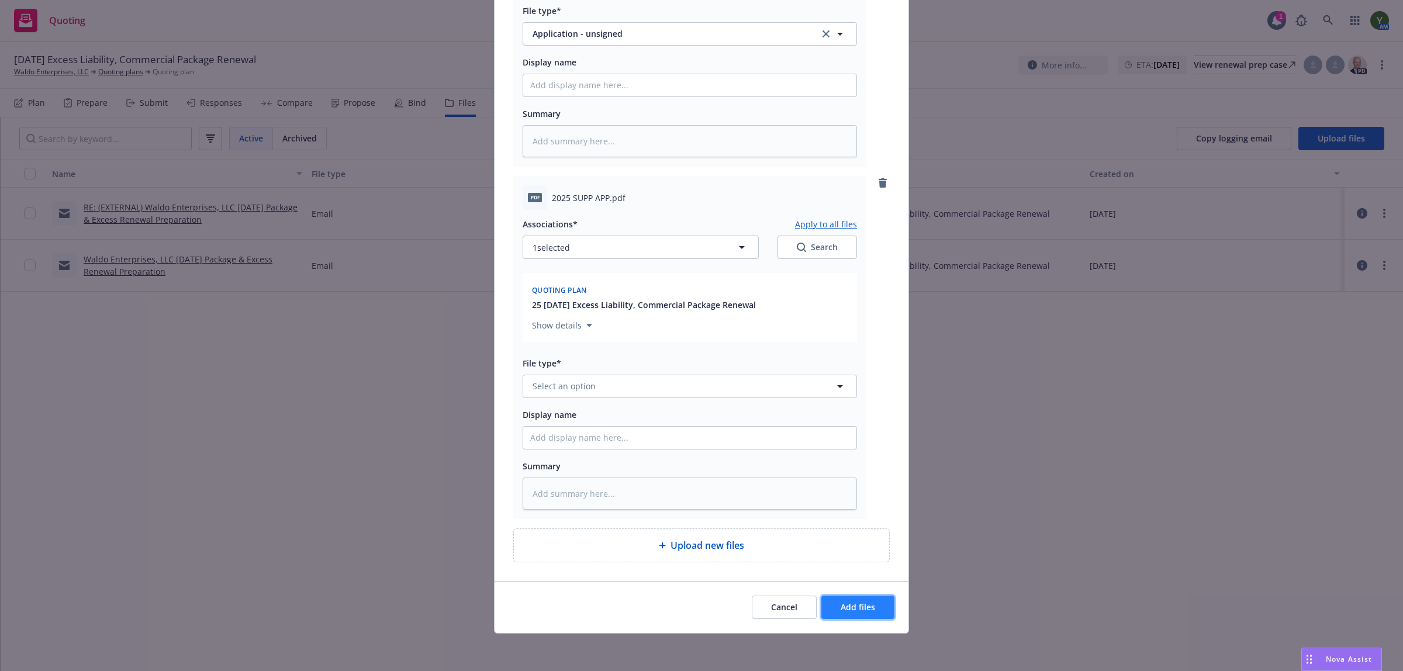
click at [834, 611] on button "Add files" at bounding box center [857, 607] width 73 height 23
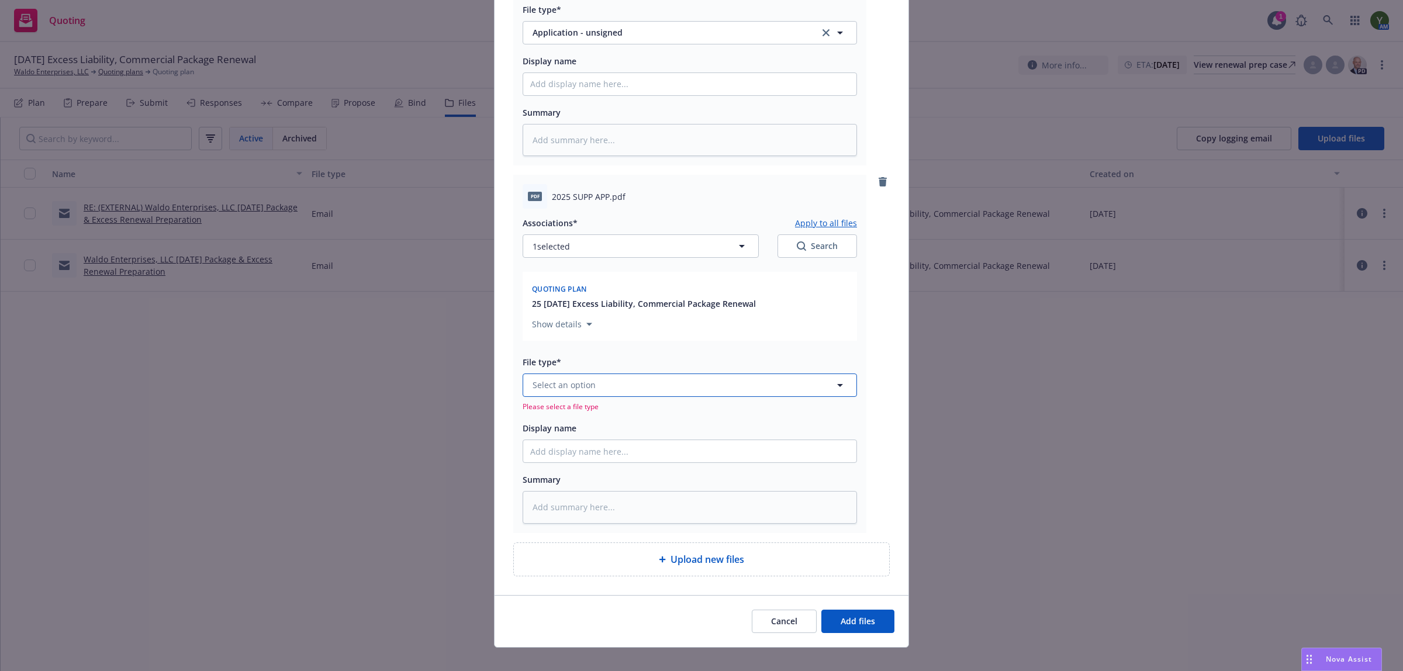
click at [614, 387] on button "Select an option" at bounding box center [690, 385] width 334 height 23
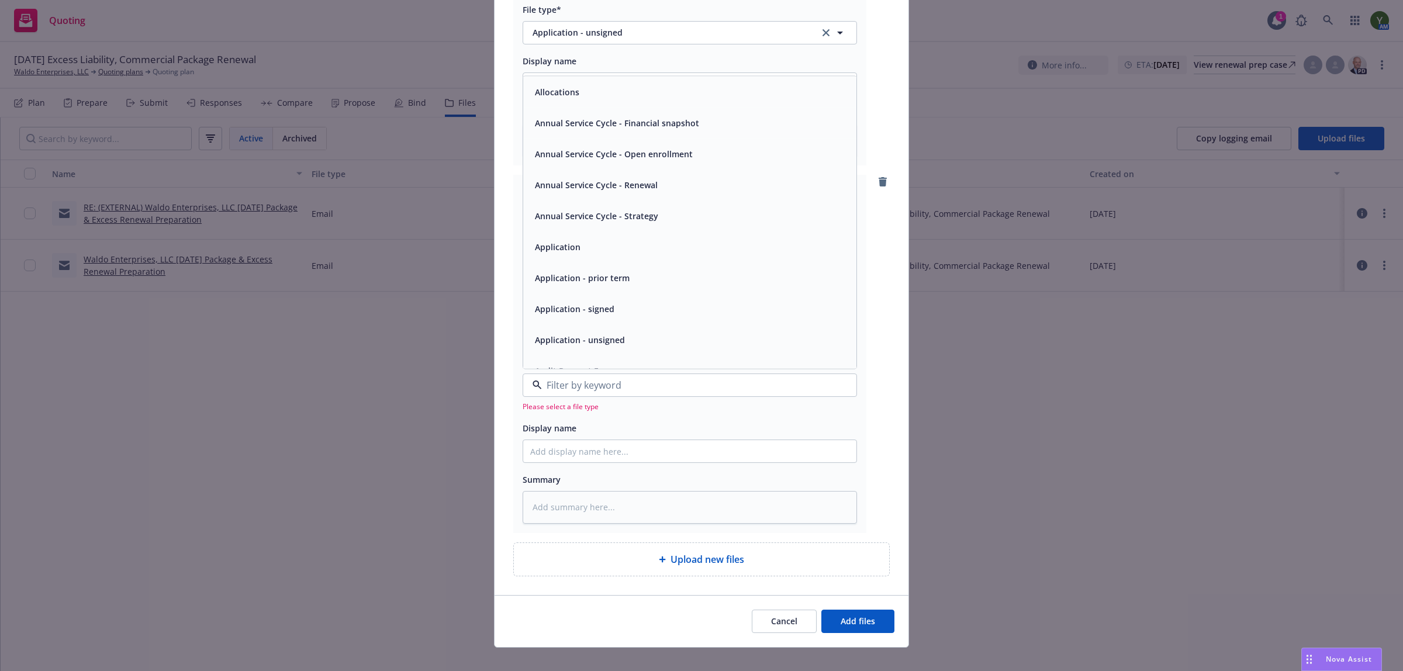
scroll to position [49, 0]
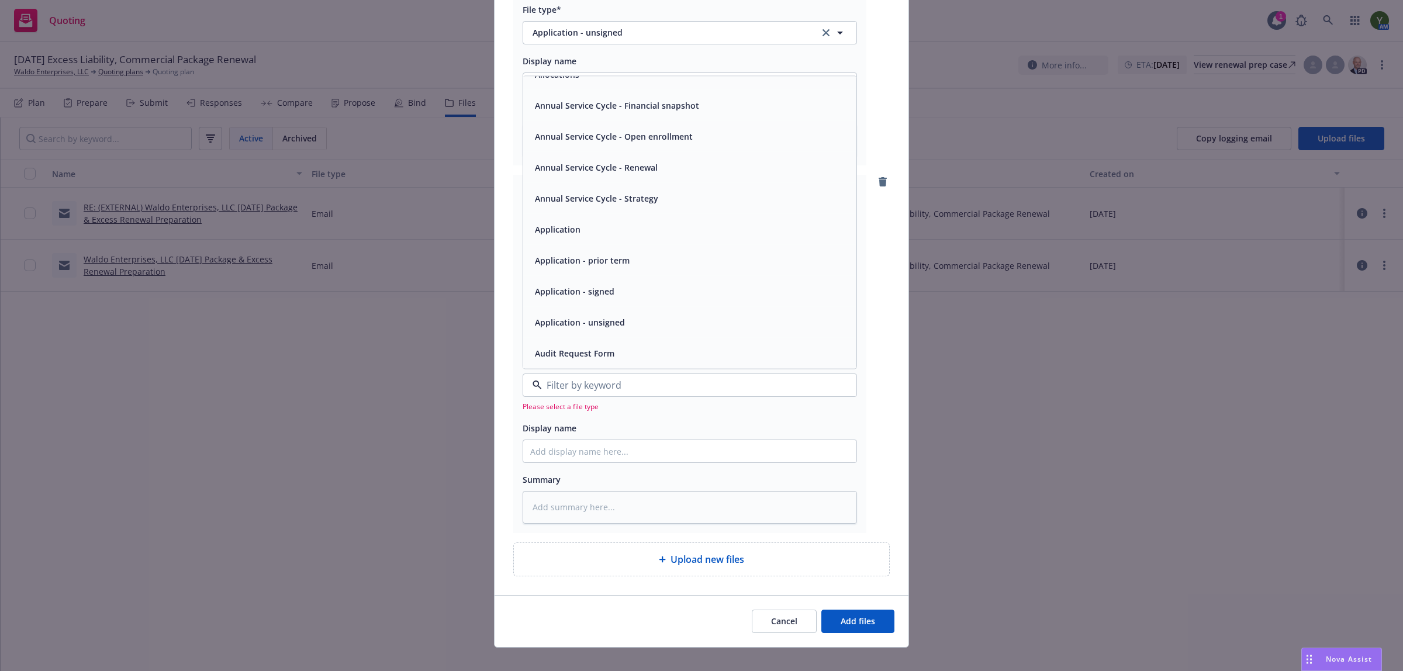
click at [611, 323] on span "Application - unsigned" at bounding box center [580, 322] width 90 height 12
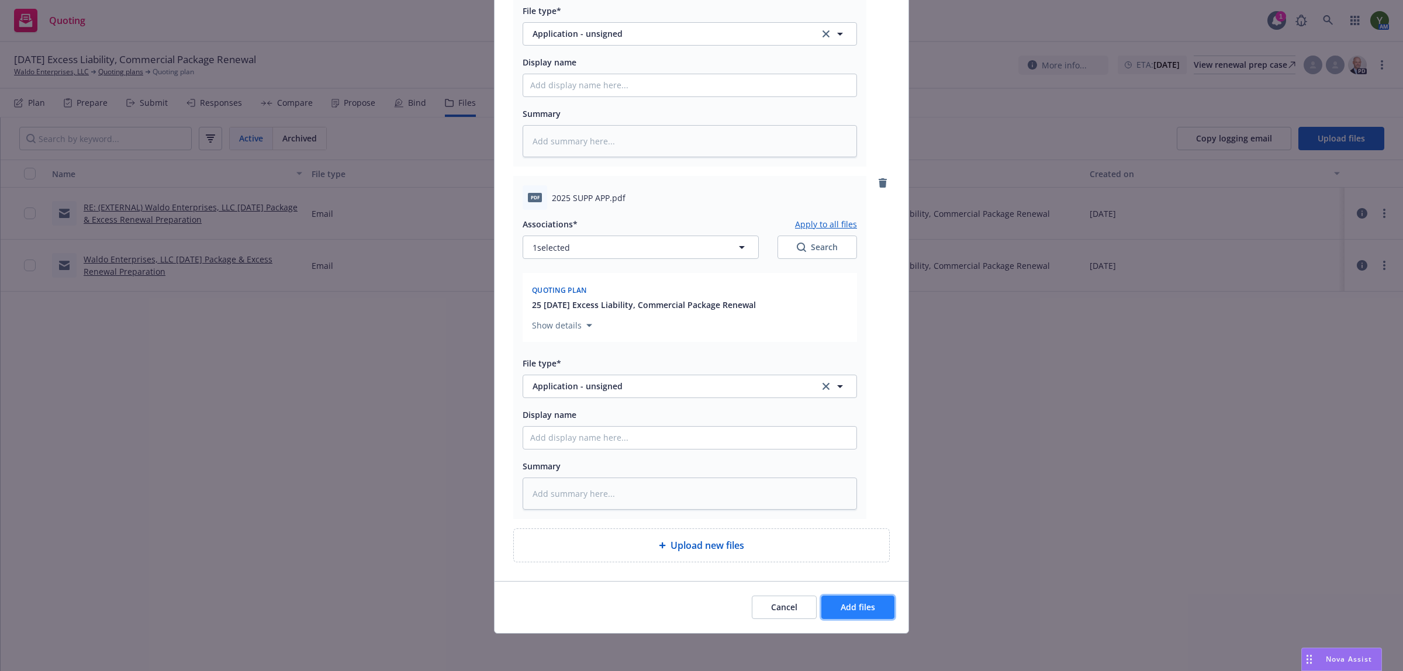
click at [849, 608] on span "Add files" at bounding box center [858, 606] width 34 height 11
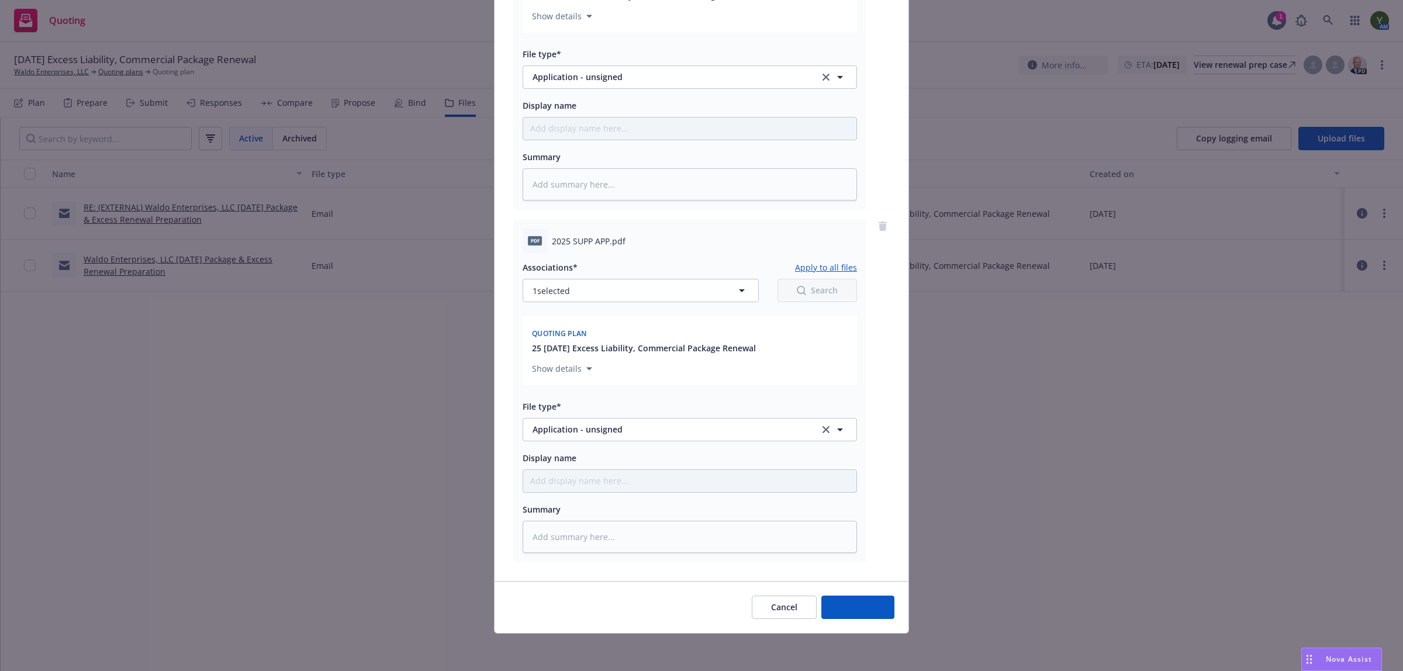
scroll to position [1340, 0]
type textarea "x"
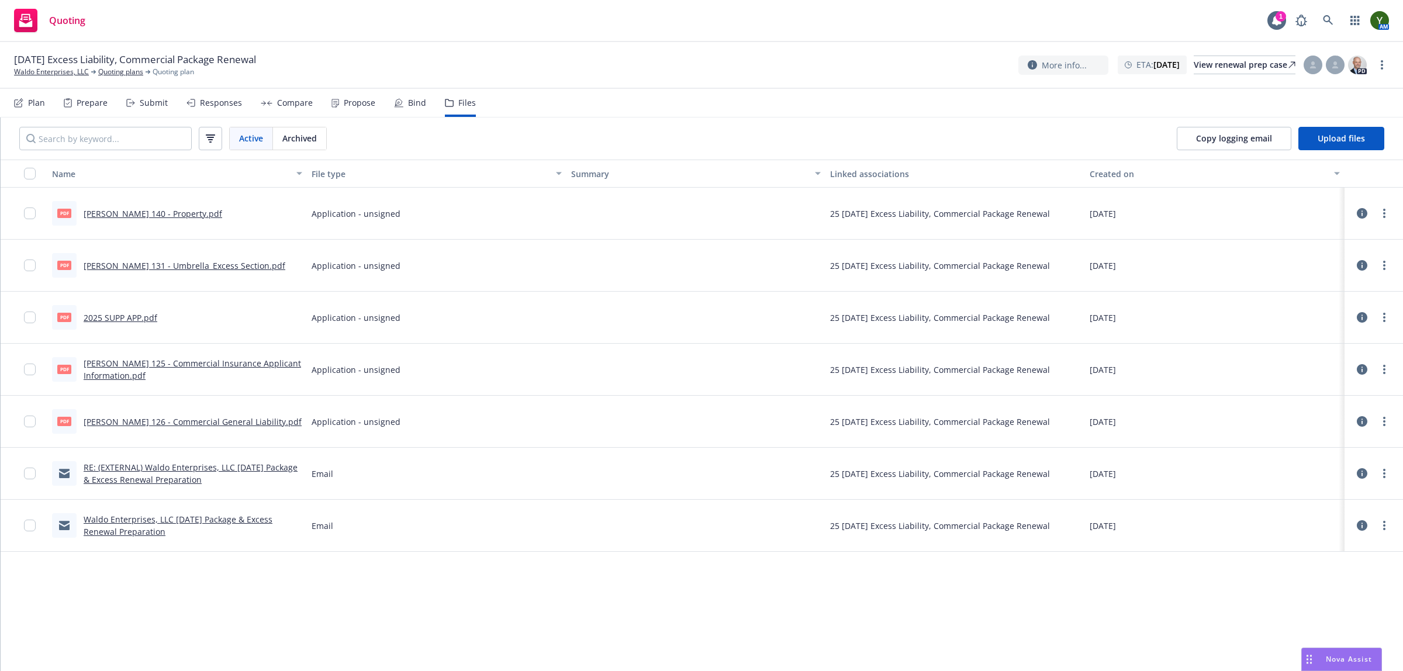
drag, startPoint x: 430, startPoint y: 594, endPoint x: 527, endPoint y: 551, distance: 106.2
click at [527, 551] on div "Name File type Summary Linked associations Created on pdf ACORD 140 - Property.…" at bounding box center [702, 415] width 1402 height 511
click at [575, 586] on div "Name File type Summary Linked associations Created on pdf ACORD 140 - Property.…" at bounding box center [702, 415] width 1402 height 511
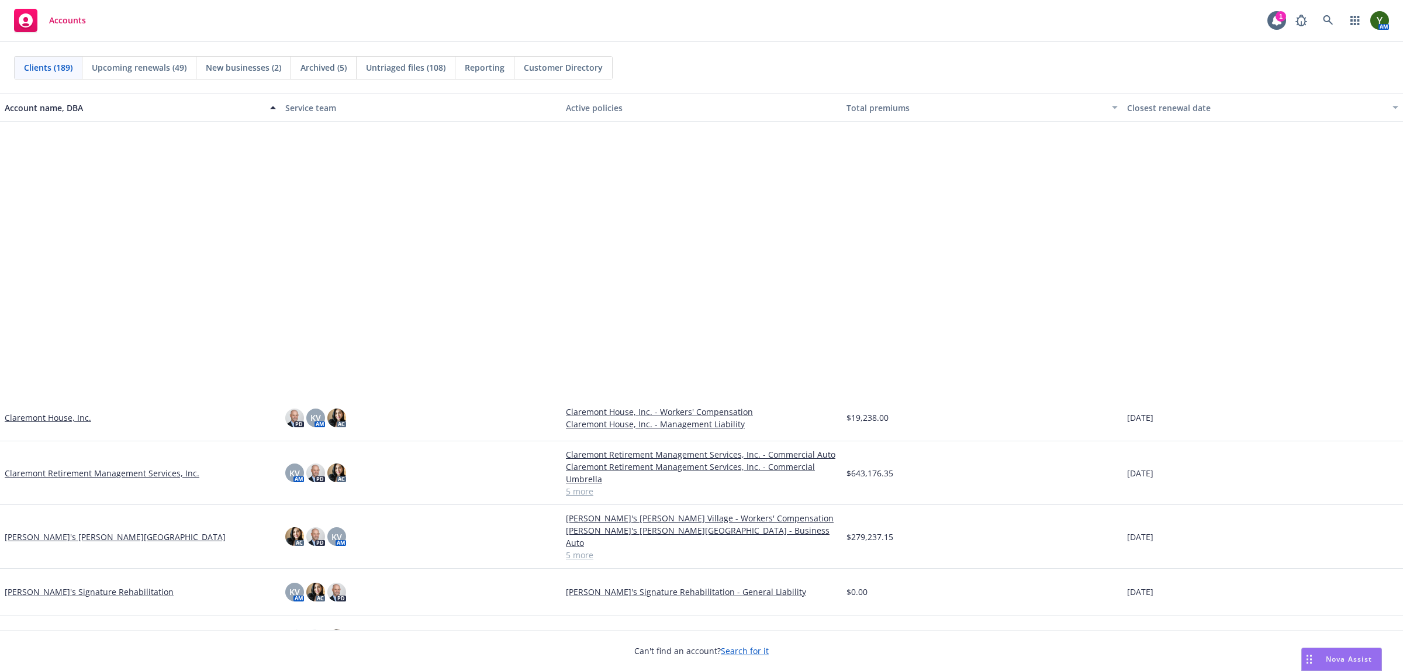
scroll to position [1704, 0]
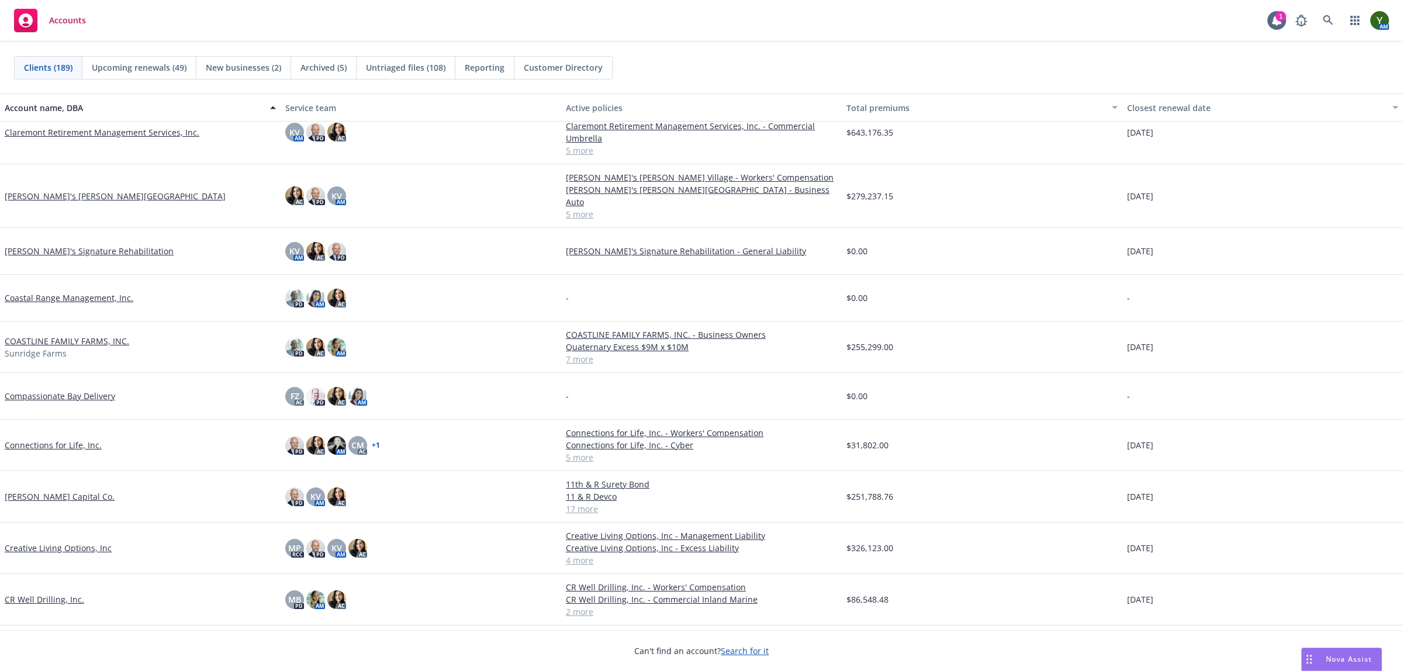
click at [69, 490] on link "[PERSON_NAME] Capital Co." at bounding box center [60, 496] width 110 height 12
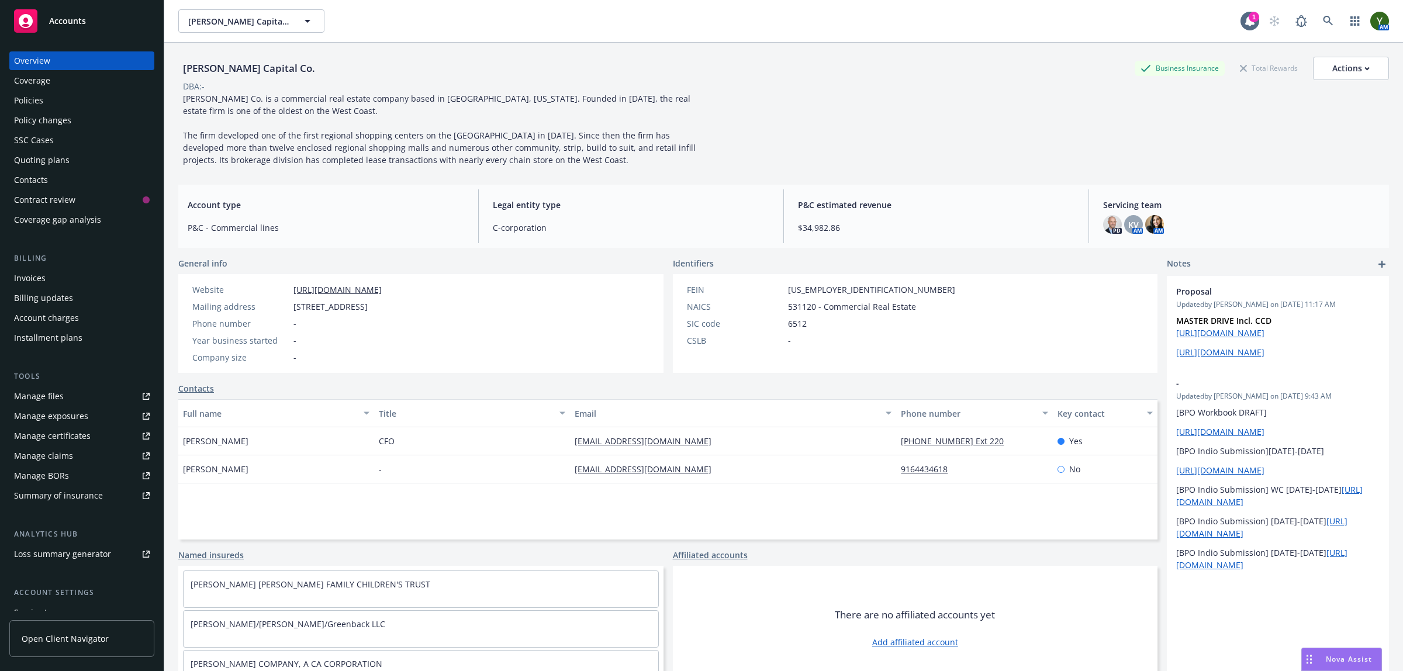
click at [47, 104] on div "Policies" at bounding box center [82, 100] width 136 height 19
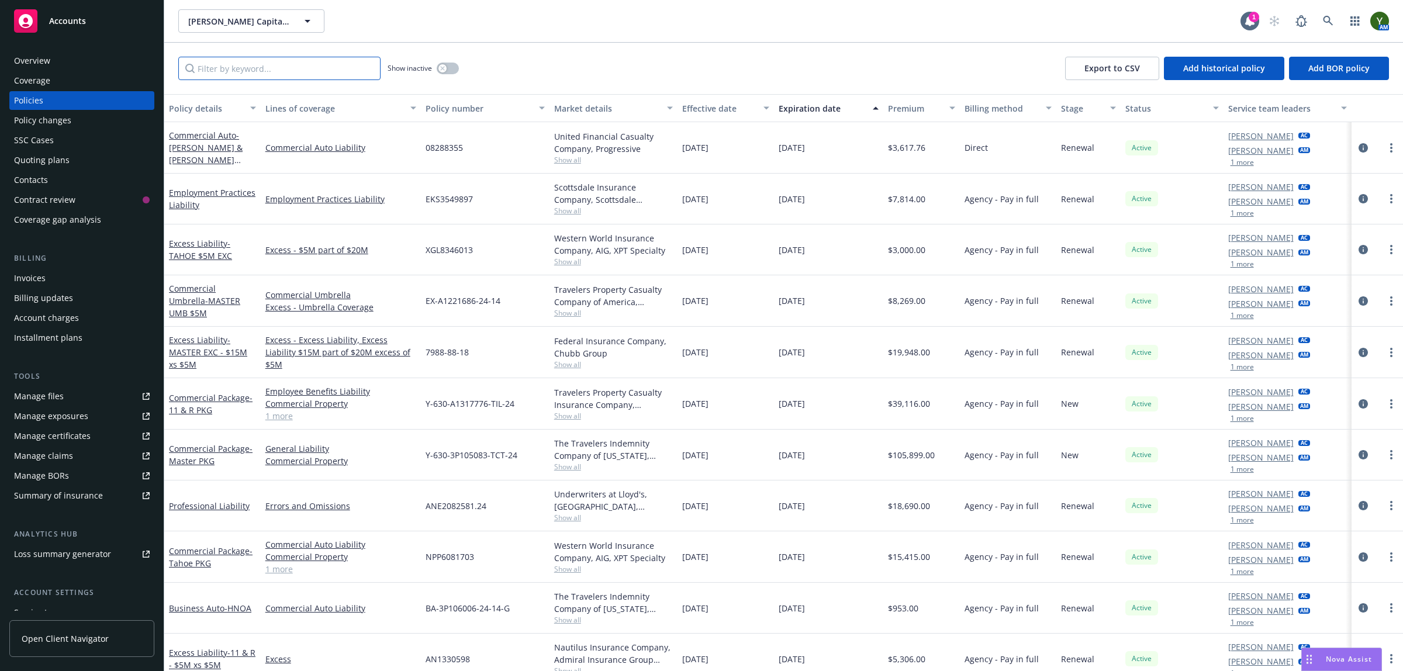
click at [293, 62] on input "Filter by keyword..." at bounding box center [279, 68] width 202 height 23
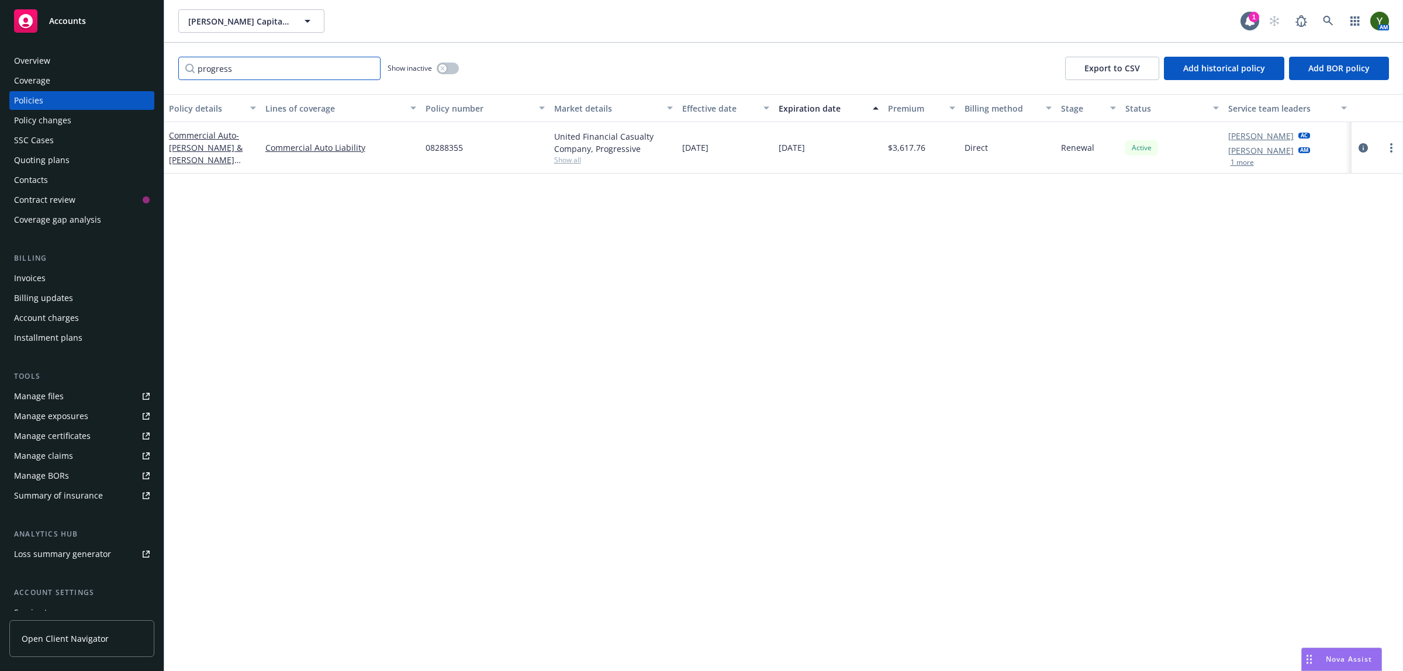
type input "progress"
click at [1389, 147] on link "more" at bounding box center [1391, 148] width 14 height 14
click at [1350, 193] on link "Renew with incumbent" at bounding box center [1329, 195] width 137 height 23
select select "12"
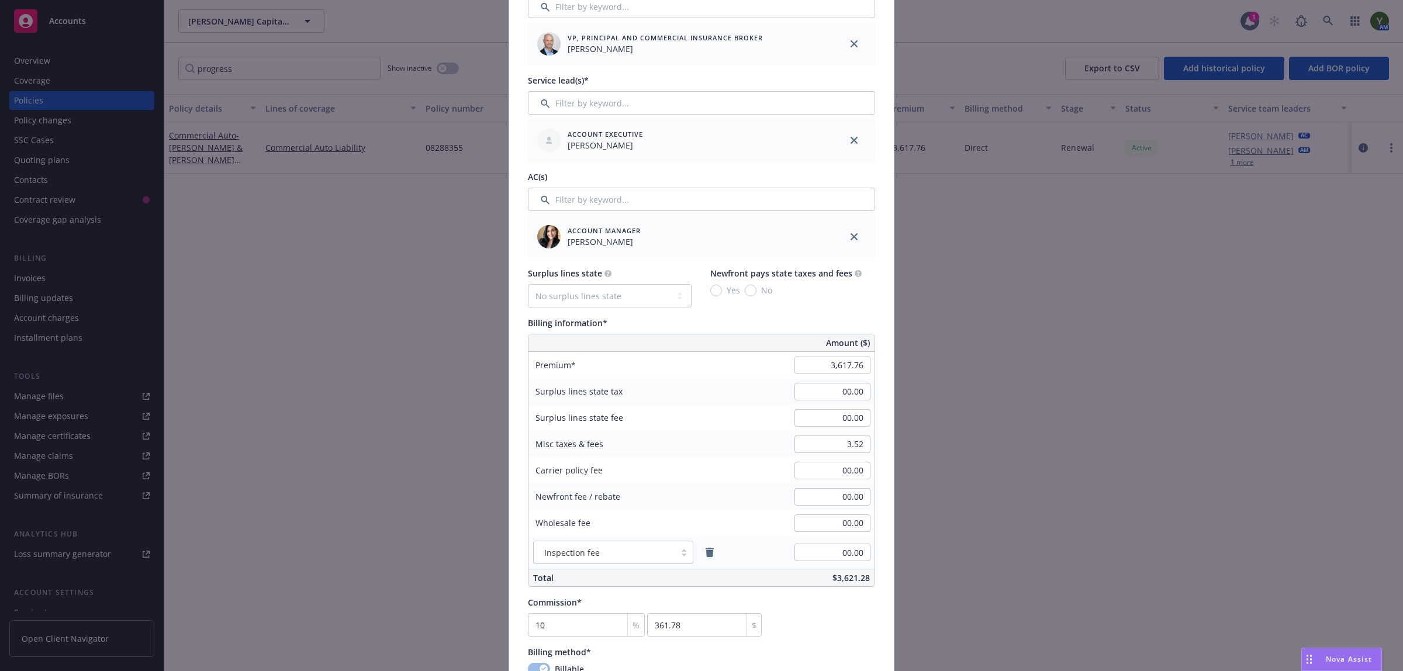
scroll to position [438, 0]
click at [837, 358] on input "3,617.76" at bounding box center [832, 360] width 76 height 18
paste input "$3,641"
type input "00.00"
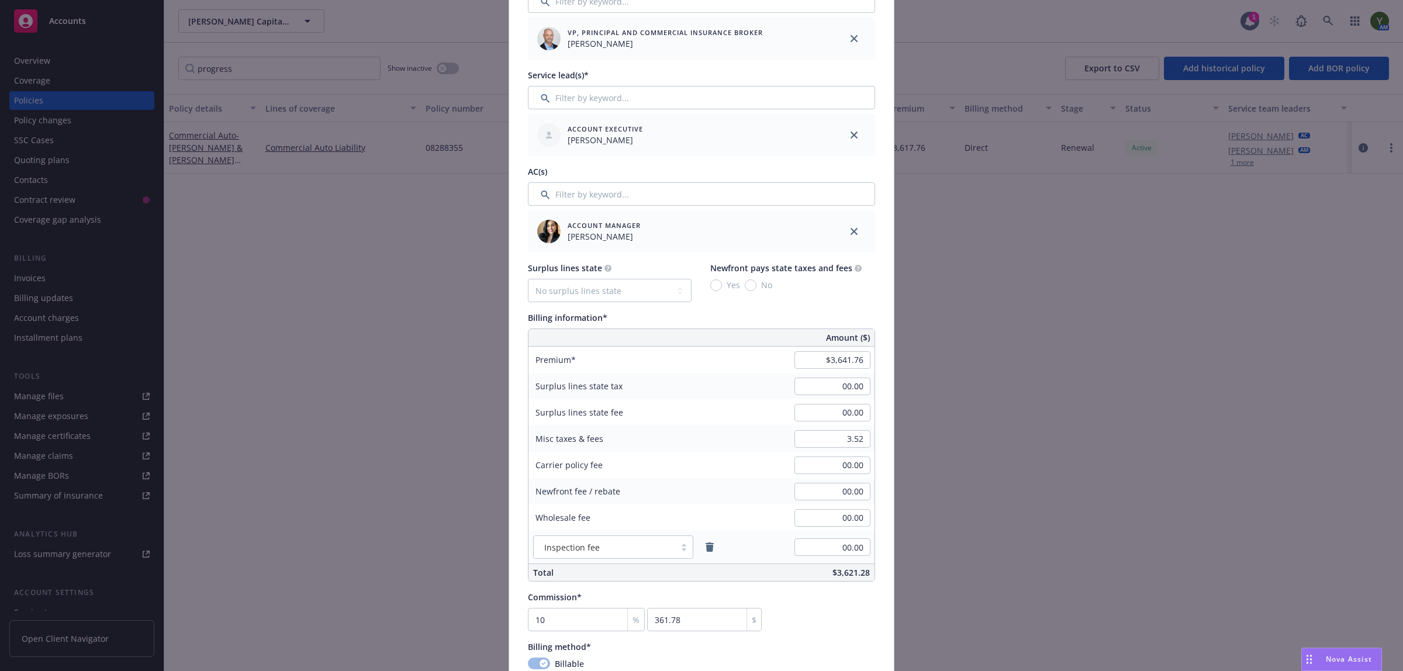
type input "0"
click at [824, 621] on div "Commission* 10 % 0 $" at bounding box center [701, 611] width 347 height 40
click at [831, 355] on input "00.00" at bounding box center [832, 360] width 76 height 18
type input "3,641.76"
type input "364.18"
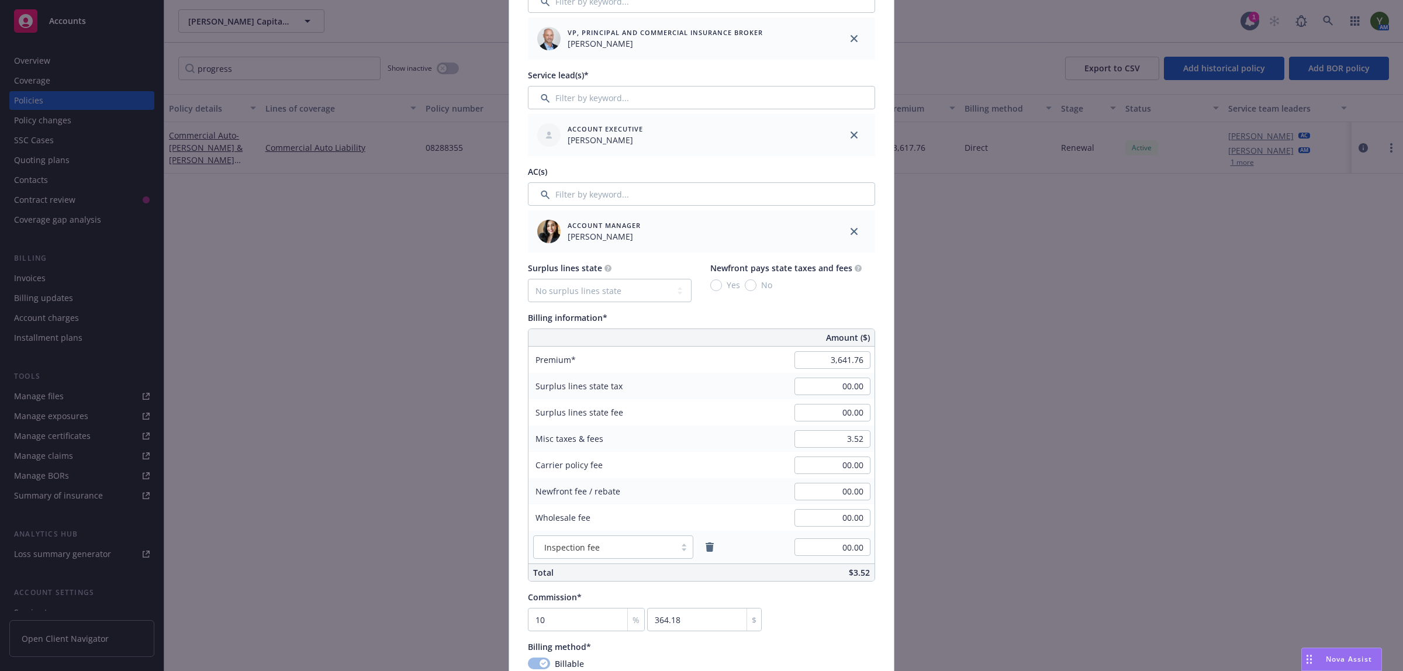
click at [817, 618] on div "Commission* 10 % 364.18 $" at bounding box center [701, 611] width 347 height 40
click at [849, 364] on input "3,641.76" at bounding box center [832, 360] width 76 height 18
click at [860, 360] on input "3,641.76" at bounding box center [832, 360] width 76 height 18
type input "3,640.00"
type input "364"
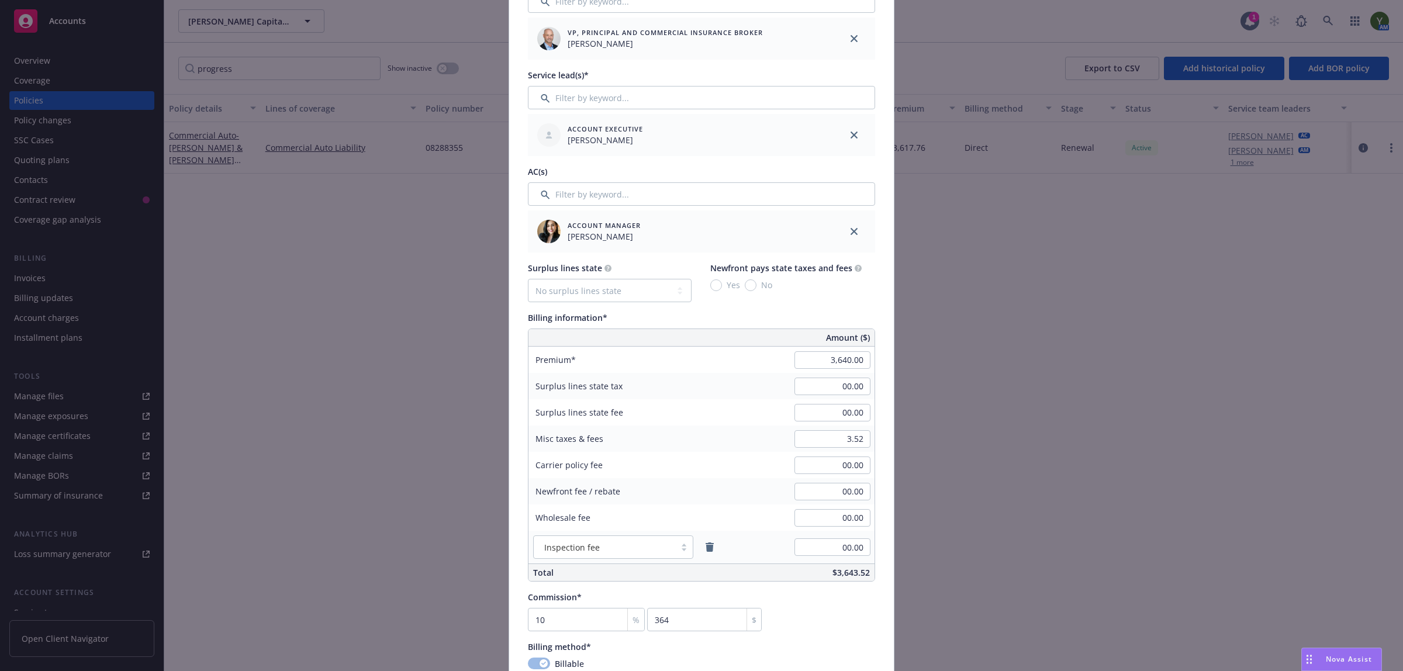
click at [878, 466] on div "Policy number* 08288355 Policy number not available at this time Policy display…" at bounding box center [701, 384] width 385 height 1482
click at [842, 440] on input "3.52" at bounding box center [832, 439] width 76 height 18
click at [845, 442] on input "3.52" at bounding box center [832, 439] width 76 height 18
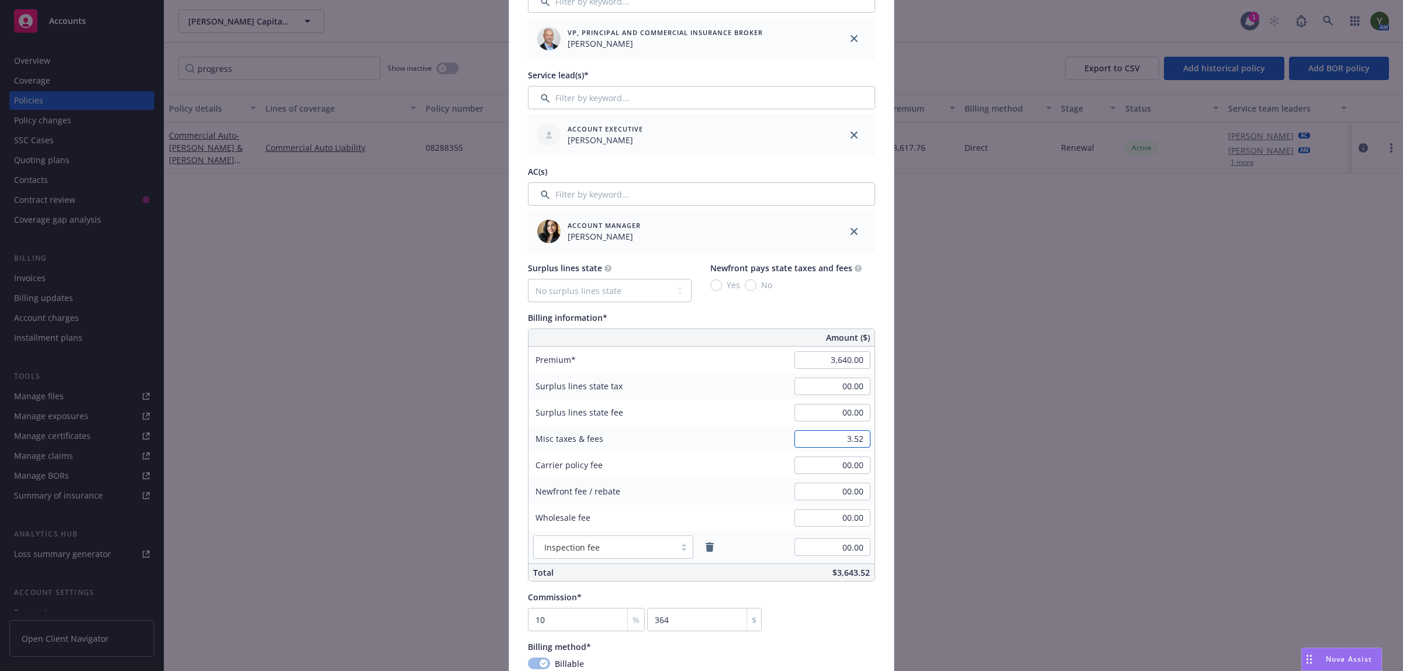
click at [845, 442] on input "3.52" at bounding box center [832, 439] width 76 height 18
type input "1.76"
click at [823, 603] on div "Commission* 10 % 364 $" at bounding box center [701, 611] width 347 height 40
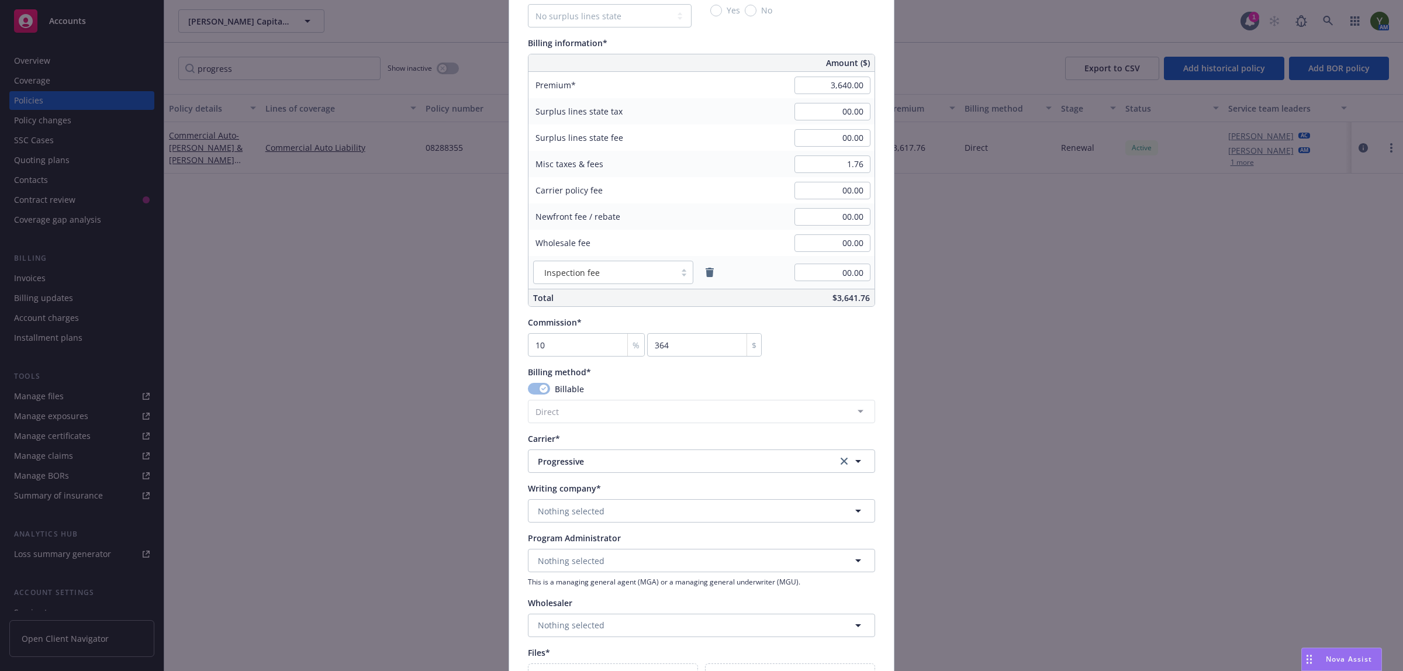
scroll to position [731, 0]
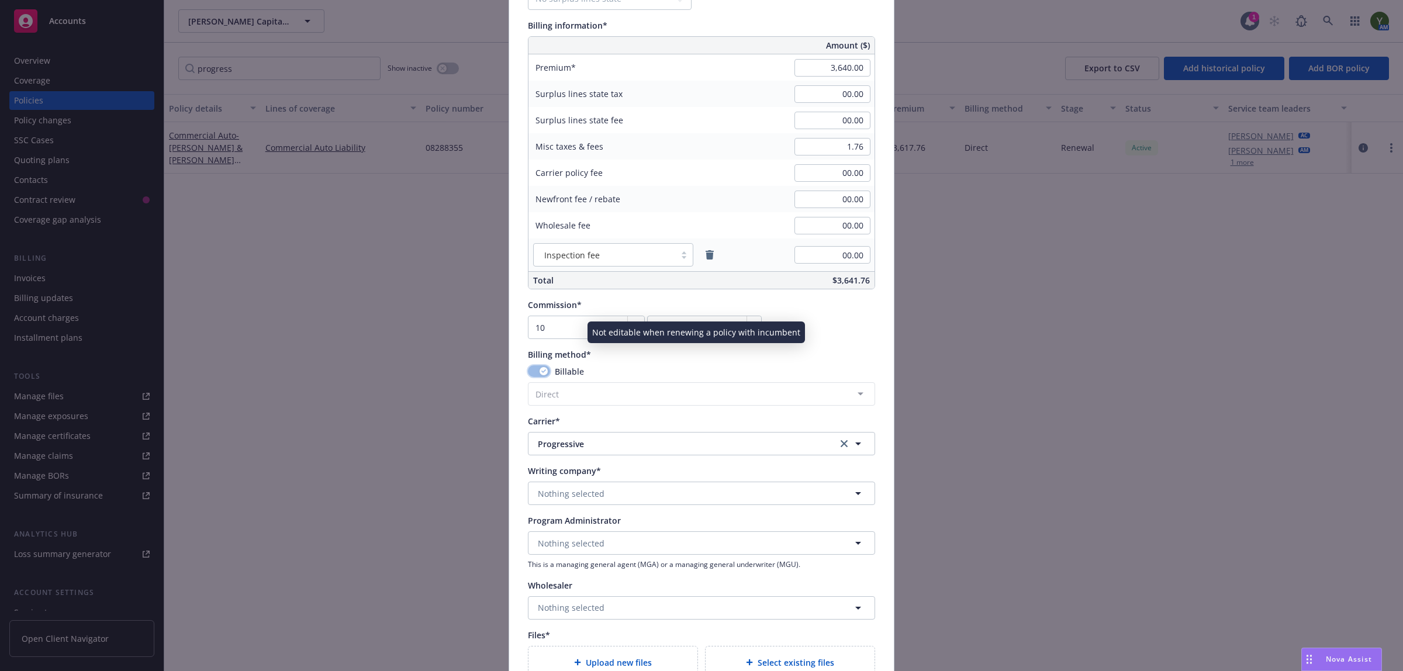
click at [528, 375] on button "button" at bounding box center [539, 371] width 22 height 12
click at [530, 369] on button "button" at bounding box center [539, 371] width 22 height 12
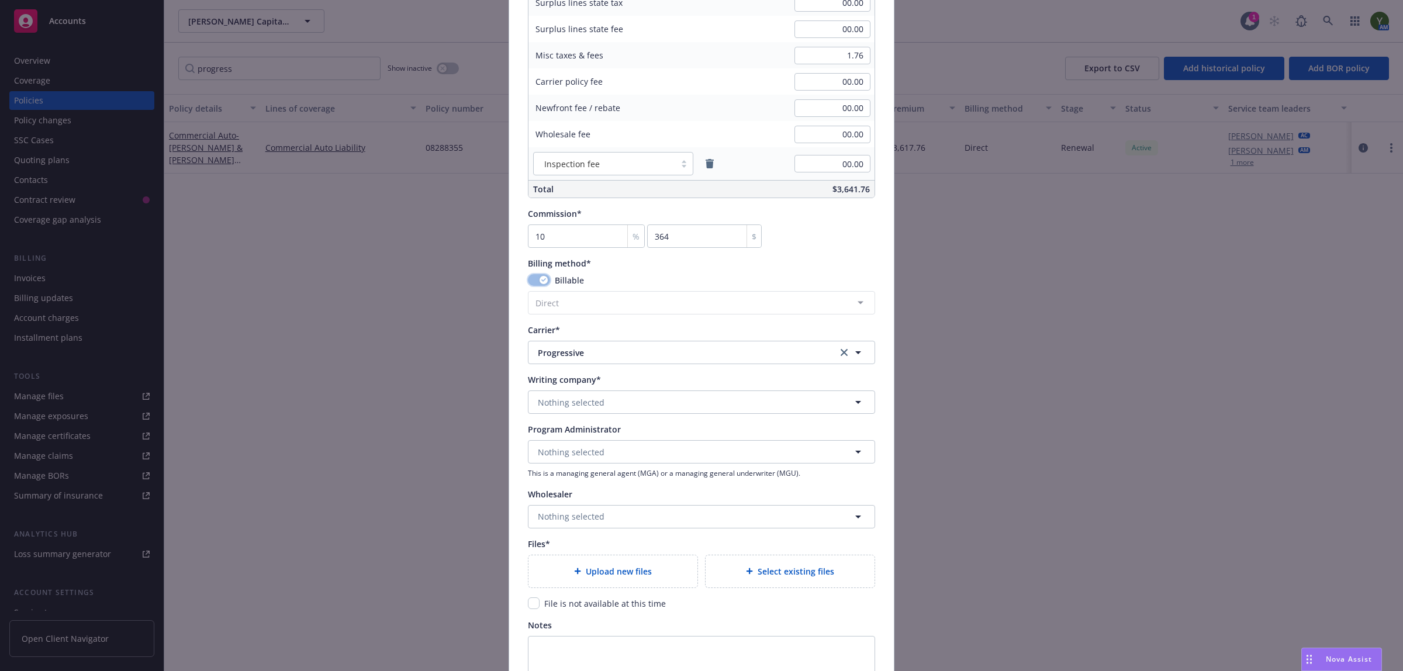
scroll to position [828, 0]
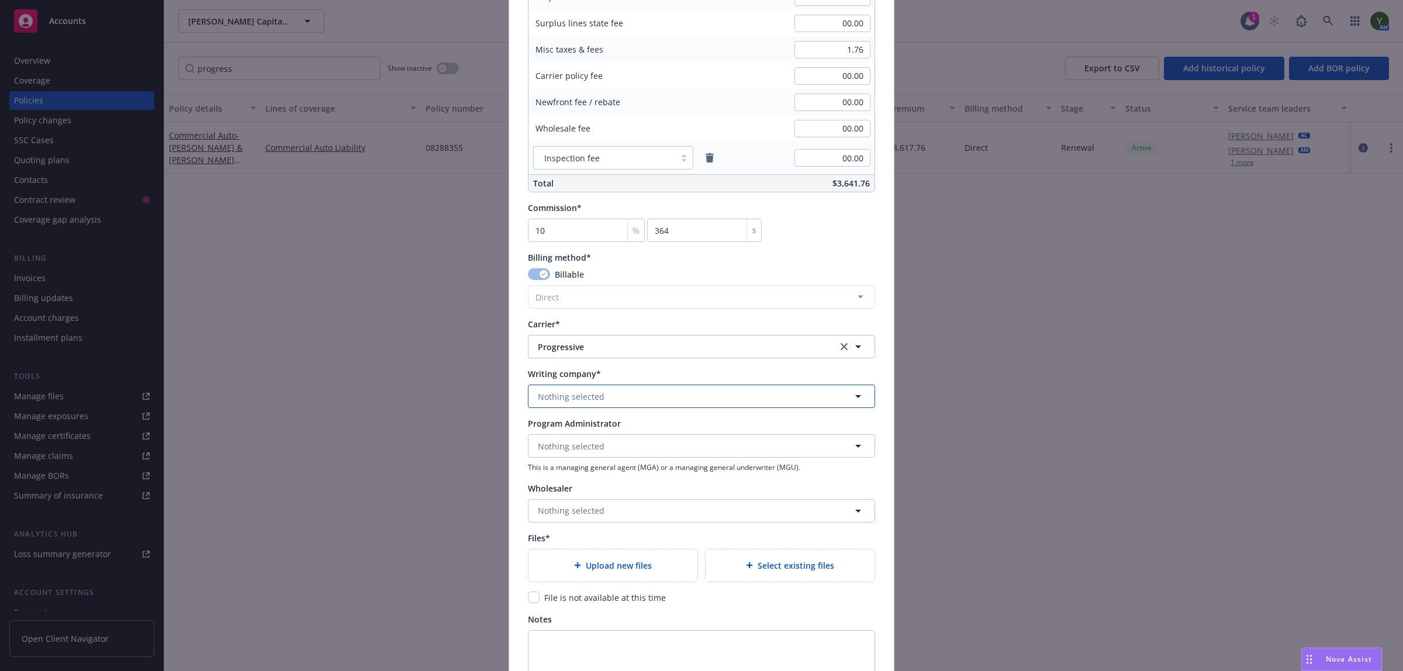
click at [585, 406] on button "Nothing selected" at bounding box center [701, 396] width 347 height 23
click at [562, 393] on span "Nothing selected" at bounding box center [571, 396] width 67 height 12
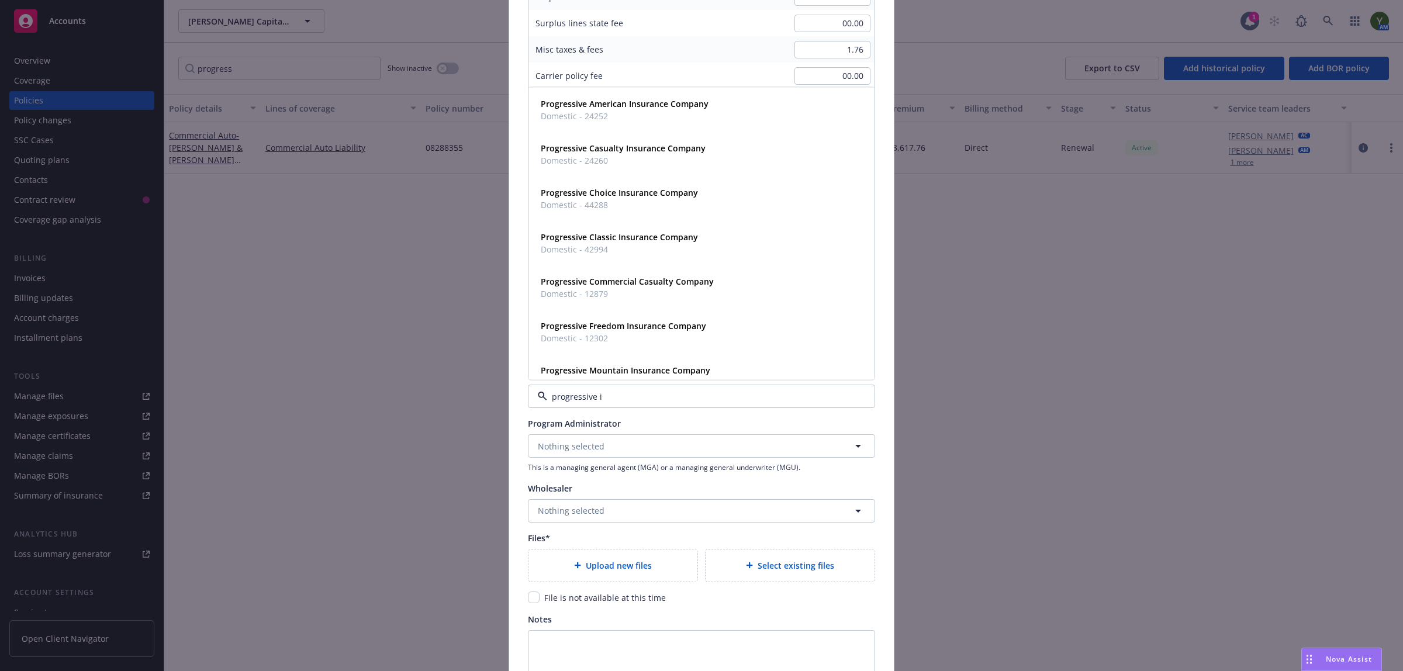
type input "progressive"
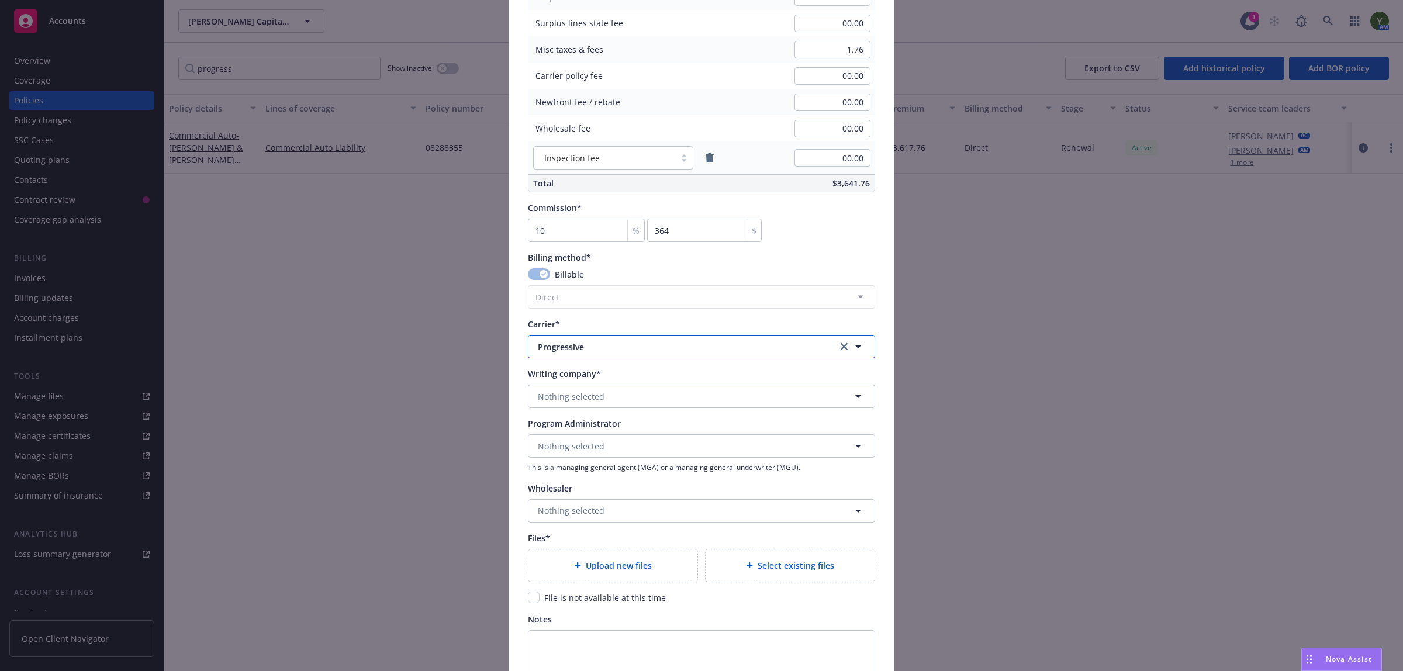
click at [589, 347] on span "Progressive" at bounding box center [679, 347] width 282 height 12
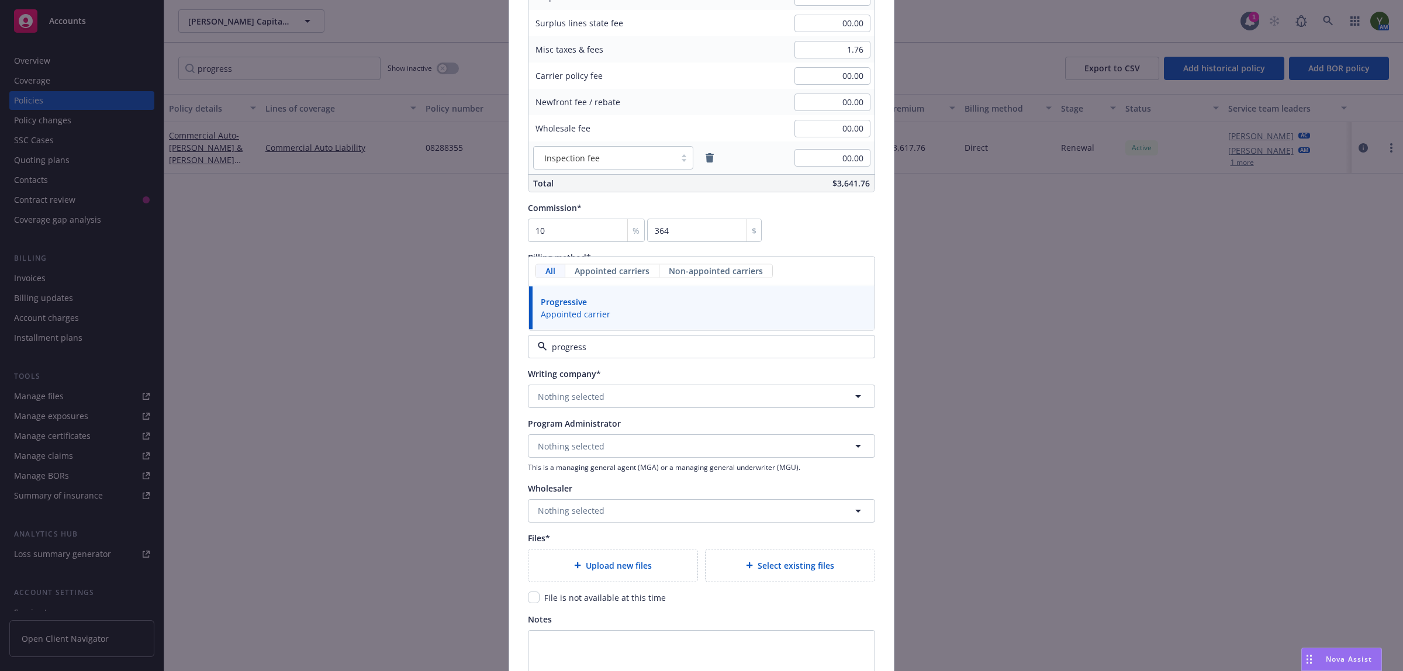
type input "progressi"
click at [576, 320] on span "Appointed carrier" at bounding box center [576, 314] width 70 height 12
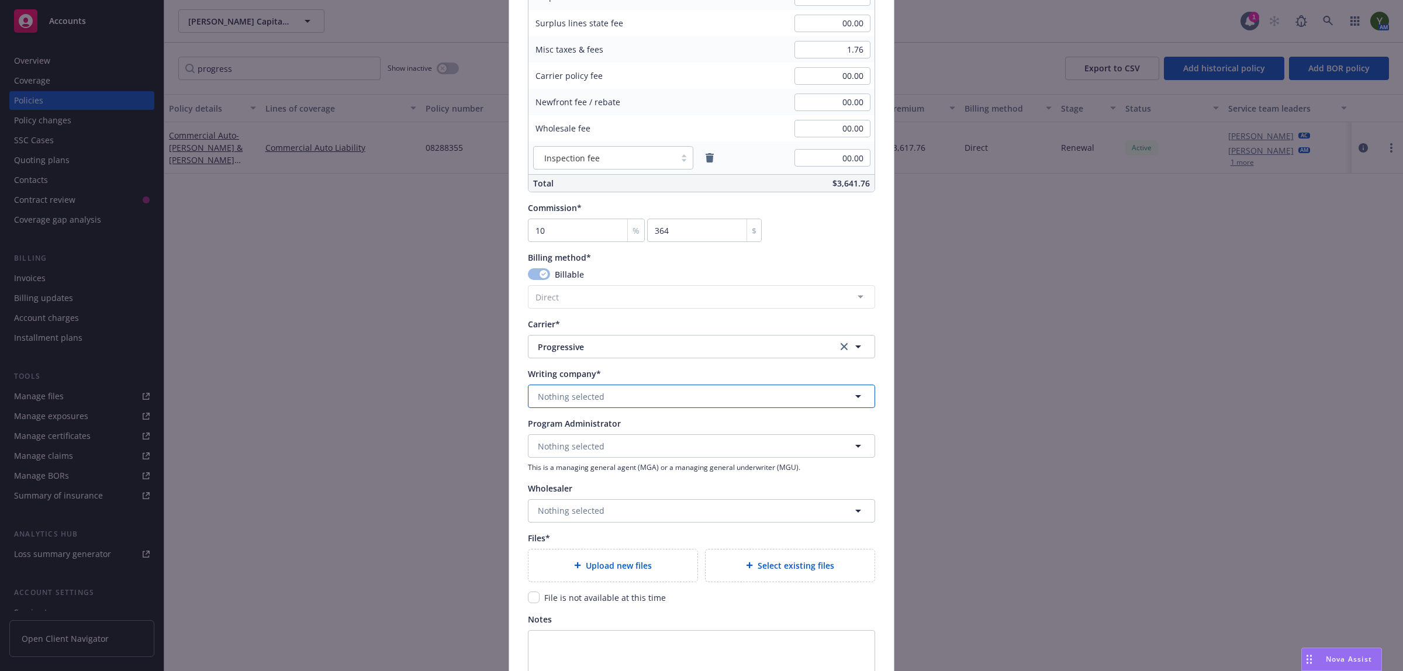
click at [589, 404] on button "Nothing selected" at bounding box center [701, 396] width 347 height 23
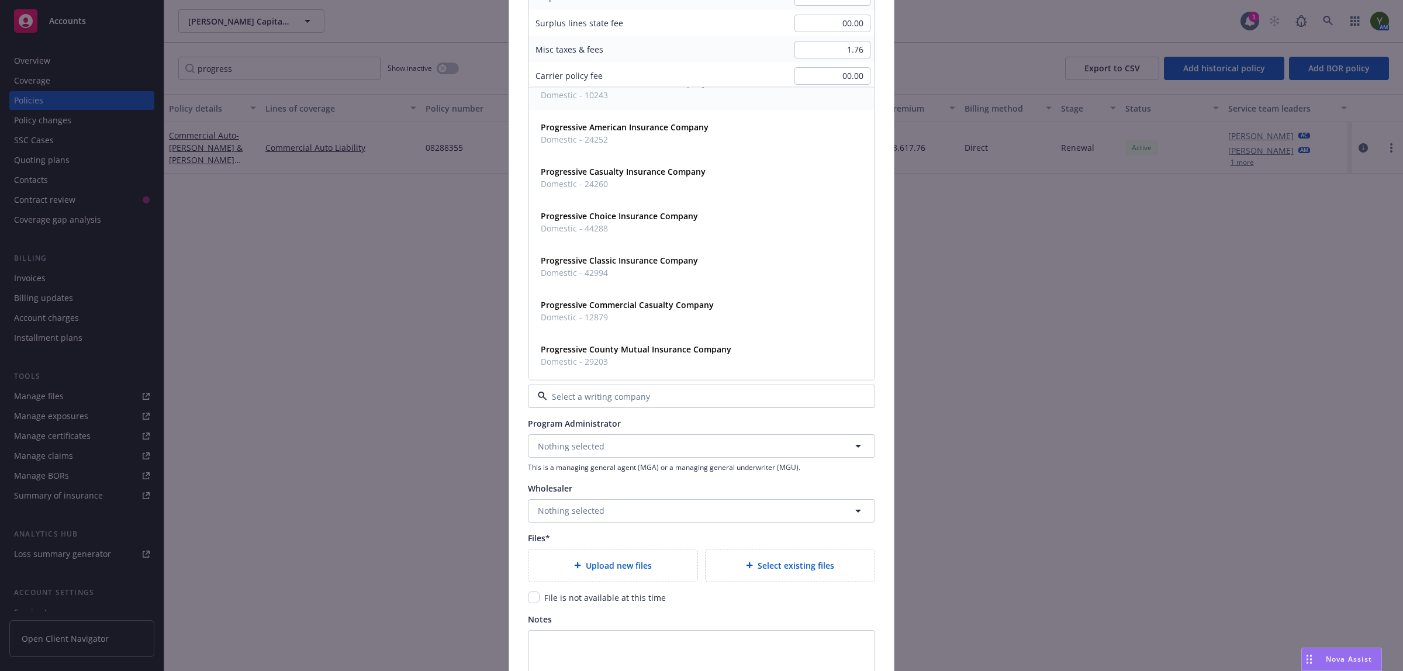
scroll to position [292, 0]
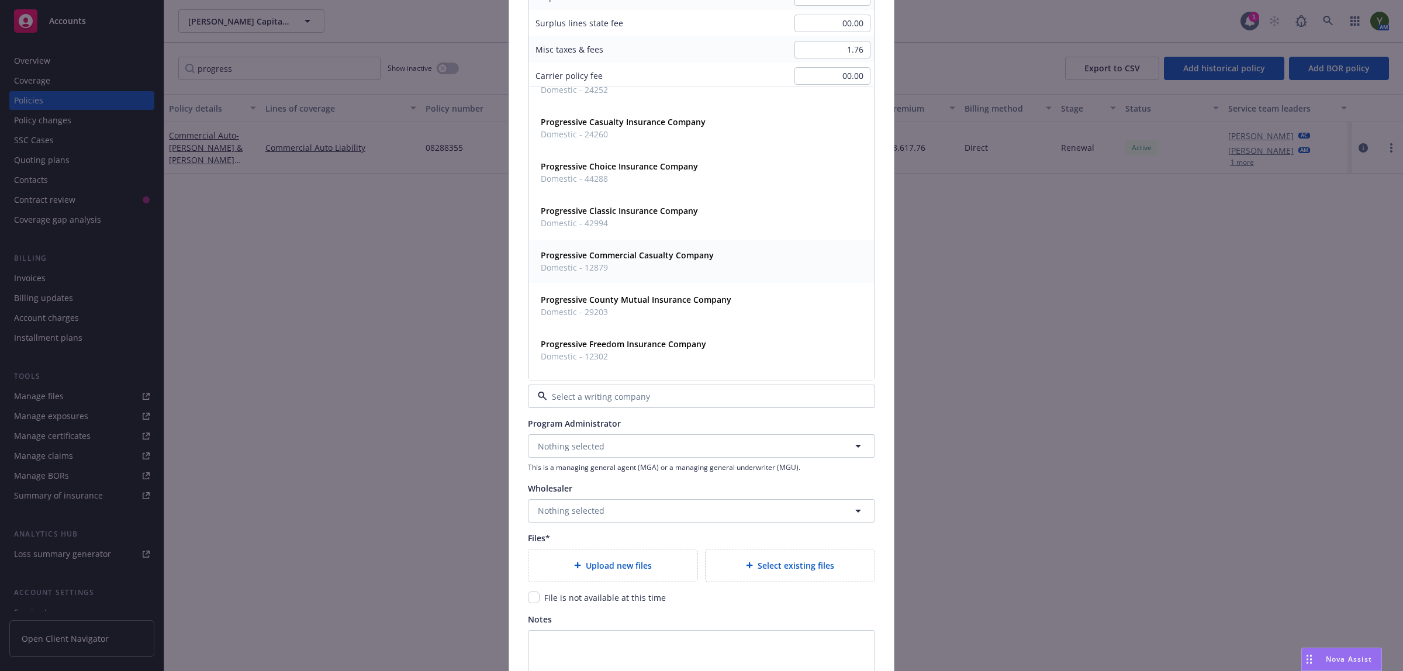
click at [632, 271] on span "Domestic - 12879" at bounding box center [627, 268] width 173 height 12
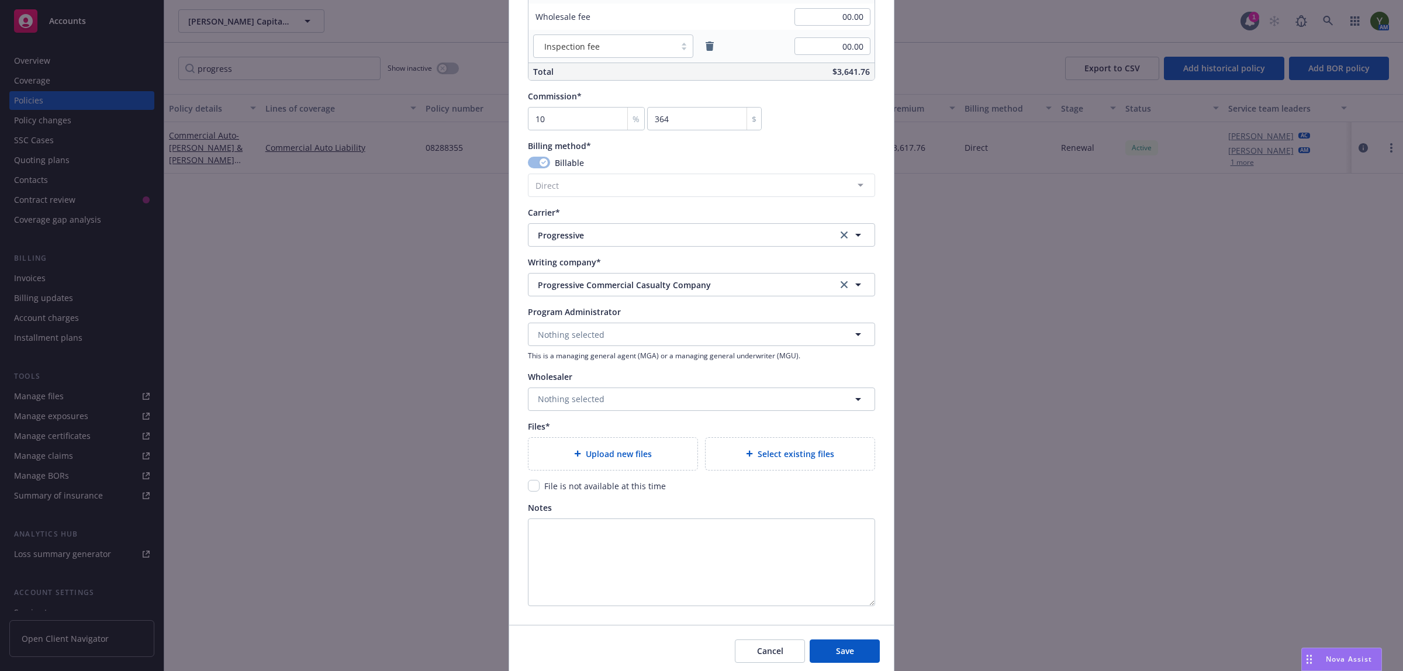
scroll to position [974, 0]
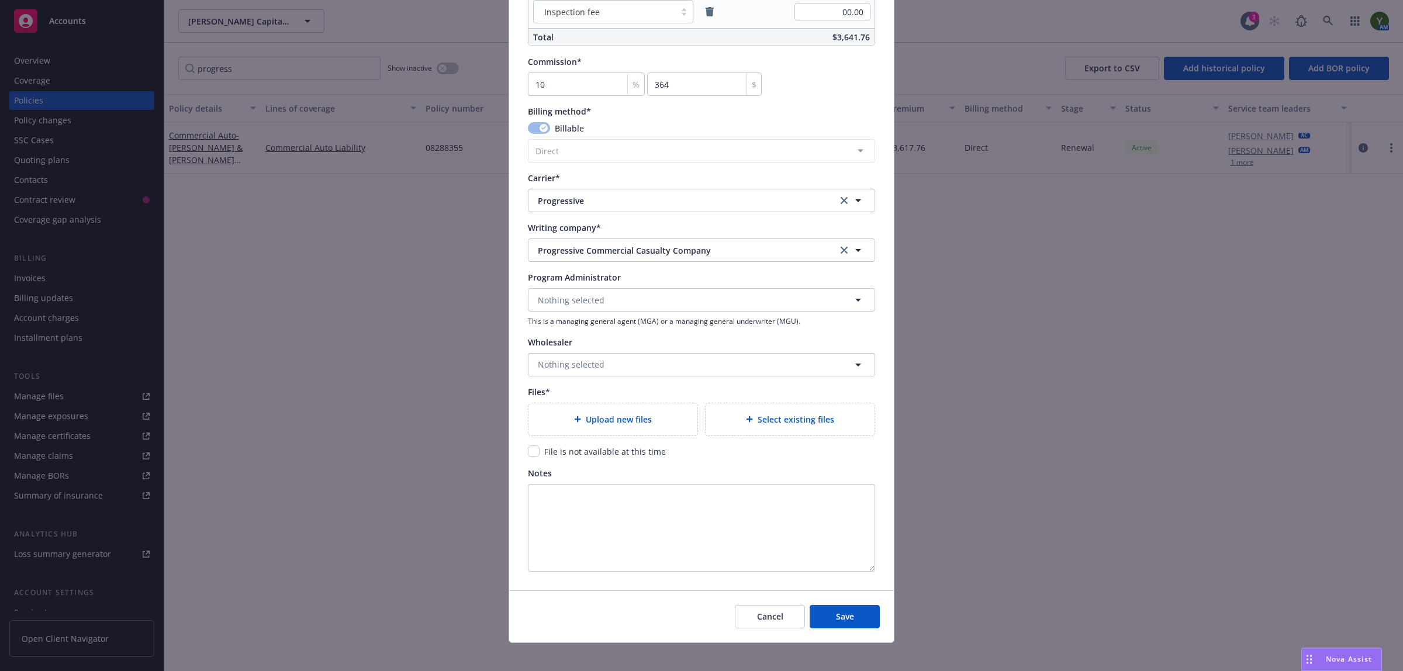
click at [604, 413] on span "Upload new files" at bounding box center [619, 419] width 66 height 12
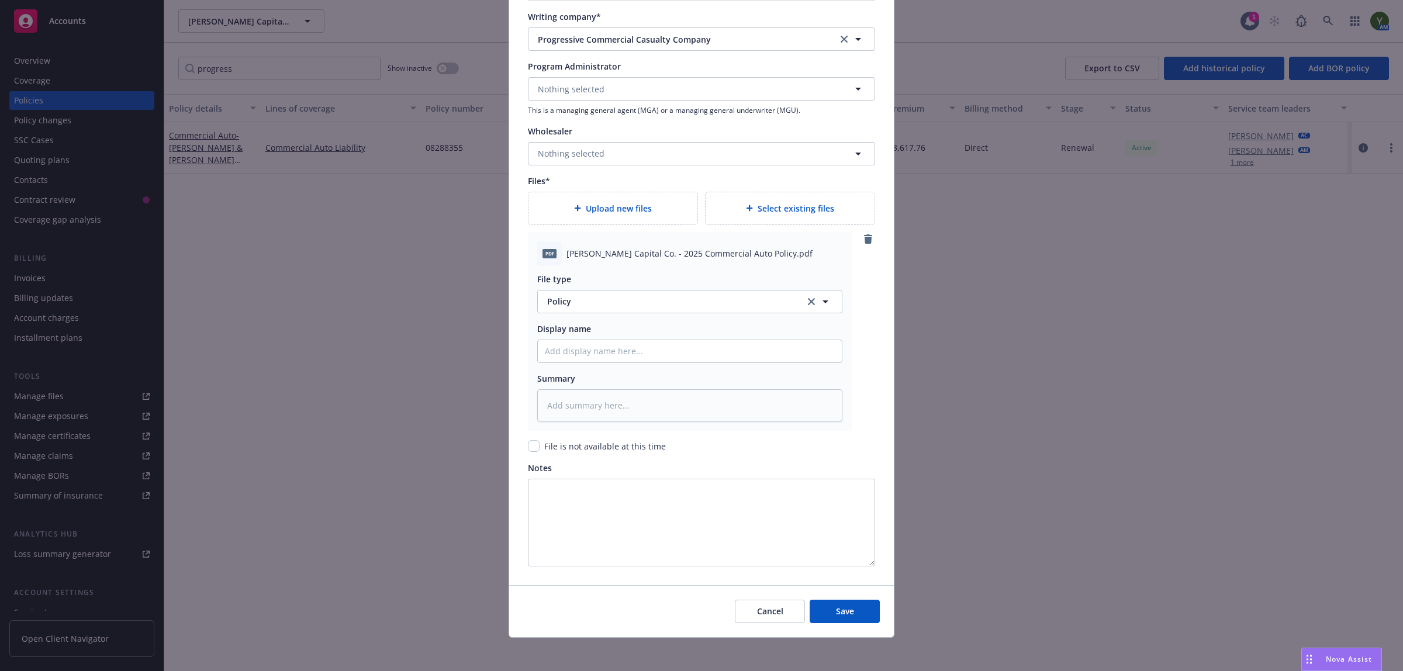
scroll to position [1189, 0]
click at [836, 596] on button "Save" at bounding box center [845, 607] width 70 height 23
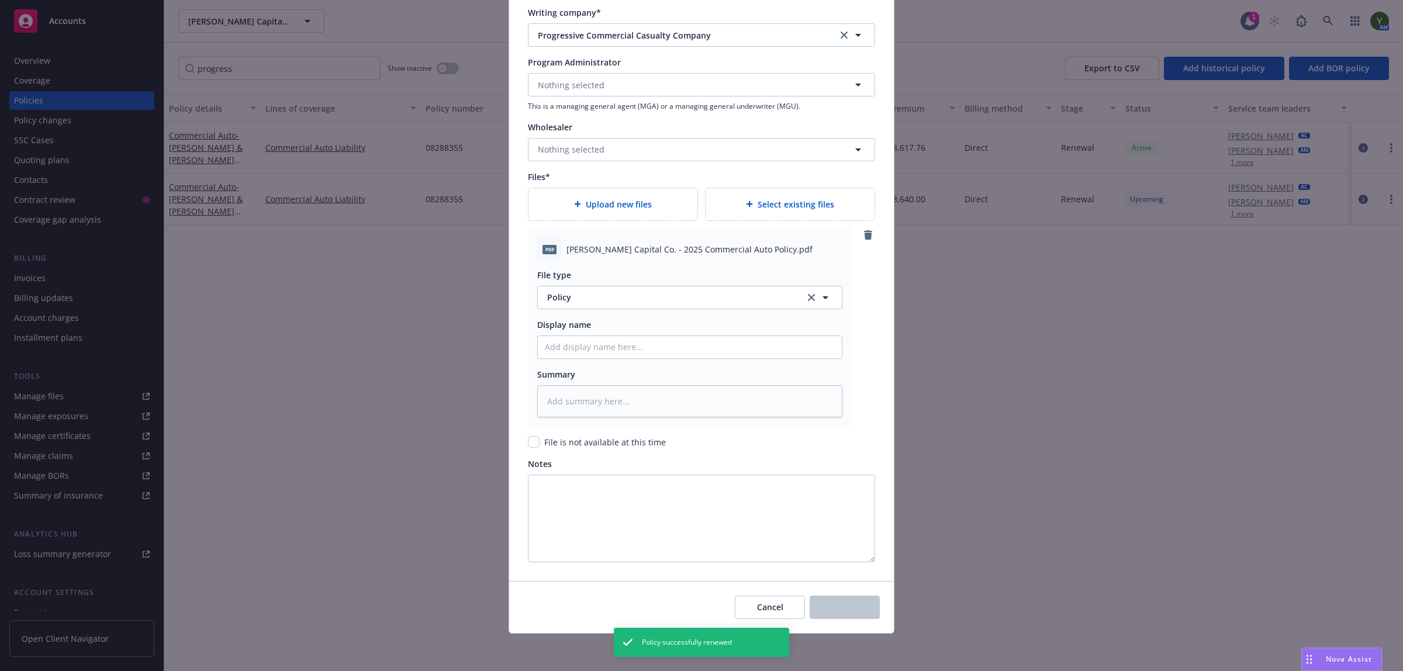
type textarea "x"
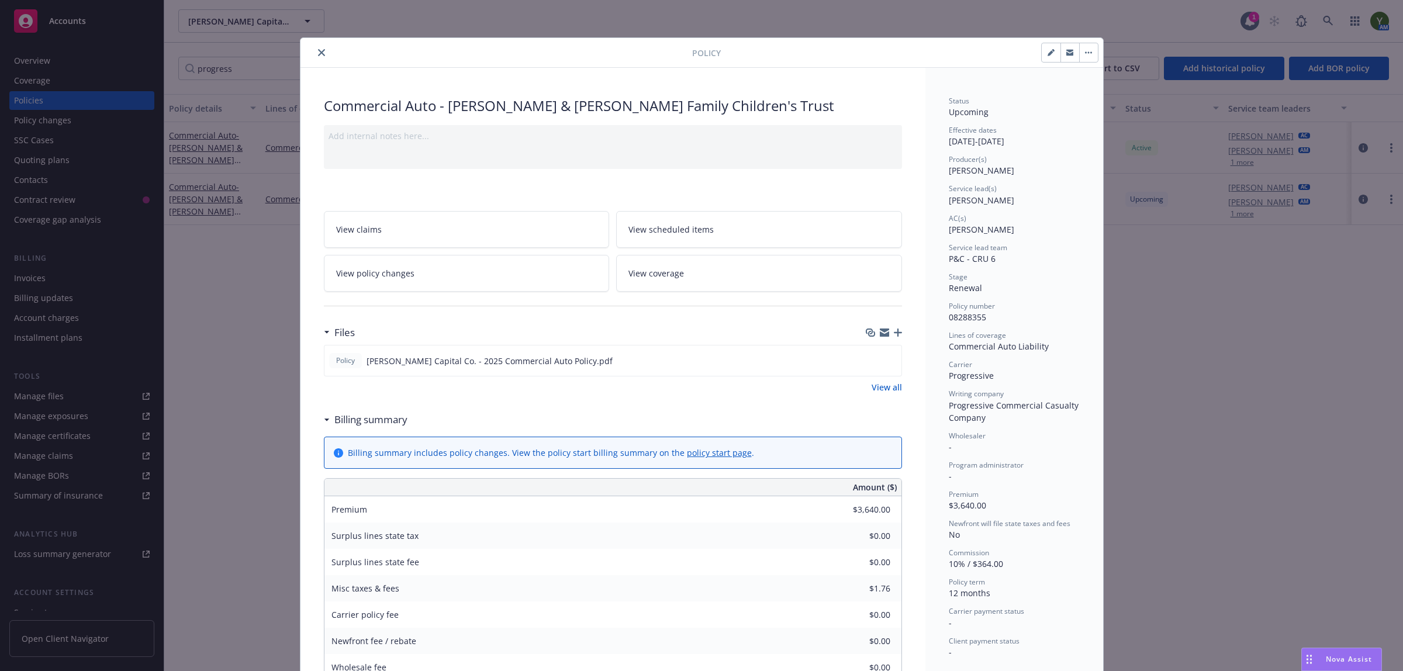
click at [689, 231] on span "View scheduled items" at bounding box center [670, 229] width 85 height 12
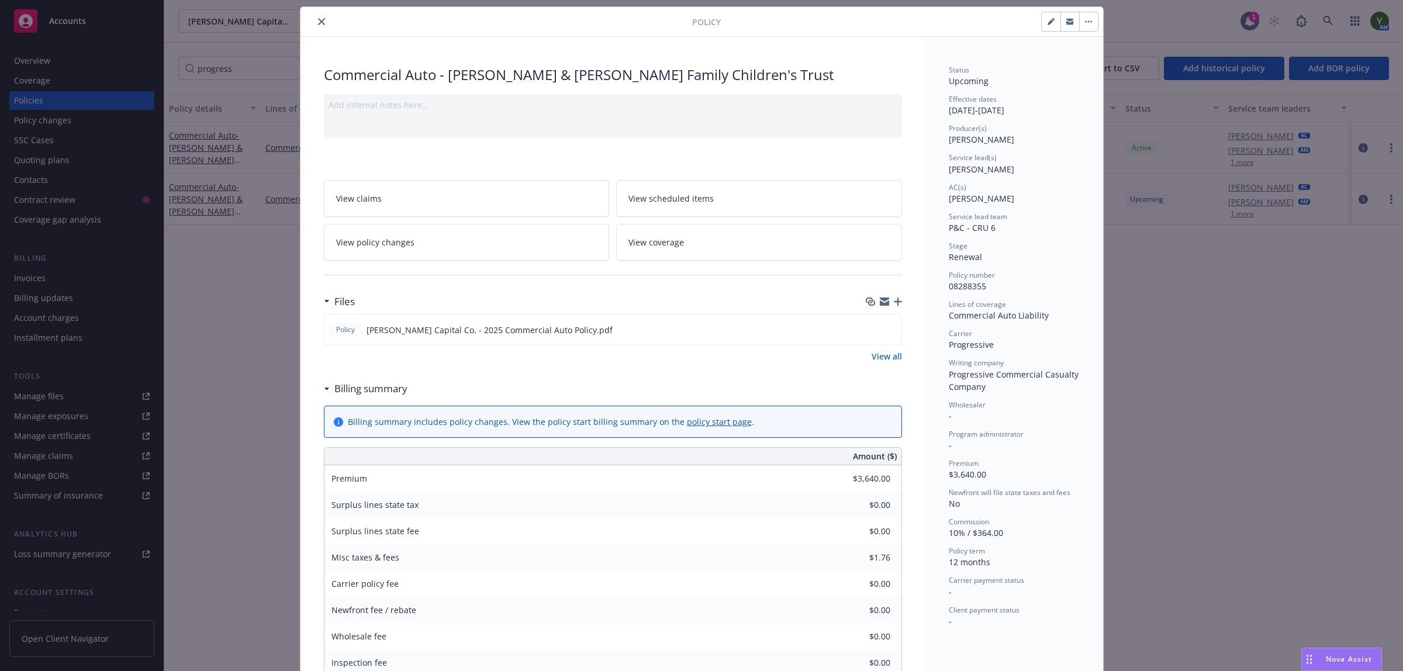
scroll to position [49, 0]
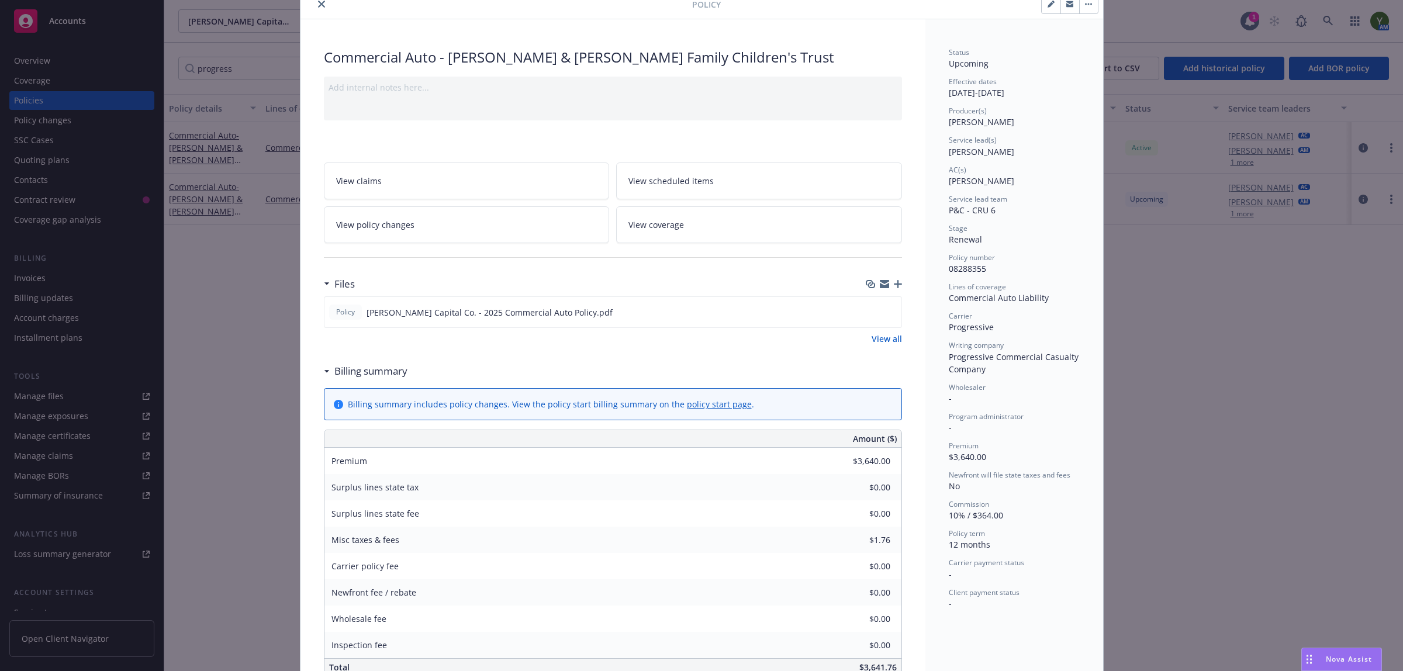
click at [318, 6] on icon "close" at bounding box center [321, 4] width 7 height 7
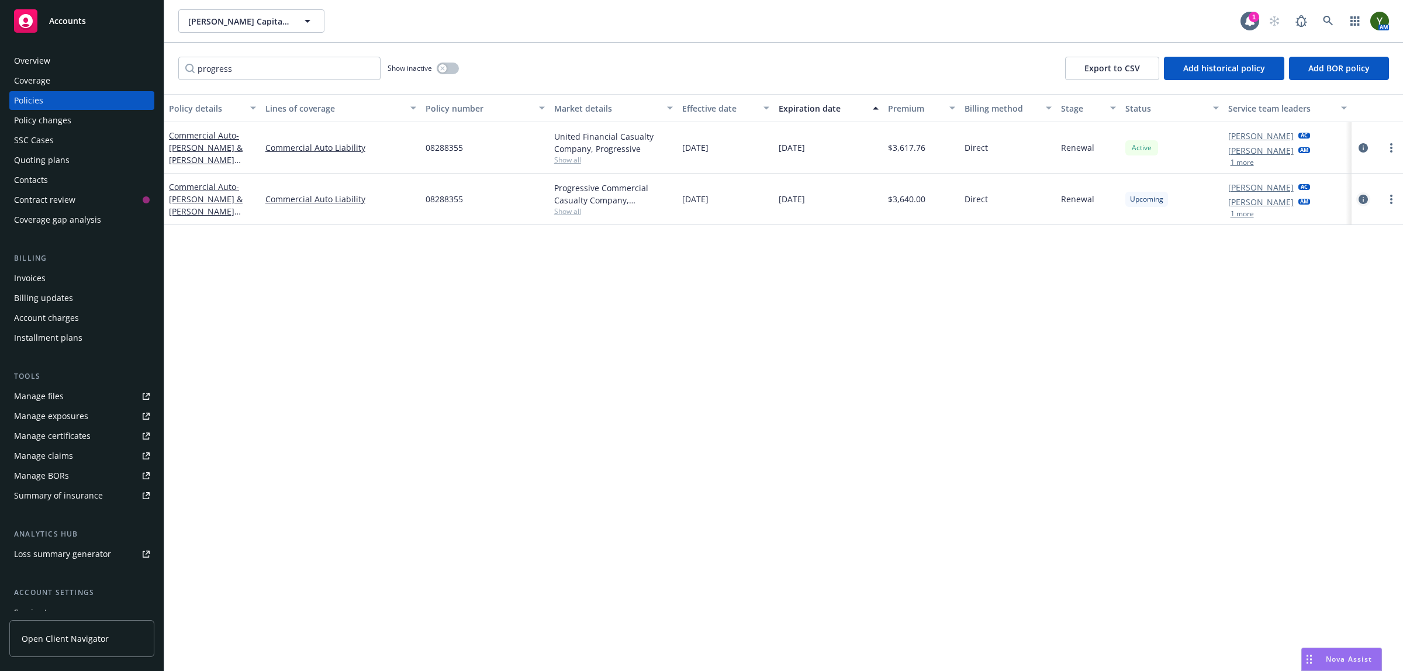
click at [1359, 199] on icon "circleInformation" at bounding box center [1362, 199] width 9 height 9
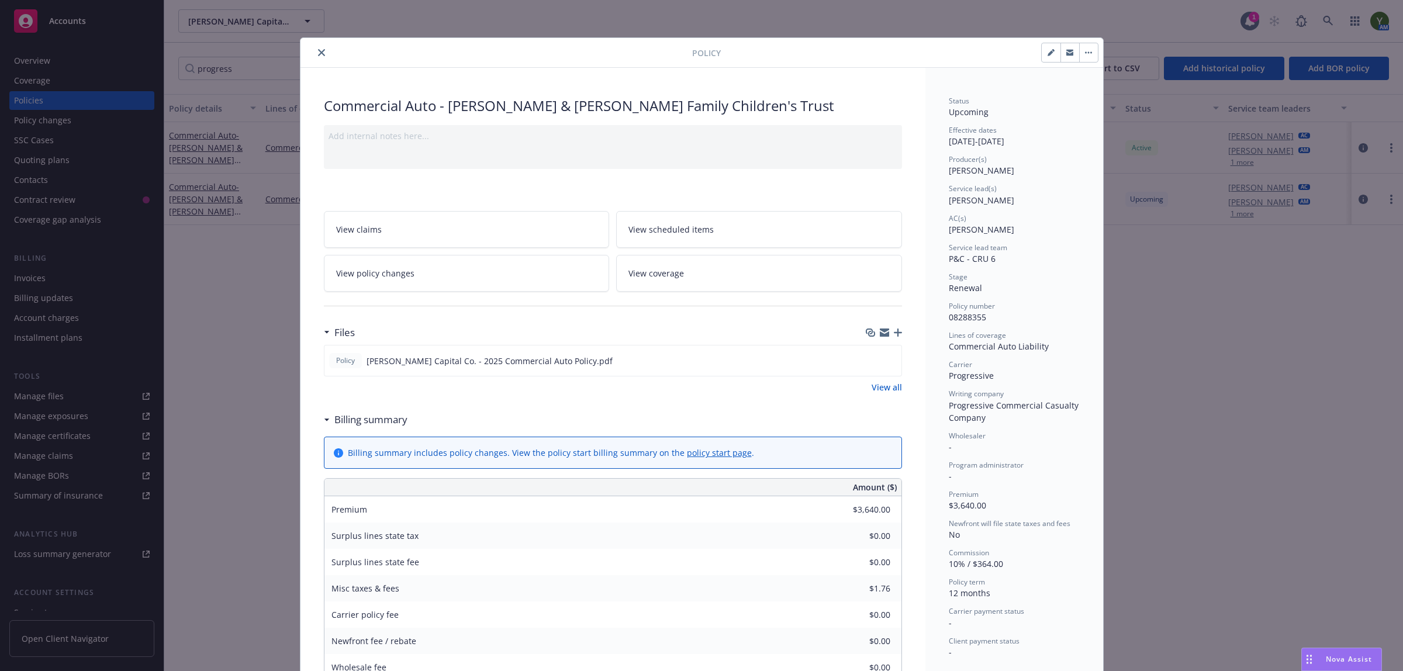
click at [319, 50] on icon "close" at bounding box center [321, 52] width 7 height 7
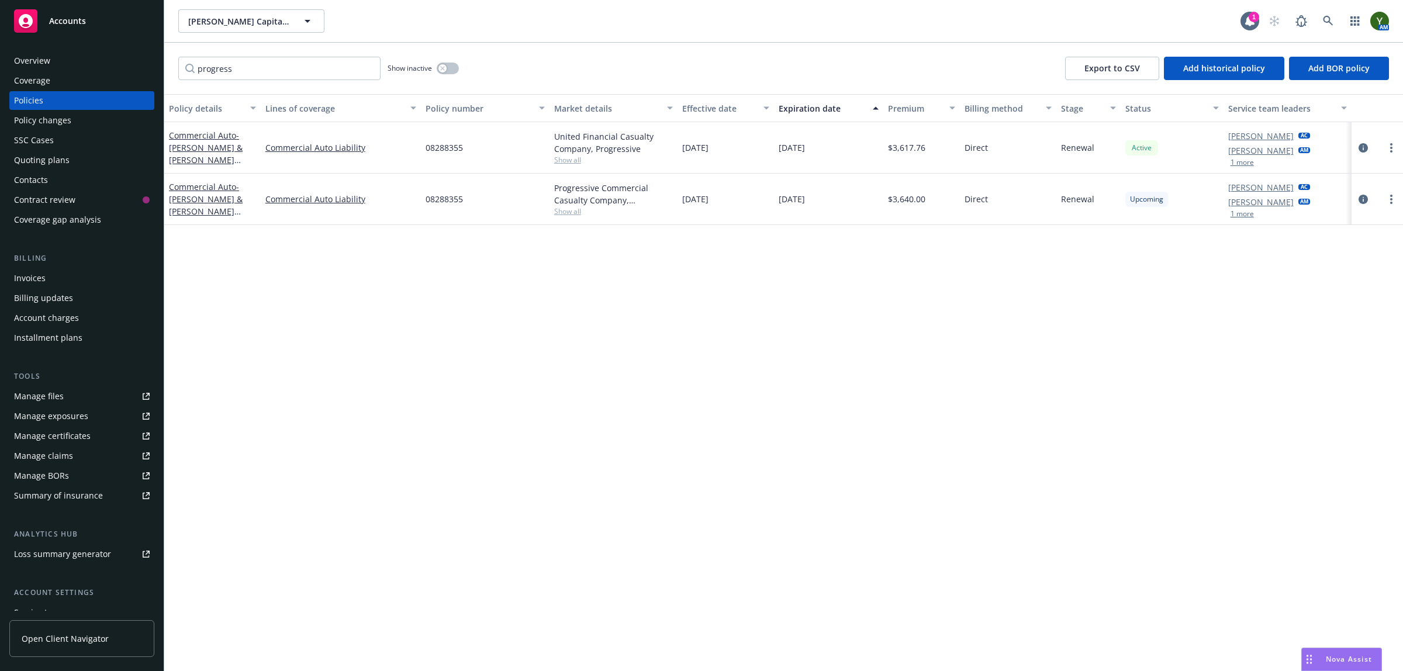
click at [77, 185] on div "Contacts" at bounding box center [82, 180] width 136 height 19
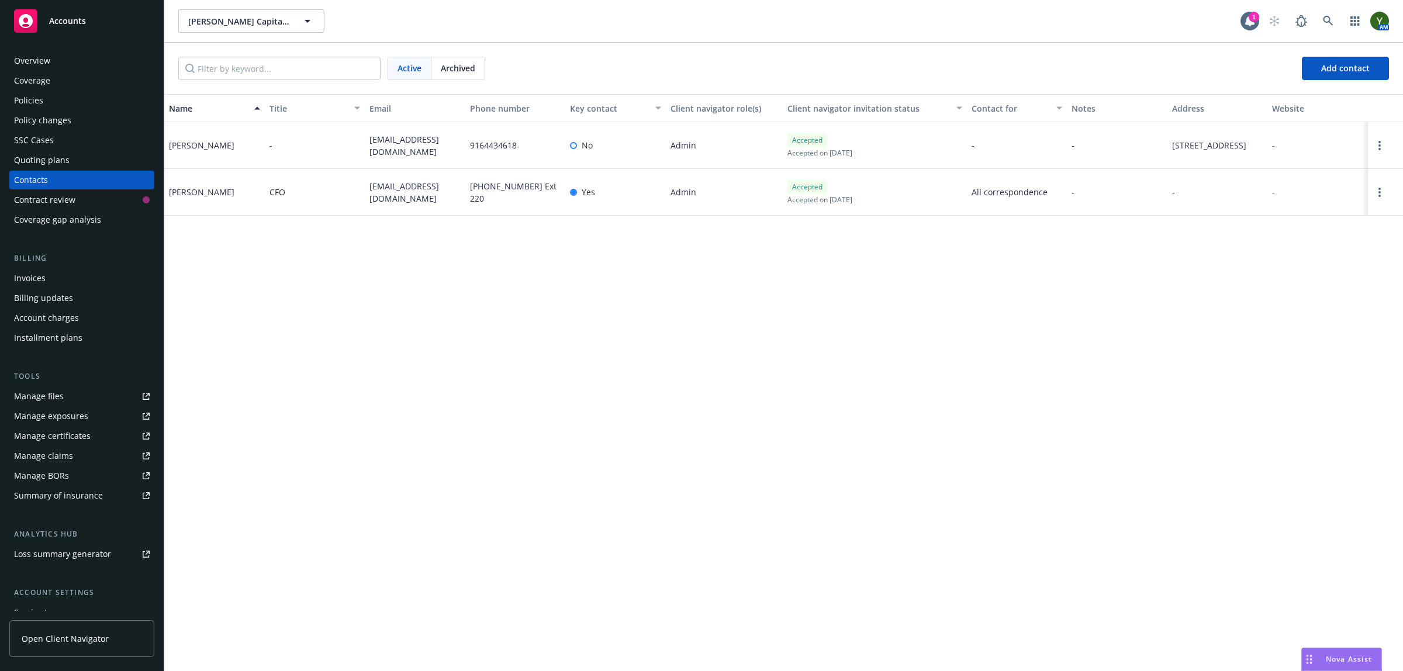
click at [430, 185] on span "[EMAIL_ADDRESS][DOMAIN_NAME]" at bounding box center [414, 192] width 91 height 25
copy span "[EMAIL_ADDRESS][DOMAIN_NAME]"
click at [48, 98] on div "Policies" at bounding box center [82, 100] width 136 height 19
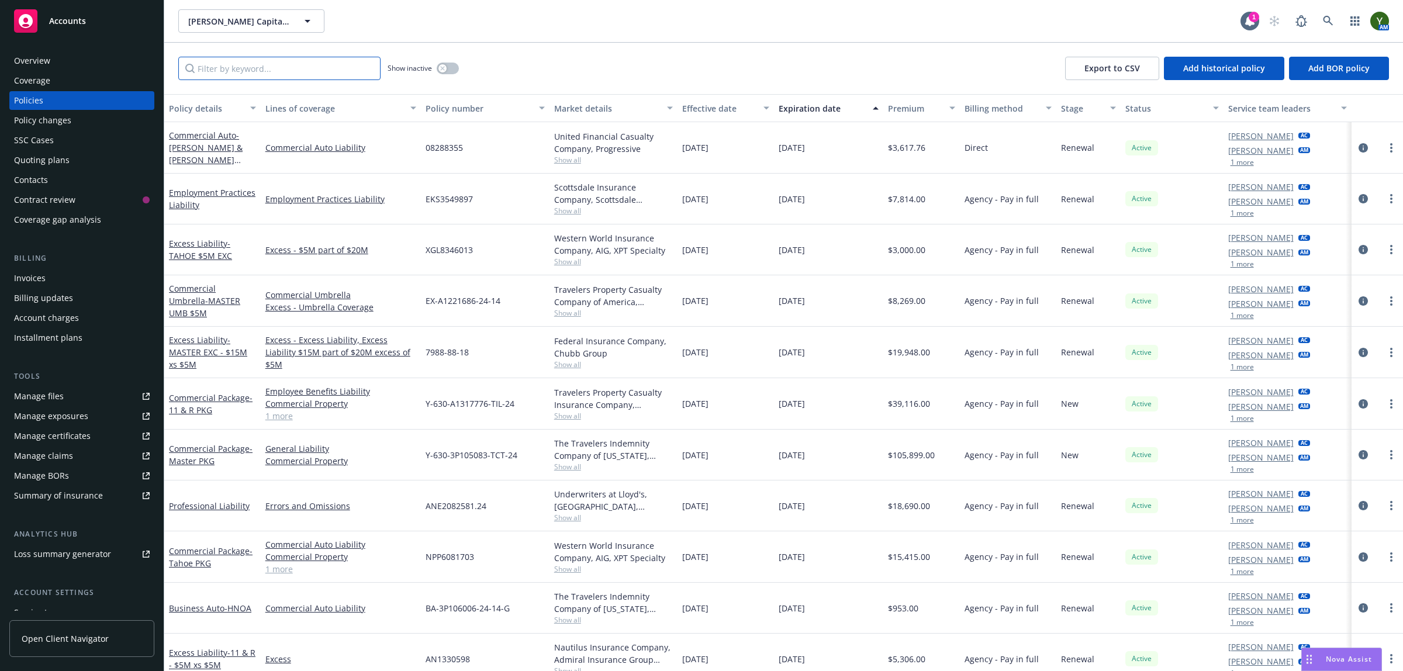
click at [346, 74] on input "Filter by keyword..." at bounding box center [279, 68] width 202 height 23
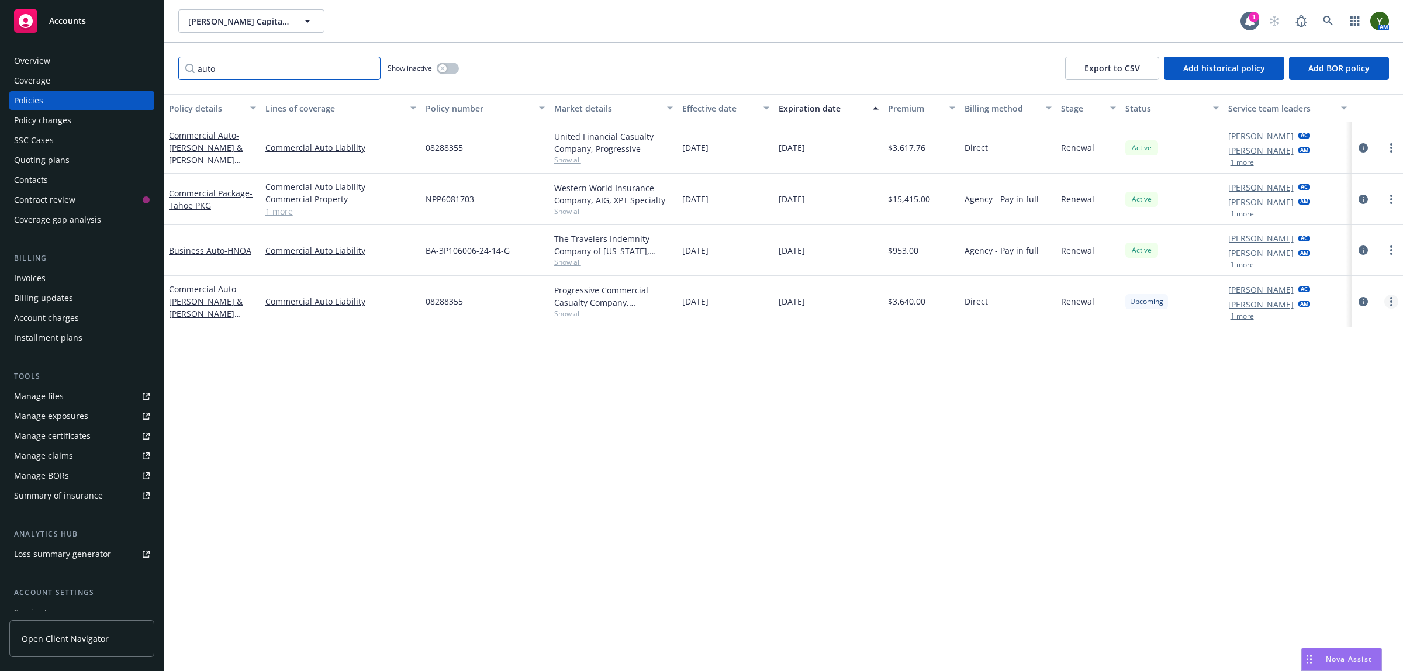
type input "auto"
click at [1392, 299] on link "more" at bounding box center [1391, 302] width 14 height 14
click at [1305, 462] on link "Copy logging email" at bounding box center [1329, 465] width 137 height 23
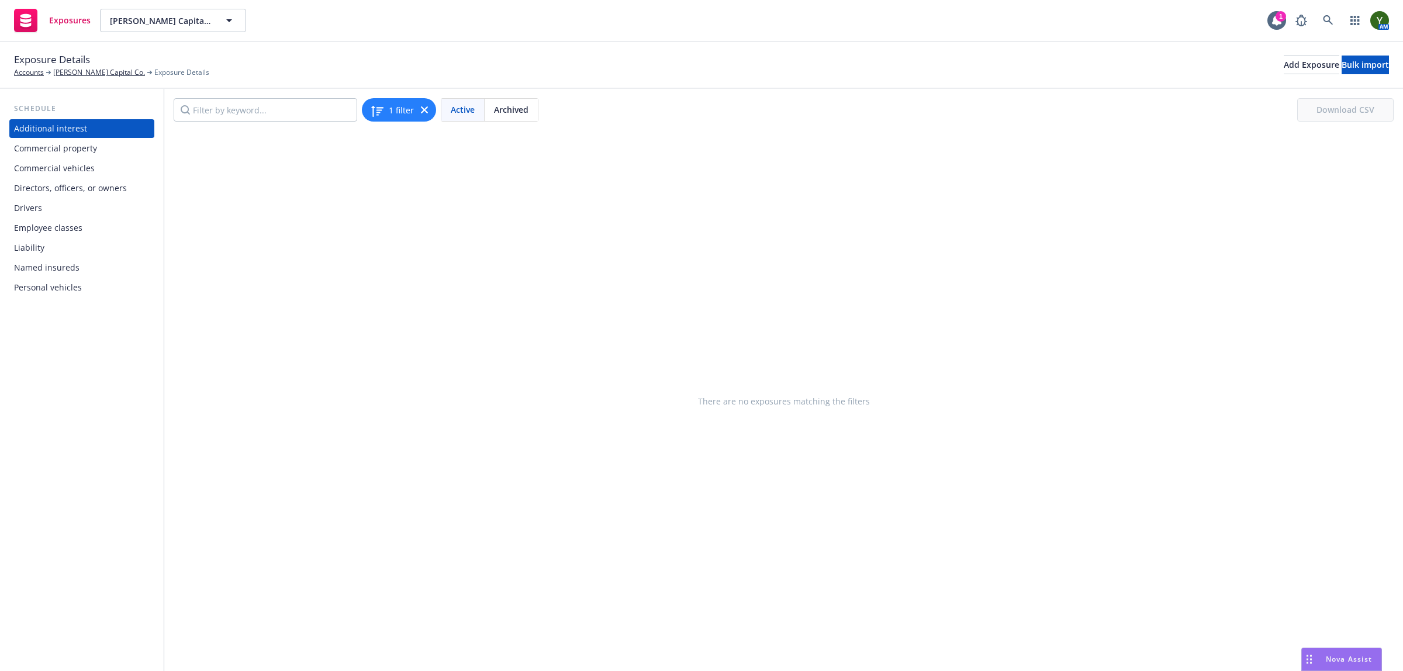
click at [98, 168] on div "Commercial vehicles" at bounding box center [82, 168] width 136 height 19
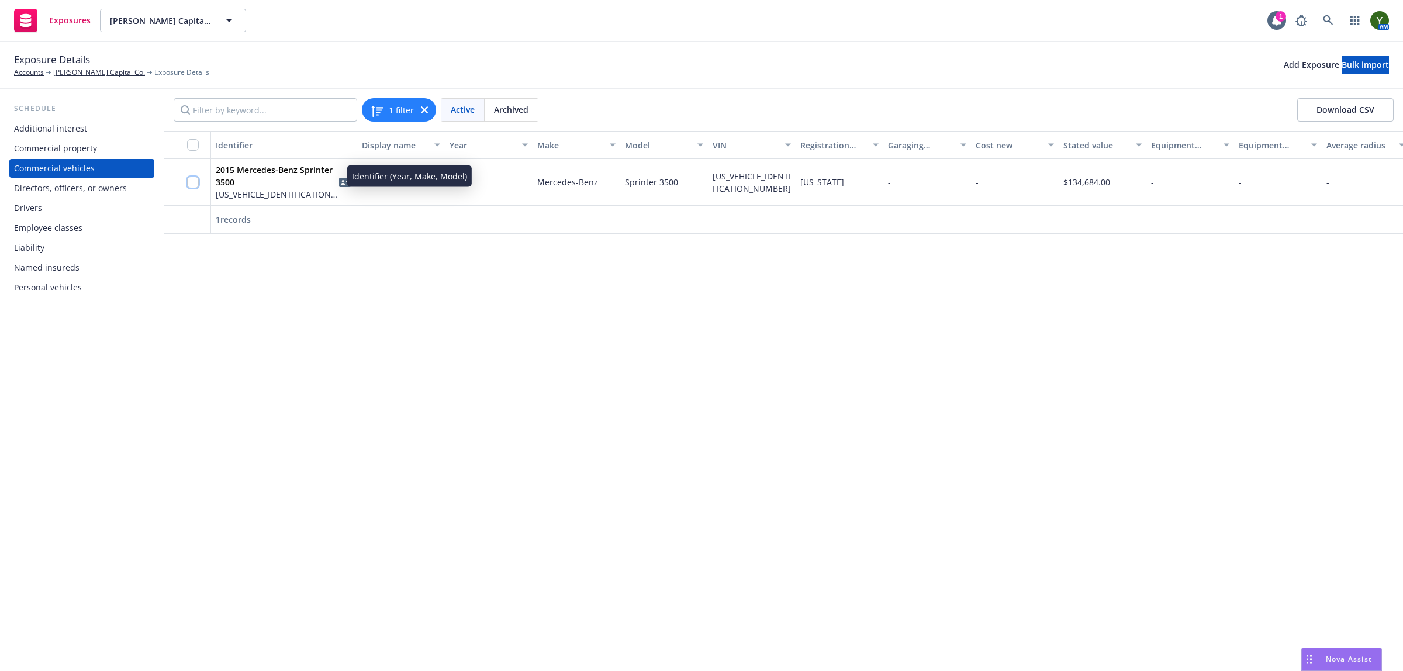
click at [194, 177] on input "checkbox" at bounding box center [193, 183] width 12 height 12
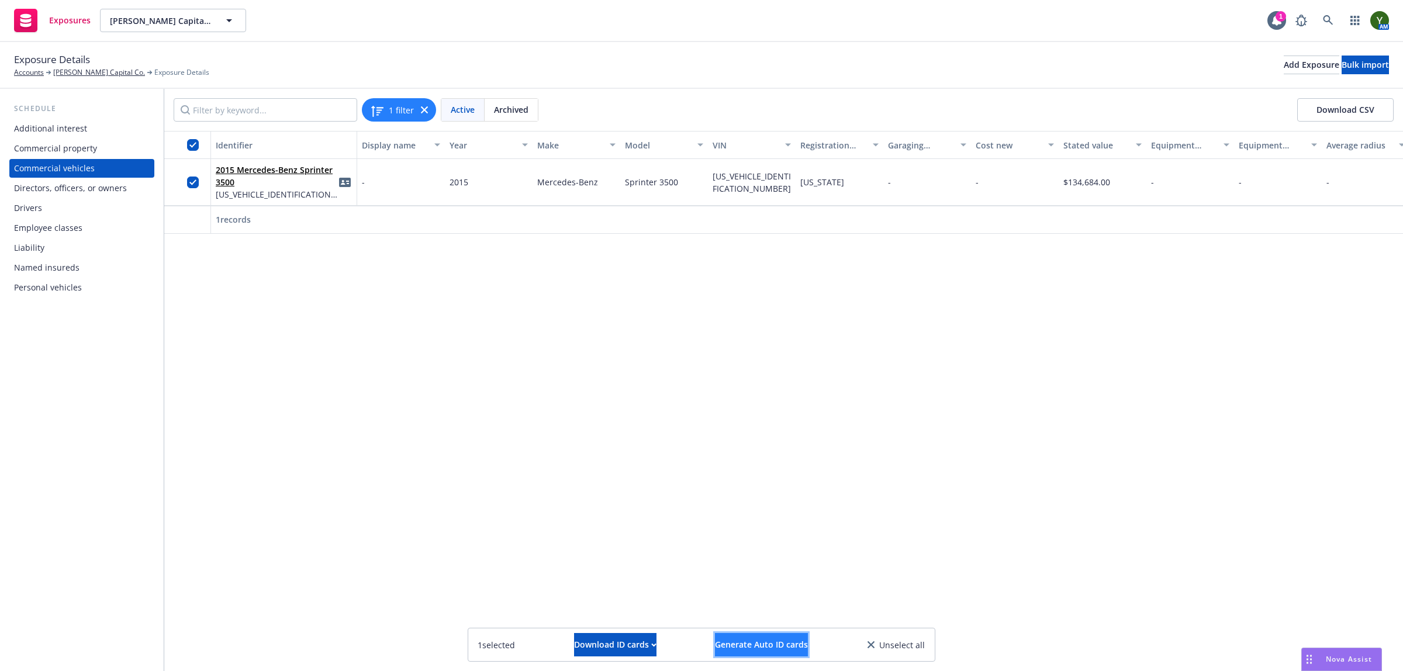
click at [729, 644] on span "Generate Auto ID cards" at bounding box center [761, 644] width 93 height 11
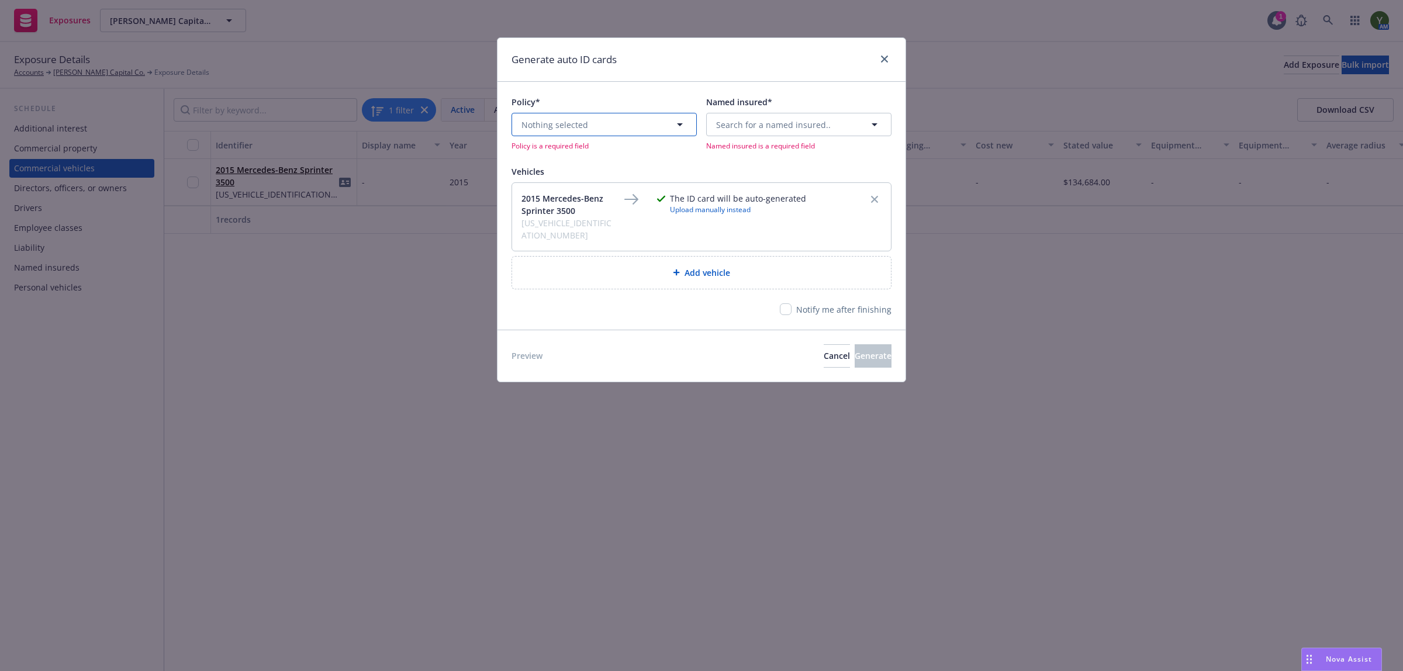
click at [565, 124] on span "Nothing selected" at bounding box center [554, 125] width 67 height 12
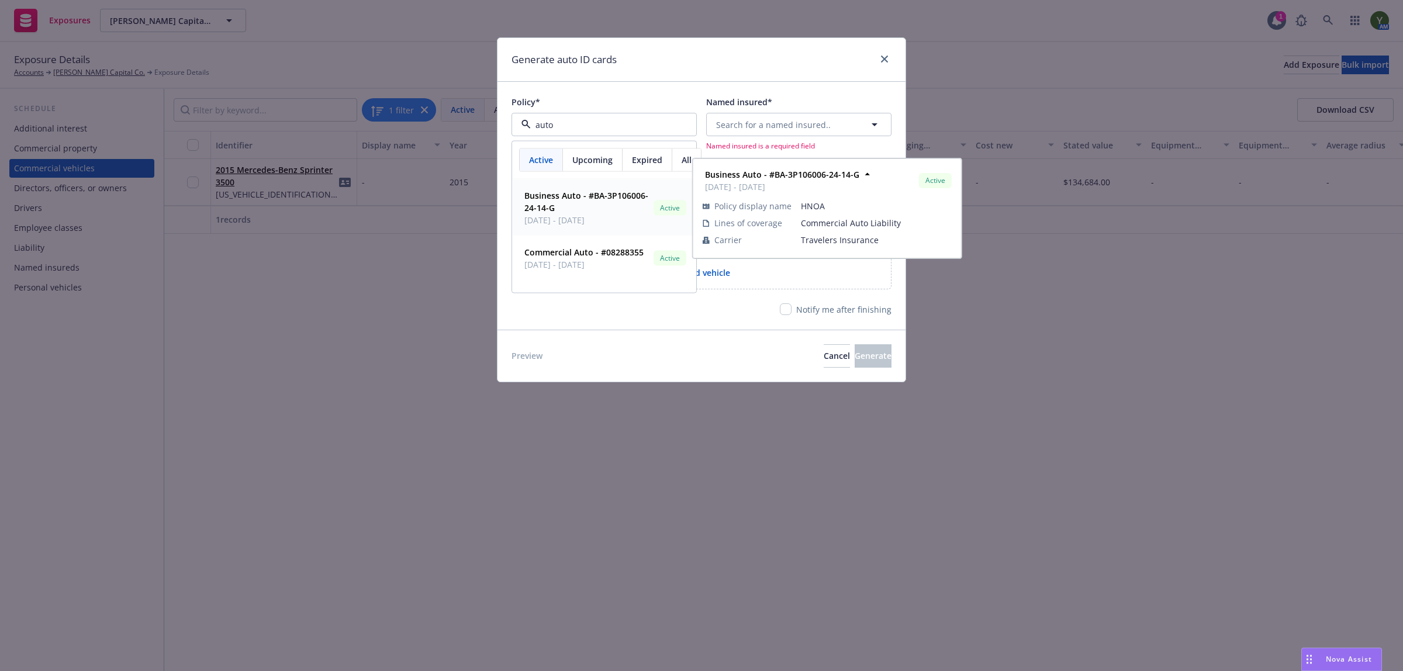
type input "auto"
click at [587, 162] on span "Upcoming" at bounding box center [592, 160] width 40 height 12
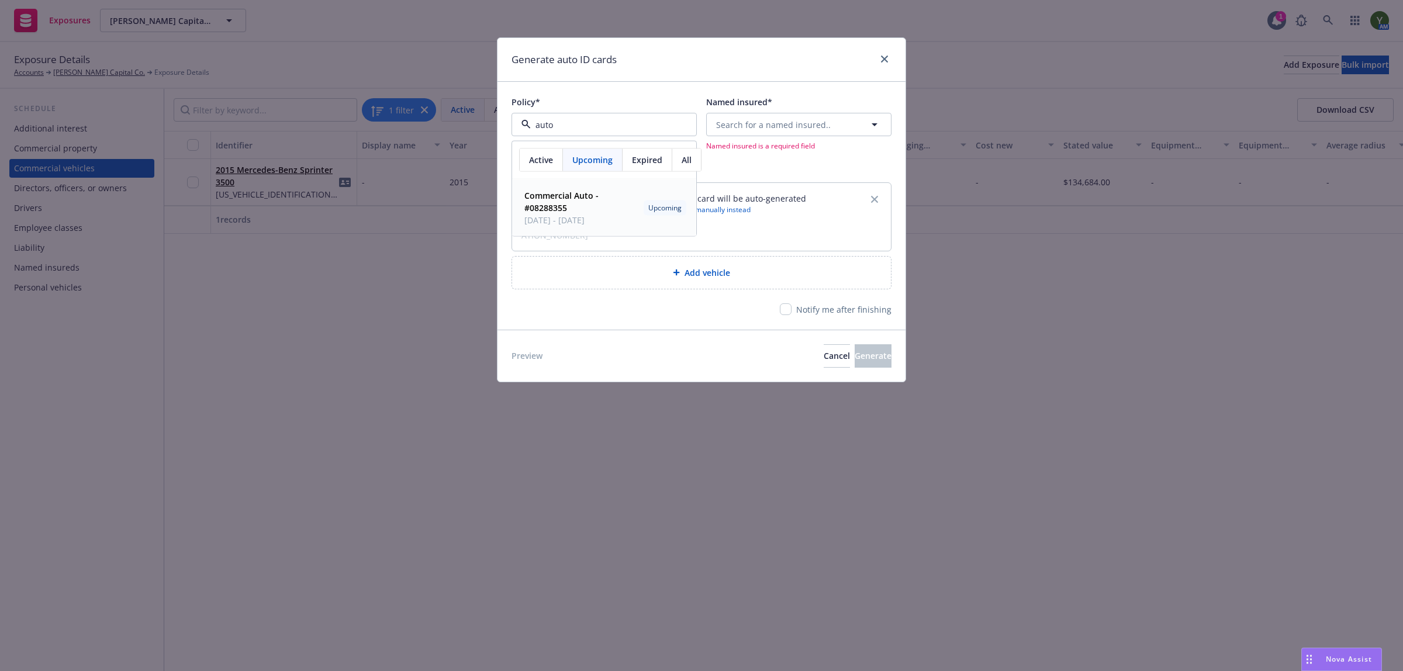
click at [576, 203] on span "Commercial Auto - #08288355" at bounding box center [581, 201] width 115 height 25
click at [719, 127] on span "Search for a named insured.." at bounding box center [774, 125] width 115 height 12
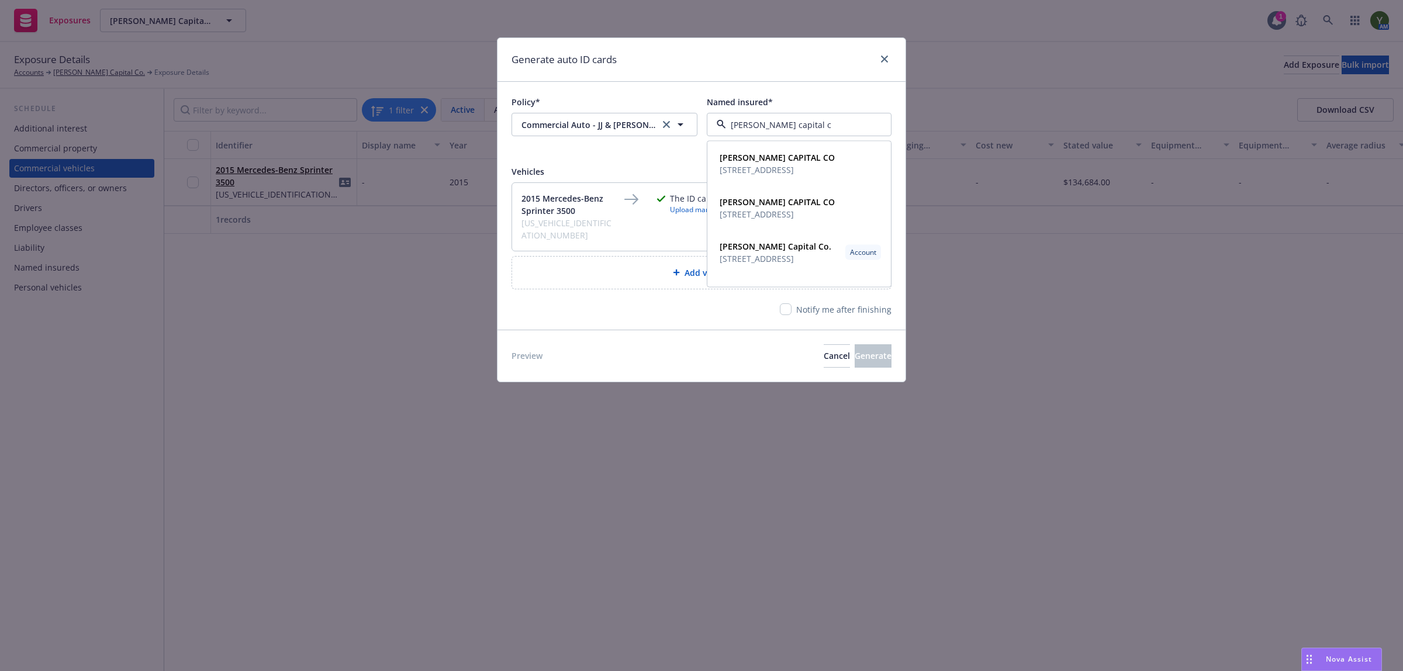
type input "cordano capital co"
click at [759, 255] on span "[STREET_ADDRESS]" at bounding box center [776, 259] width 112 height 12
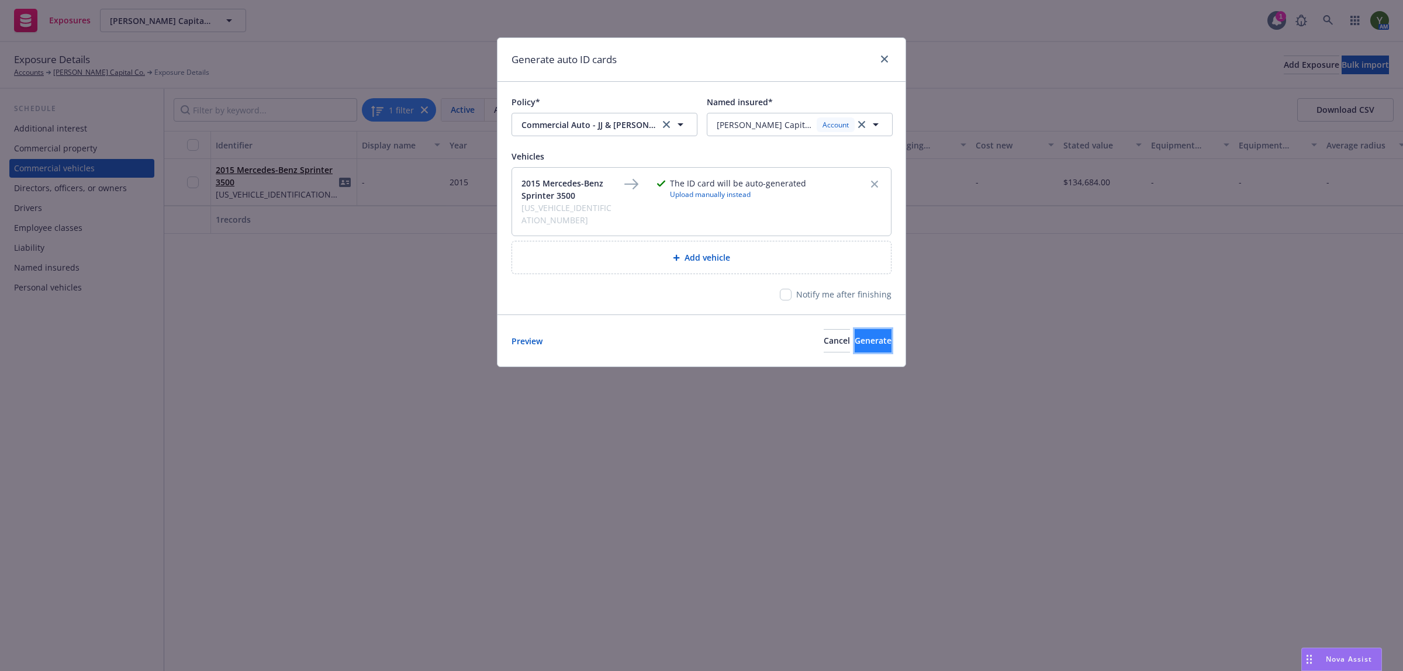
click at [855, 335] on span "Generate" at bounding box center [873, 340] width 37 height 11
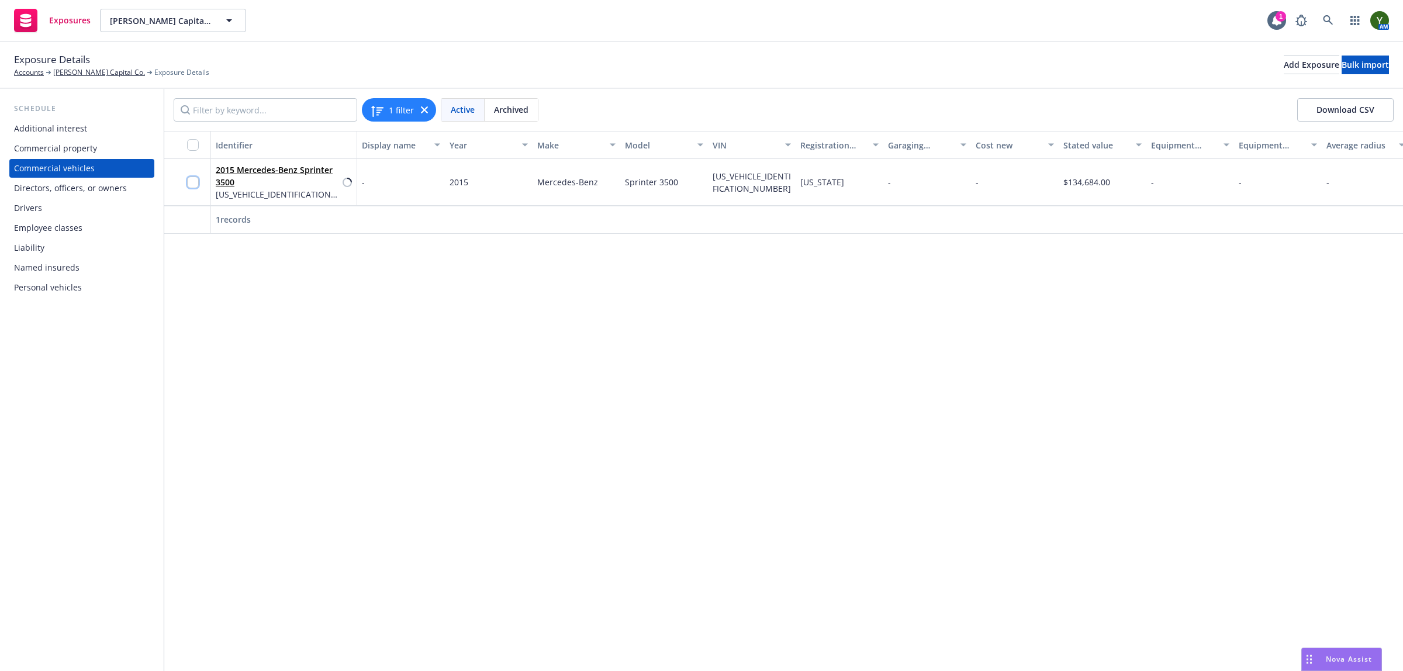
click at [187, 178] on input "checkbox" at bounding box center [193, 183] width 12 height 12
click at [614, 647] on div "Download ID cards" at bounding box center [615, 645] width 82 height 22
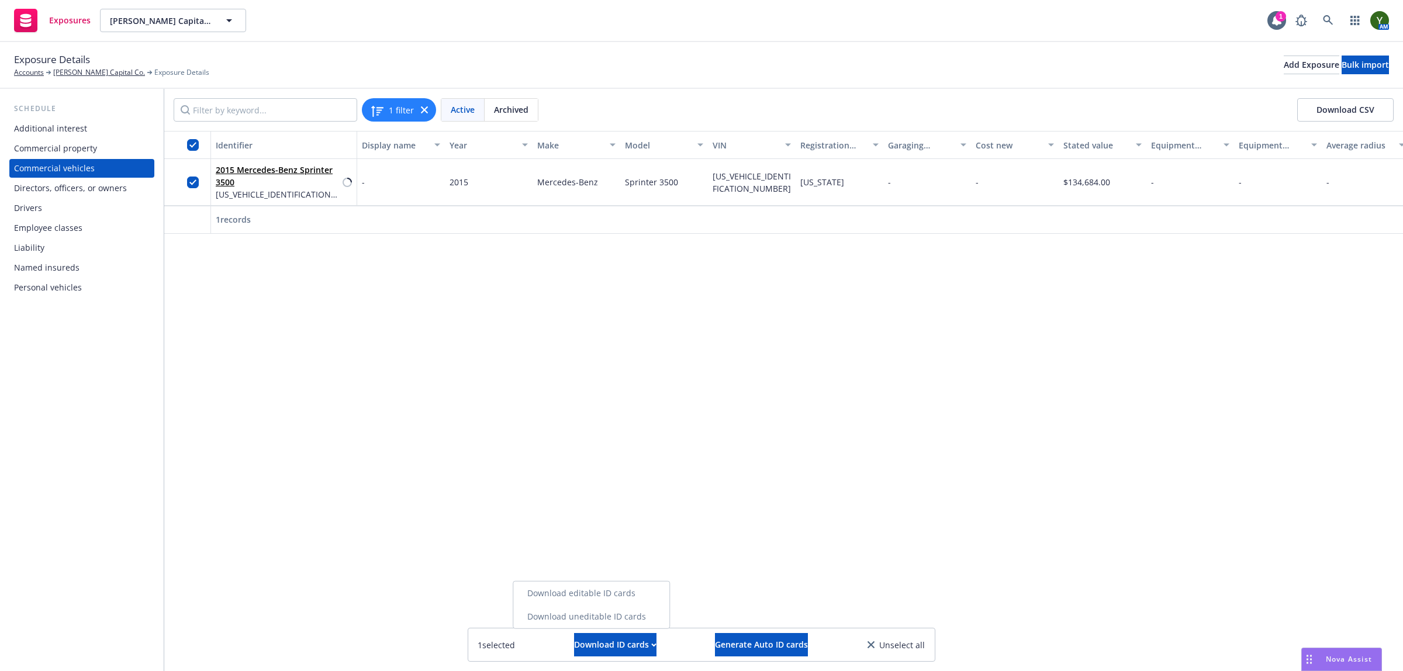
click at [562, 617] on link "Download uneditable ID cards" at bounding box center [591, 616] width 156 height 23
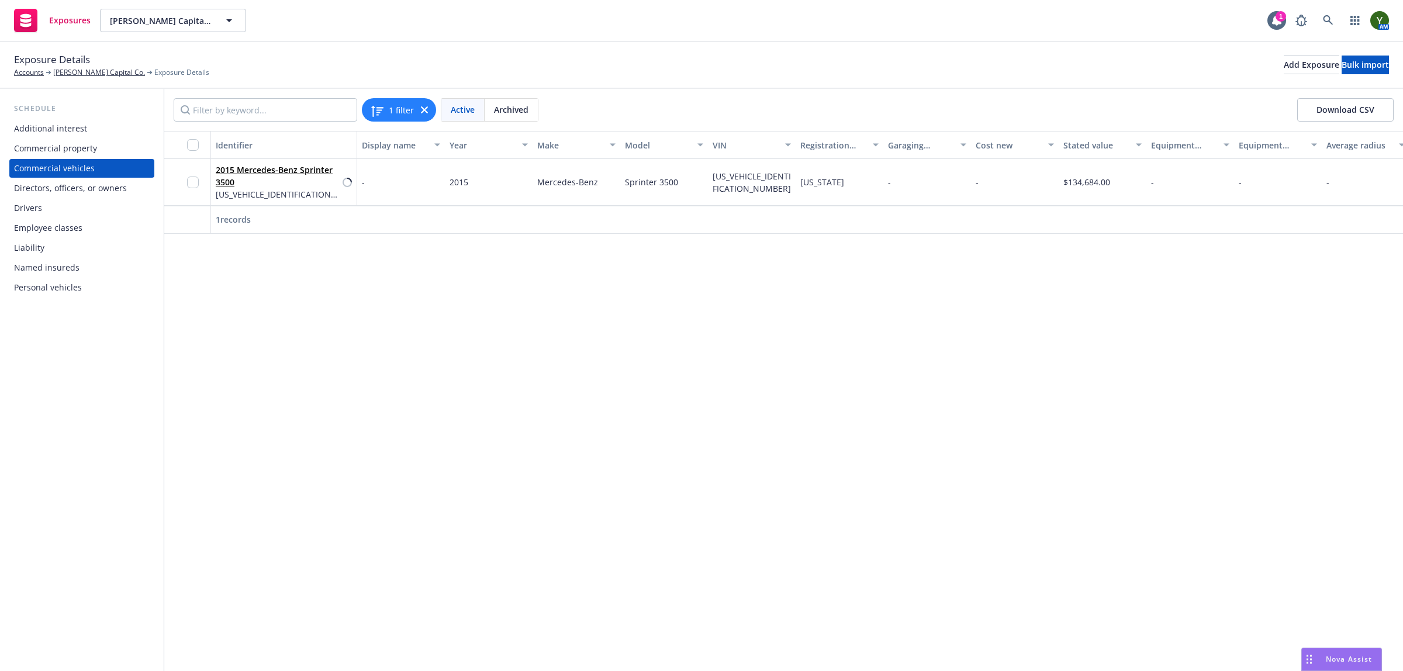
click at [184, 180] on div at bounding box center [187, 182] width 47 height 47
click at [193, 180] on input "checkbox" at bounding box center [193, 183] width 12 height 12
click at [655, 644] on button "Download ID cards" at bounding box center [615, 644] width 82 height 23
click at [785, 501] on div "Identifier Display name Year Make Model VIN Registration state Garaging address…" at bounding box center [783, 401] width 1239 height 540
click at [190, 182] on input "checkbox" at bounding box center [193, 183] width 12 height 12
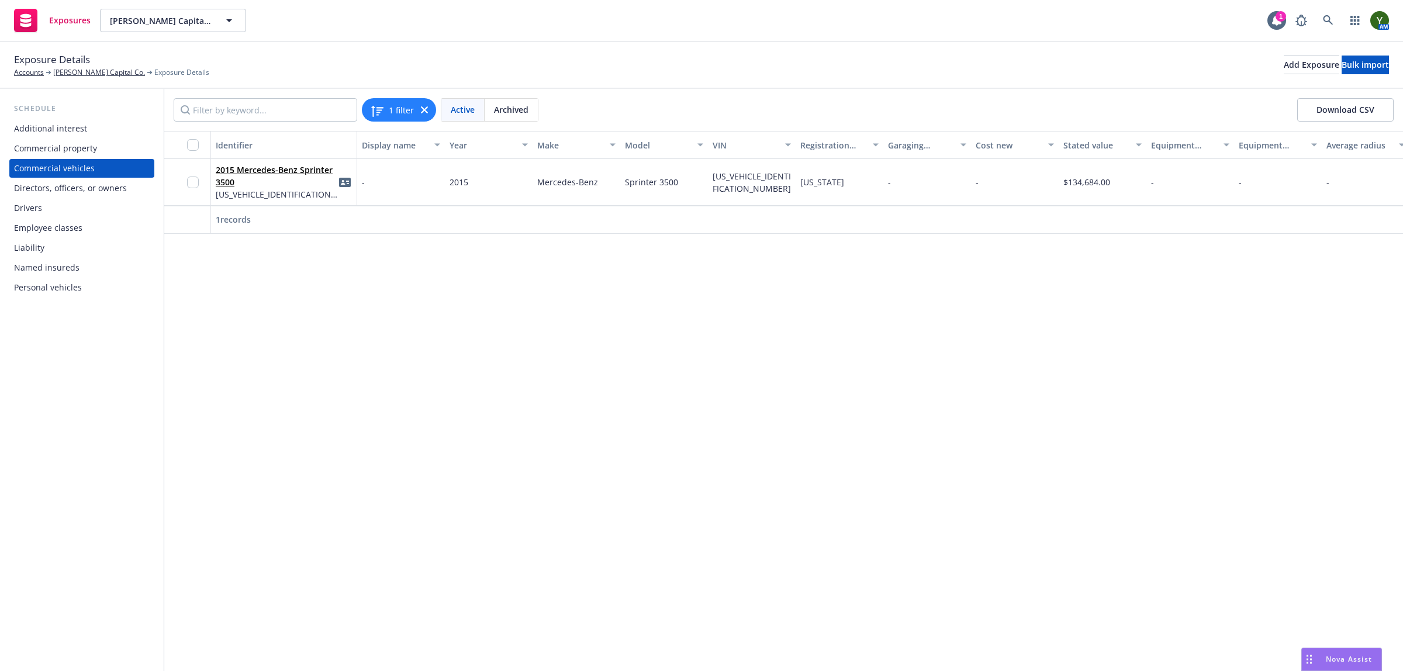
click at [186, 182] on div at bounding box center [187, 182] width 47 height 47
click at [197, 182] on input "checkbox" at bounding box center [193, 183] width 12 height 12
click at [644, 649] on div "Download ID cards" at bounding box center [615, 645] width 82 height 22
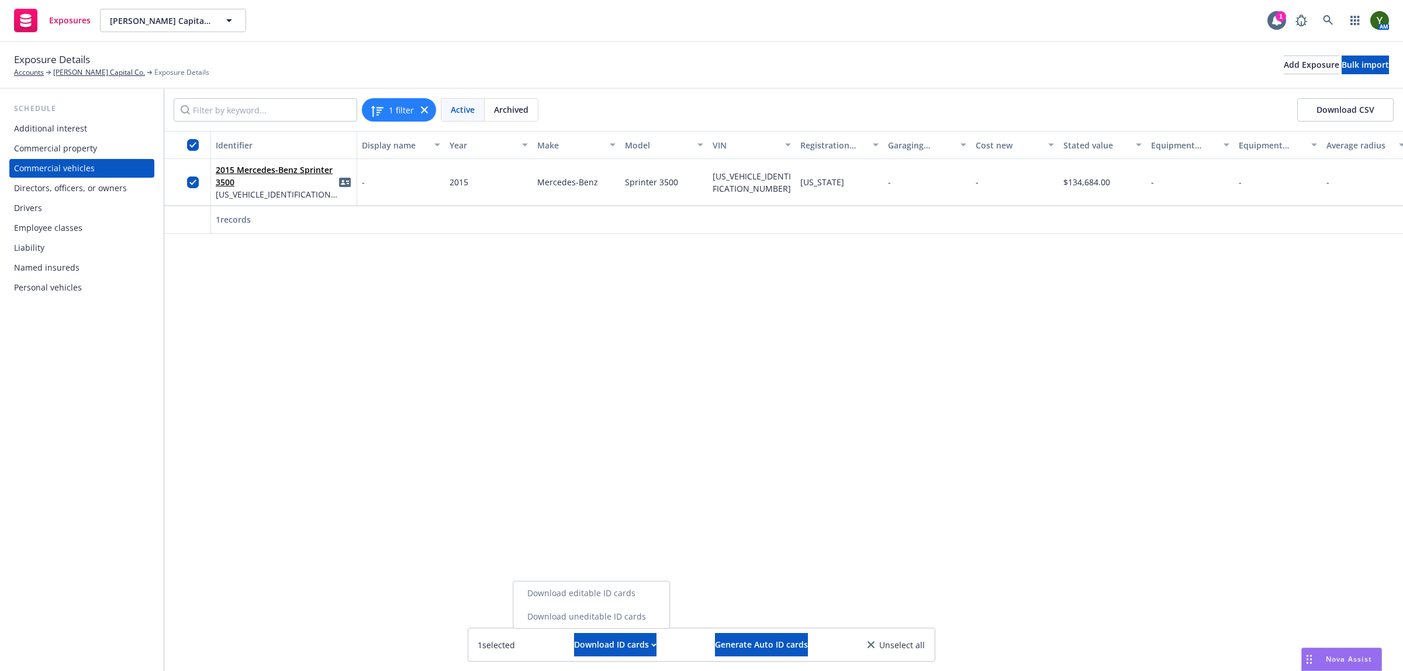
click at [614, 615] on link "Download uneditable ID cards" at bounding box center [591, 616] width 156 height 23
